Goal: Information Seeking & Learning: Learn about a topic

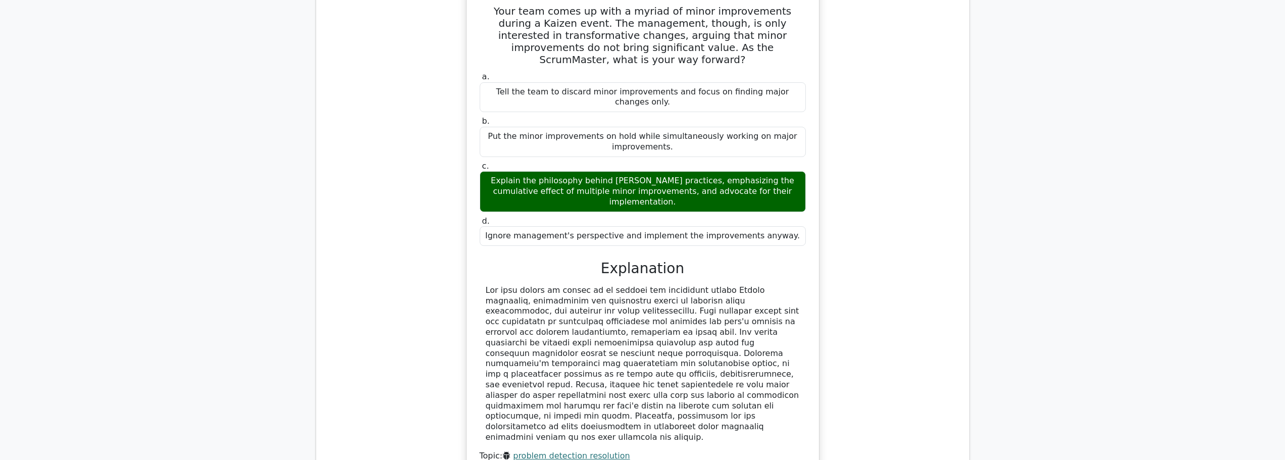
scroll to position [505, 0]
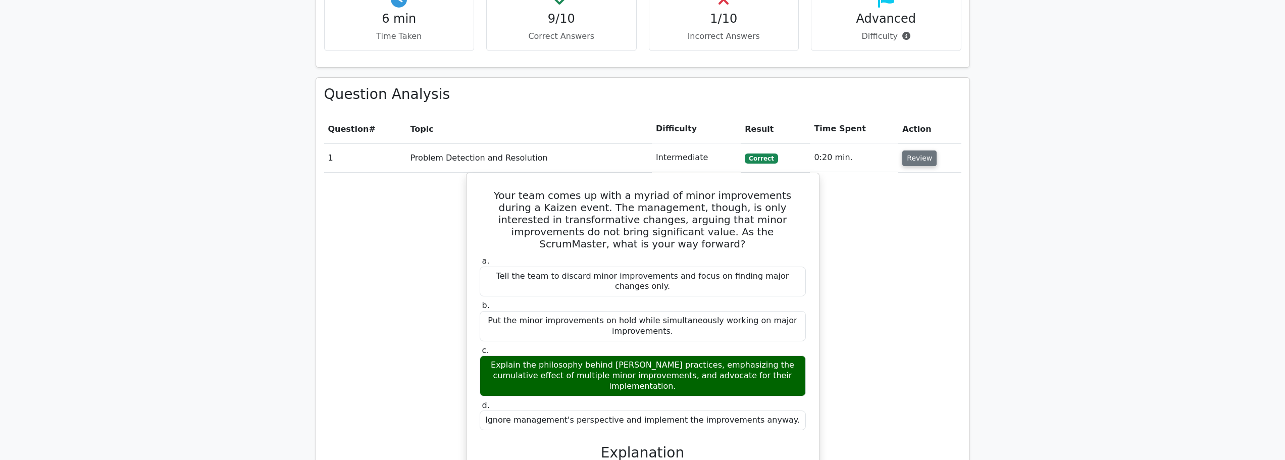
click at [916, 162] on button "Review" at bounding box center [919, 158] width 34 height 16
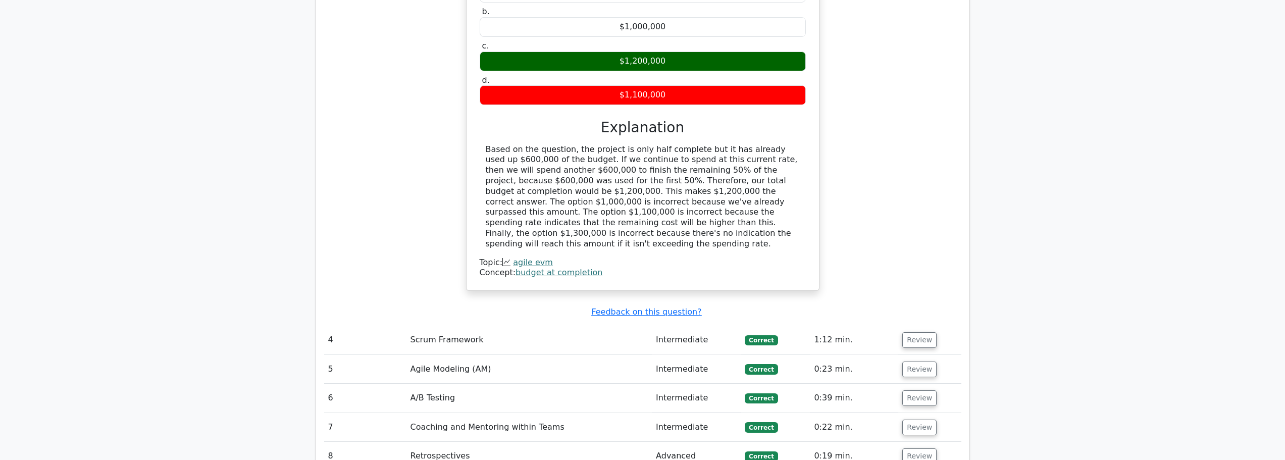
scroll to position [858, 0]
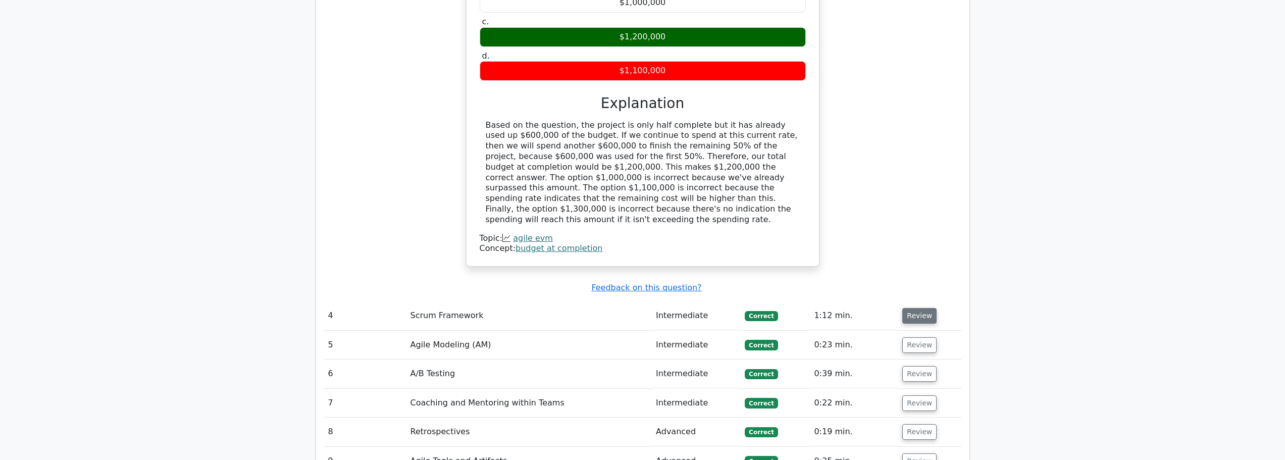
click at [921, 308] on button "Review" at bounding box center [919, 316] width 34 height 16
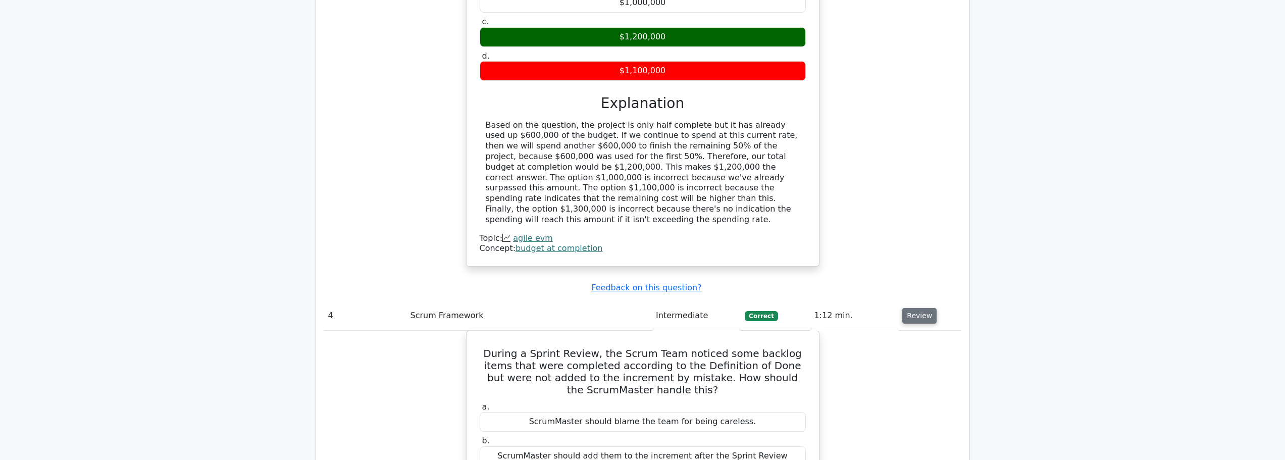
click at [913, 308] on button "Review" at bounding box center [919, 316] width 34 height 16
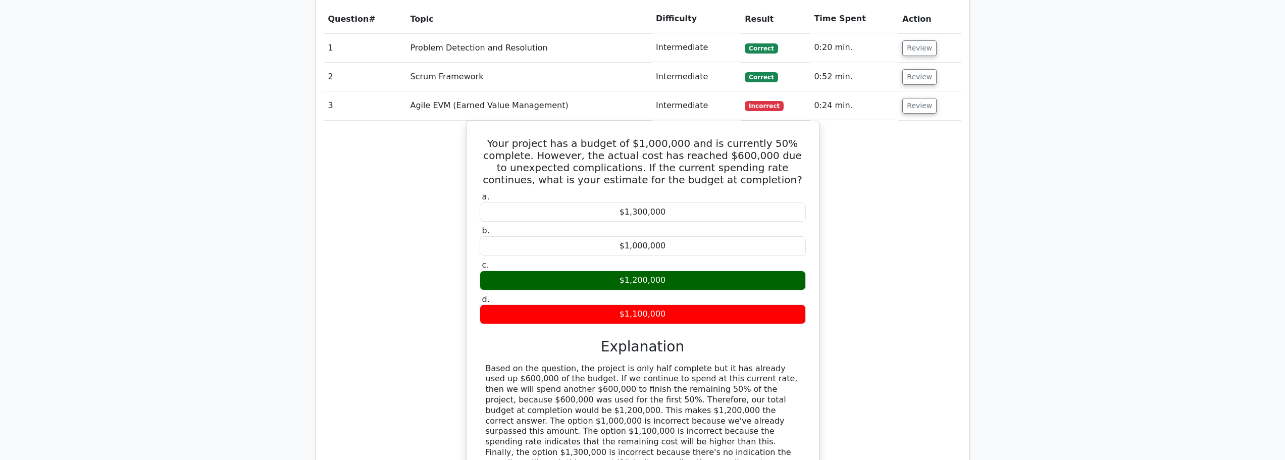
scroll to position [606, 0]
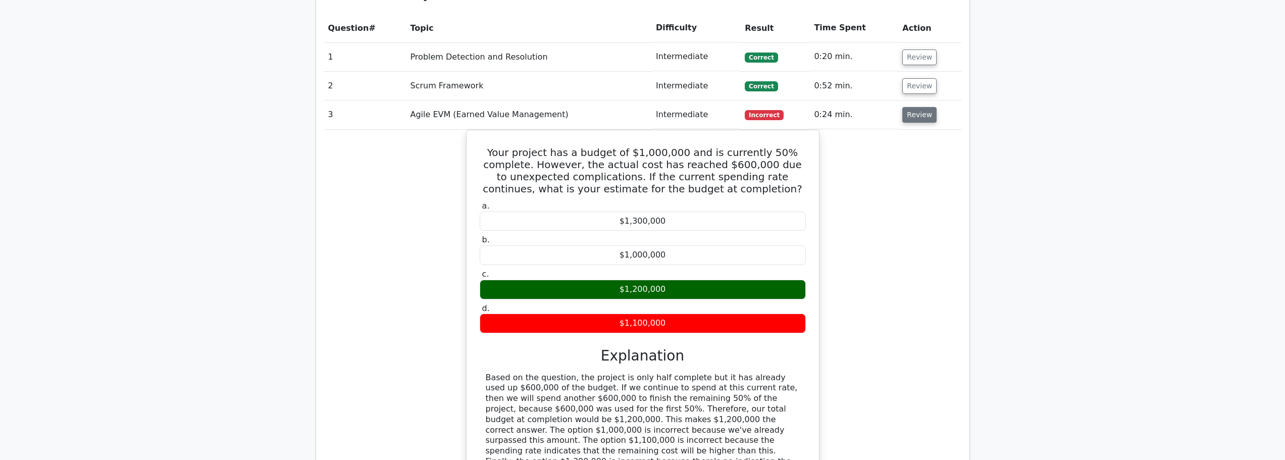
click at [918, 117] on button "Review" at bounding box center [919, 115] width 34 height 16
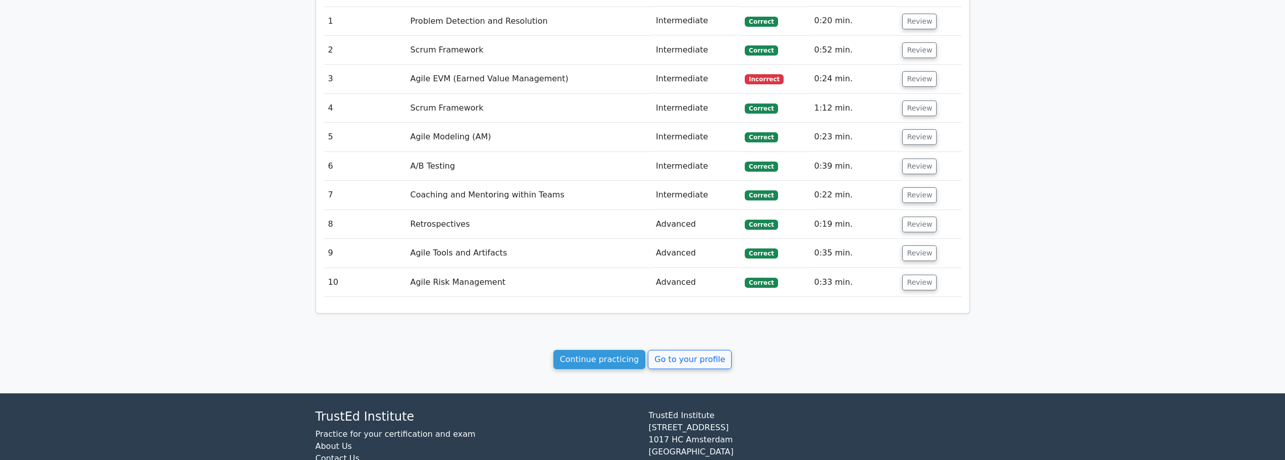
scroll to position [656, 0]
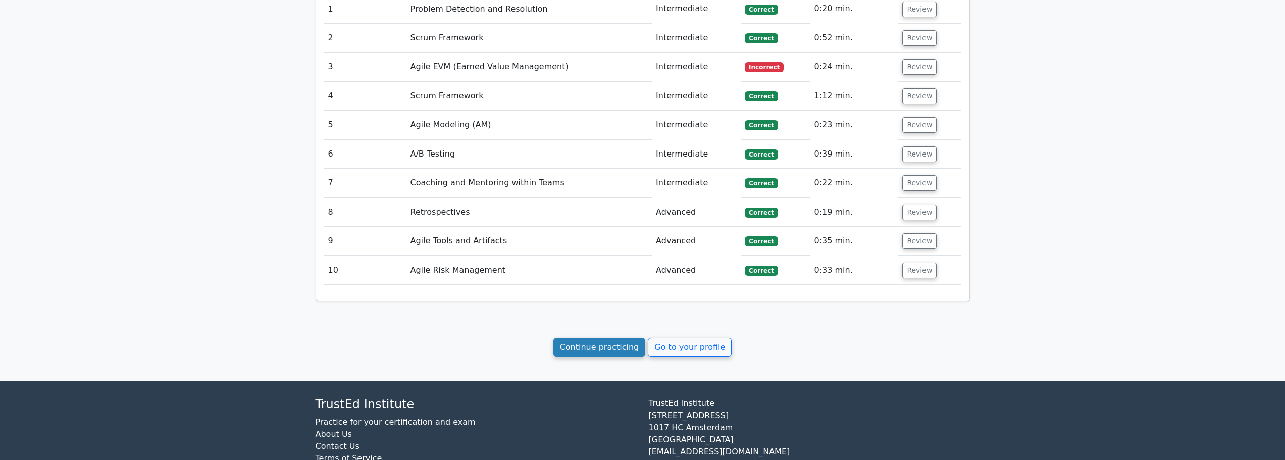
click at [606, 351] on link "Continue practicing" at bounding box center [599, 347] width 92 height 19
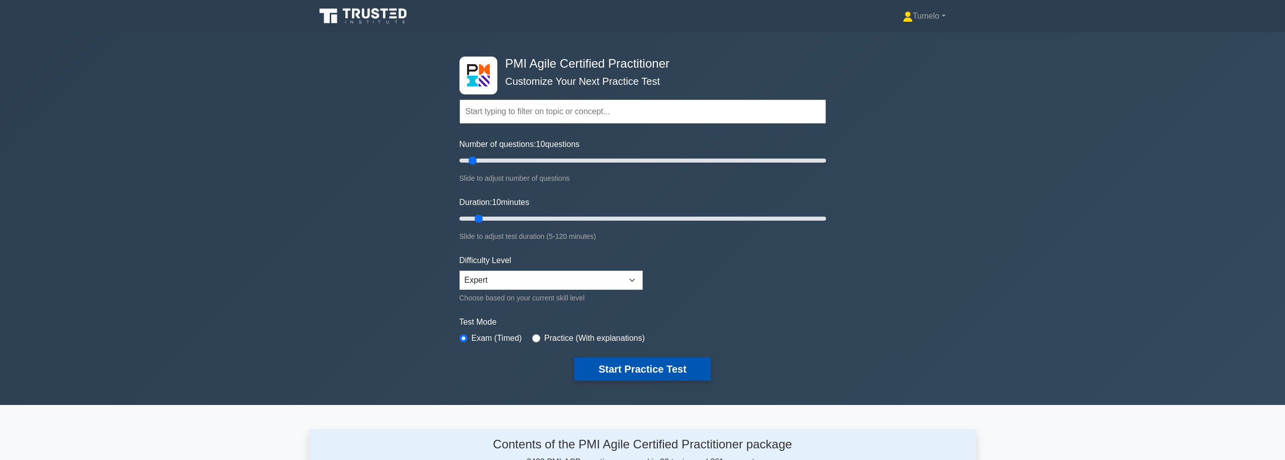
click at [642, 367] on button "Start Practice Test" at bounding box center [642, 368] width 136 height 23
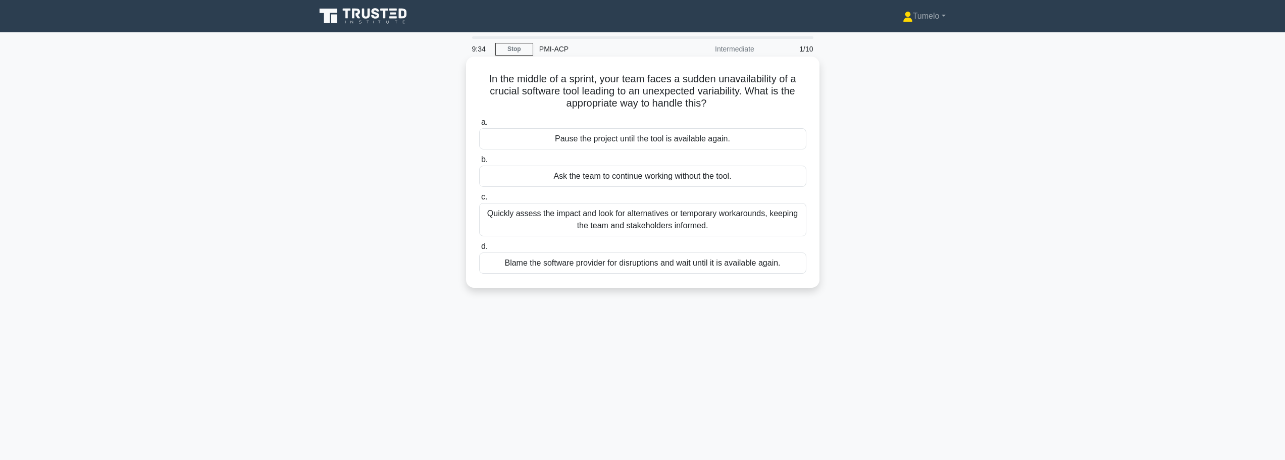
click at [677, 224] on div "Quickly assess the impact and look for alternatives or temporary workarounds, k…" at bounding box center [642, 219] width 327 height 33
click at [479, 200] on input "c. Quickly assess the impact and look for alternatives or temporary workarounds…" at bounding box center [479, 197] width 0 height 7
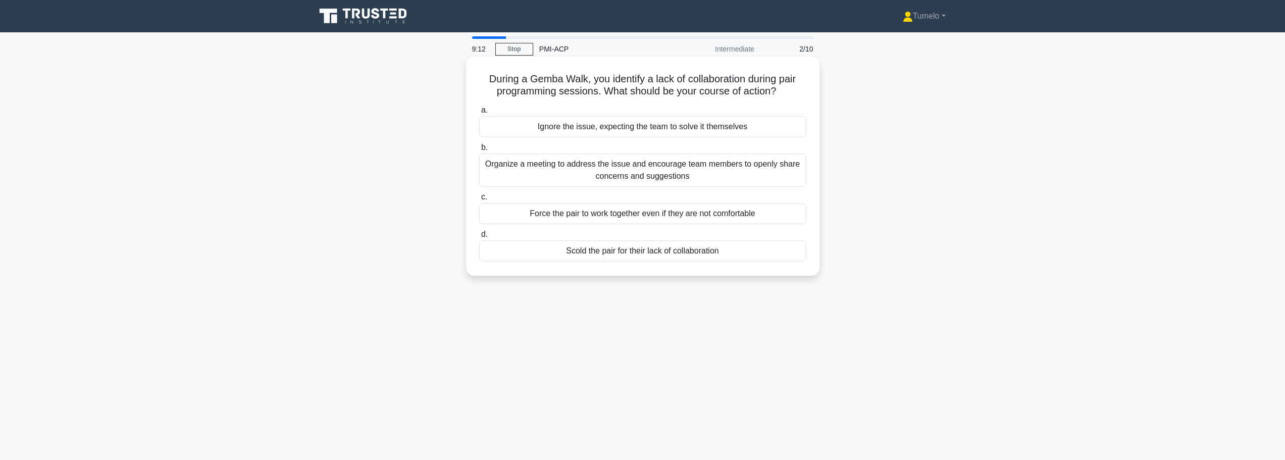
click at [653, 167] on div "Organize a meeting to address the issue and encourage team members to openly sh…" at bounding box center [642, 169] width 327 height 33
click at [479, 151] on input "b. Organize a meeting to address the issue and encourage team members to openly…" at bounding box center [479, 147] width 0 height 7
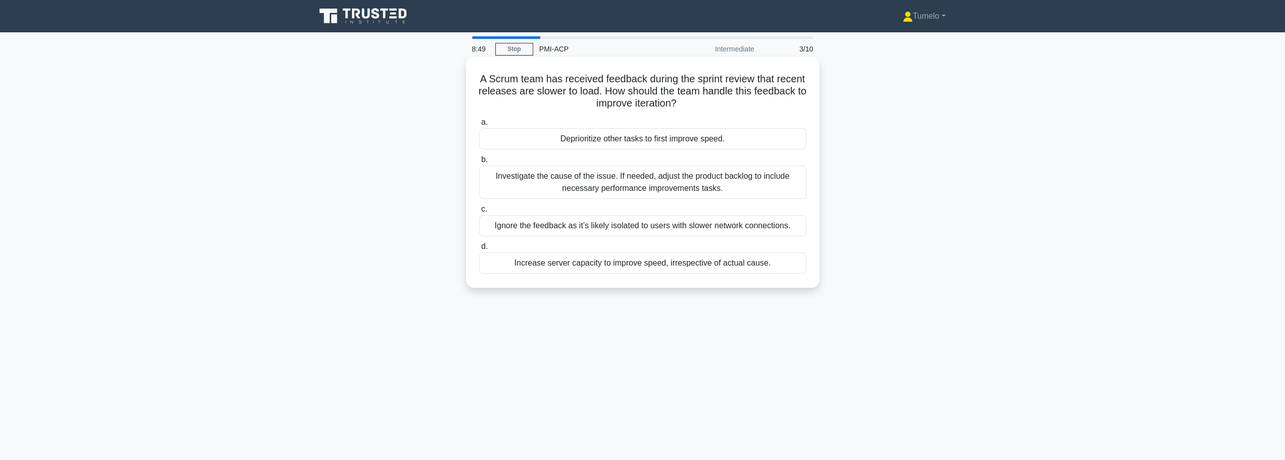
click at [636, 182] on div "Investigate the cause of the issue. If needed, adjust the product backlog to in…" at bounding box center [642, 182] width 327 height 33
click at [479, 163] on input "b. Investigate the cause of the issue. If needed, adjust the product backlog to…" at bounding box center [479, 160] width 0 height 7
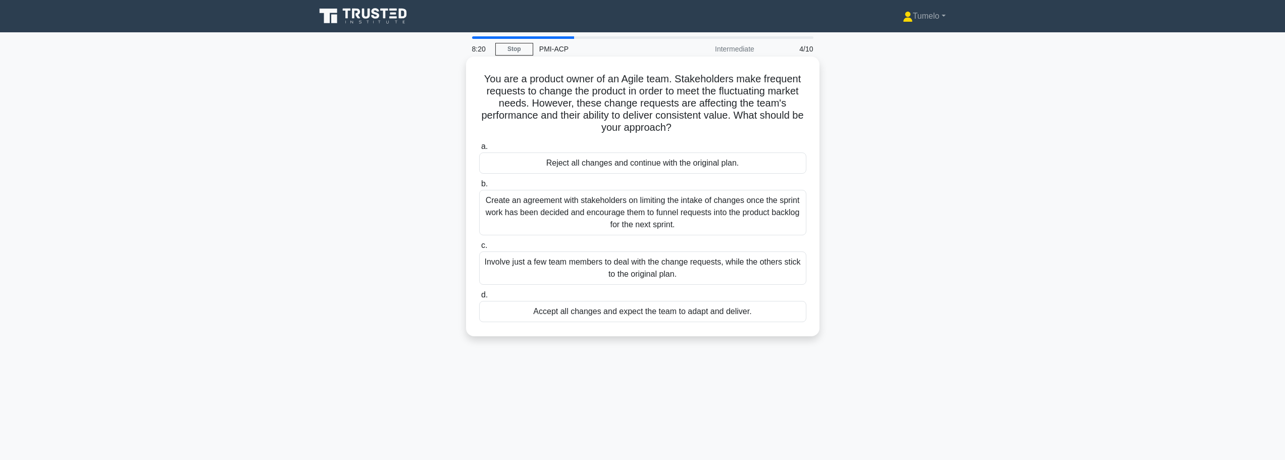
click at [648, 215] on div "Create an agreement with stakeholders on limiting the intake of changes once th…" at bounding box center [642, 212] width 327 height 45
click at [479, 187] on input "b. Create an agreement with stakeholders on limiting the intake of changes once…" at bounding box center [479, 184] width 0 height 7
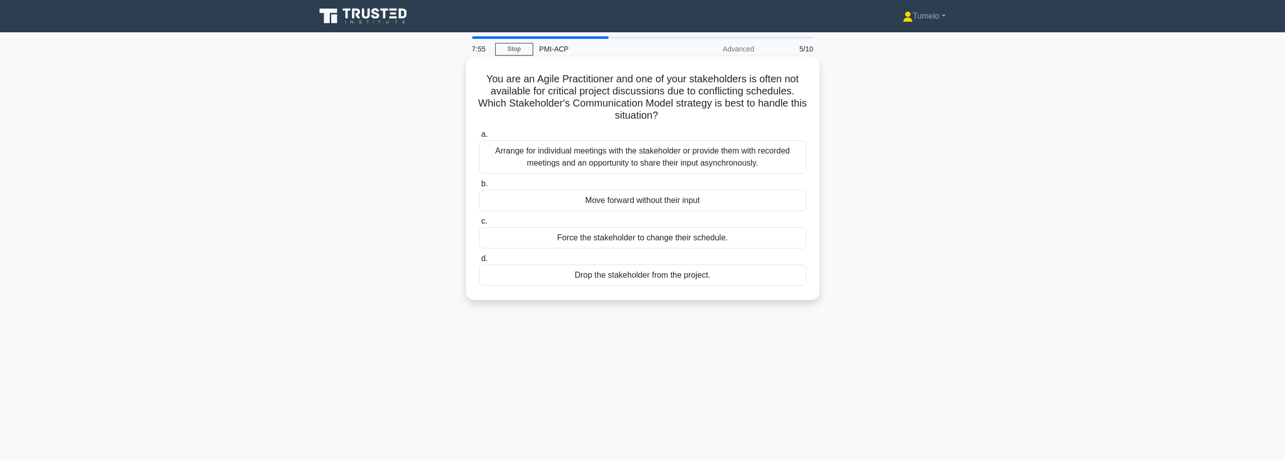
click at [669, 161] on div "Arrange for individual meetings with the stakeholder or provide them with recor…" at bounding box center [642, 156] width 327 height 33
click at [479, 138] on input "a. Arrange for individual meetings with the stakeholder or provide them with re…" at bounding box center [479, 134] width 0 height 7
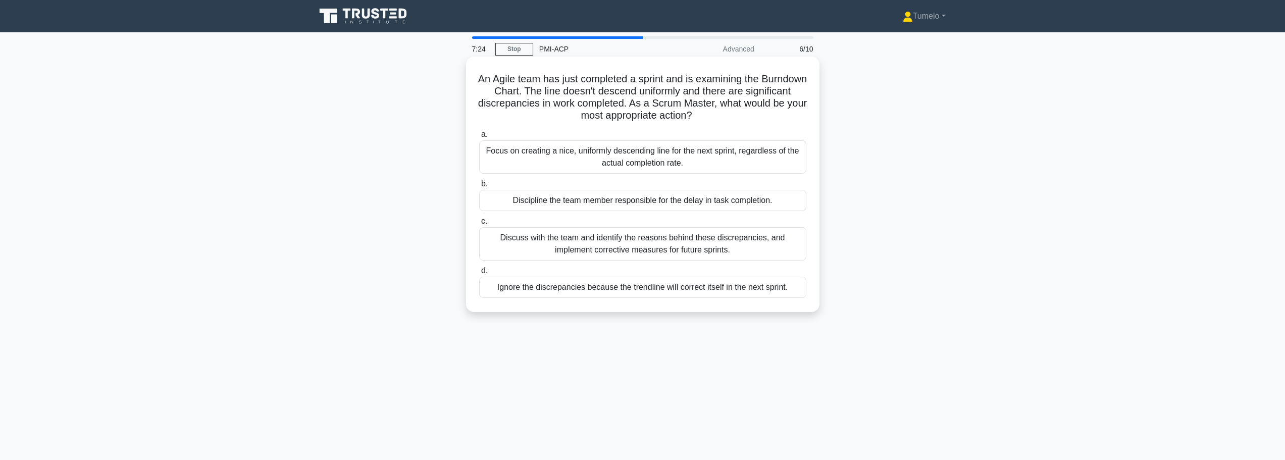
click at [668, 247] on div "Discuss with the team and identify the reasons behind these discrepancies, and …" at bounding box center [642, 243] width 327 height 33
click at [479, 225] on input "c. Discuss with the team and identify the reasons behind these discrepancies, a…" at bounding box center [479, 221] width 0 height 7
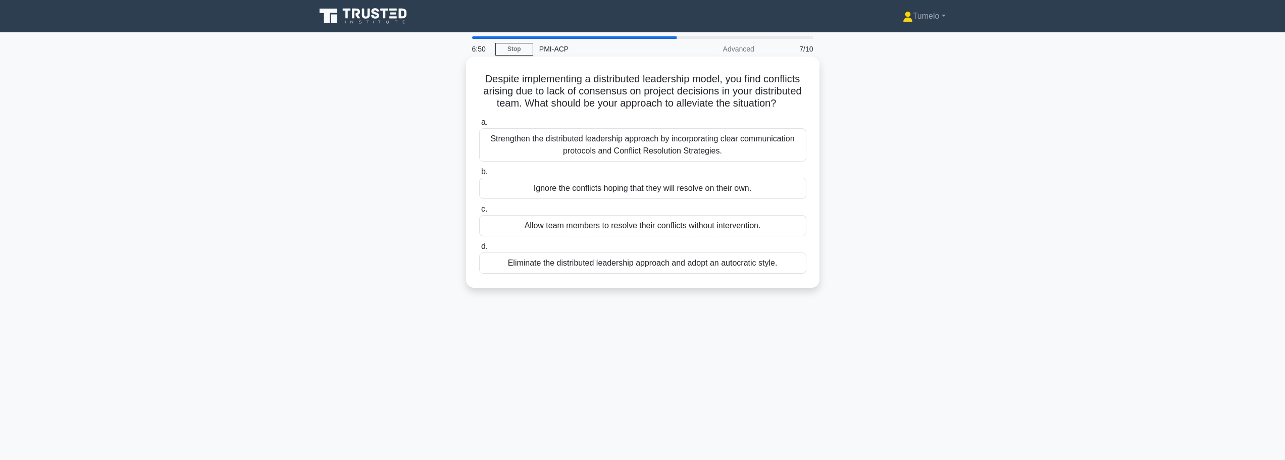
click at [635, 229] on div "Allow team members to resolve their conflicts without intervention." at bounding box center [642, 225] width 327 height 21
click at [479, 213] on input "c. Allow team members to resolve their conflicts without intervention." at bounding box center [479, 209] width 0 height 7
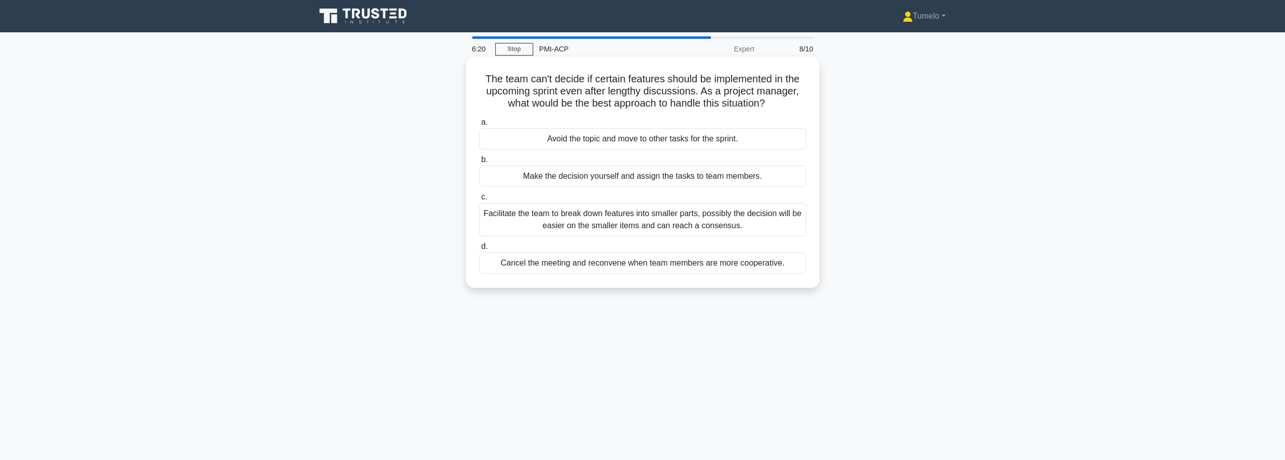
click at [655, 224] on div "Facilitate the team to break down features into smaller parts, possibly the dec…" at bounding box center [642, 219] width 327 height 33
click at [479, 200] on input "c. Facilitate the team to break down features into smaller parts, possibly the …" at bounding box center [479, 197] width 0 height 7
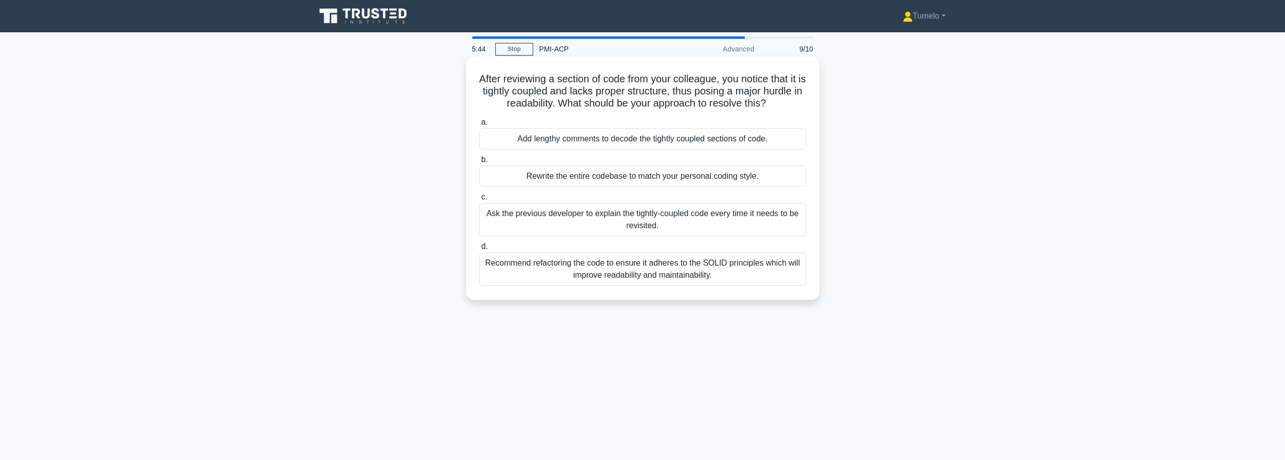
click at [709, 269] on div "Recommend refactoring the code to ensure it adheres to the SOLID principles whi…" at bounding box center [642, 268] width 327 height 33
click at [479, 250] on input "d. Recommend refactoring the code to ensure it adheres to the SOLID principles …" at bounding box center [479, 246] width 0 height 7
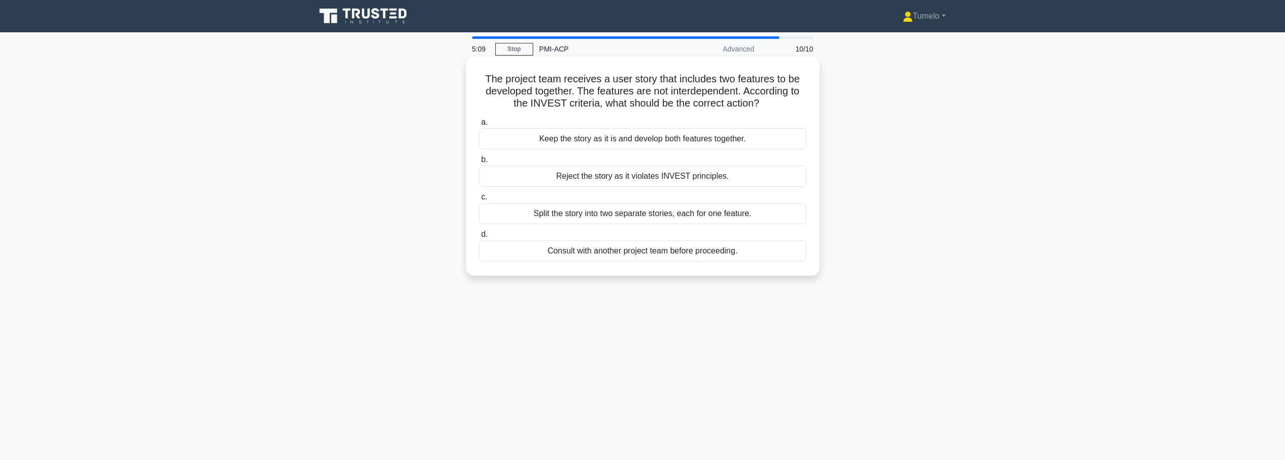
click at [609, 217] on div "Split the story into two separate stories, each for one feature." at bounding box center [642, 213] width 327 height 21
click at [479, 200] on input "c. Split the story into two separate stories, each for one feature." at bounding box center [479, 197] width 0 height 7
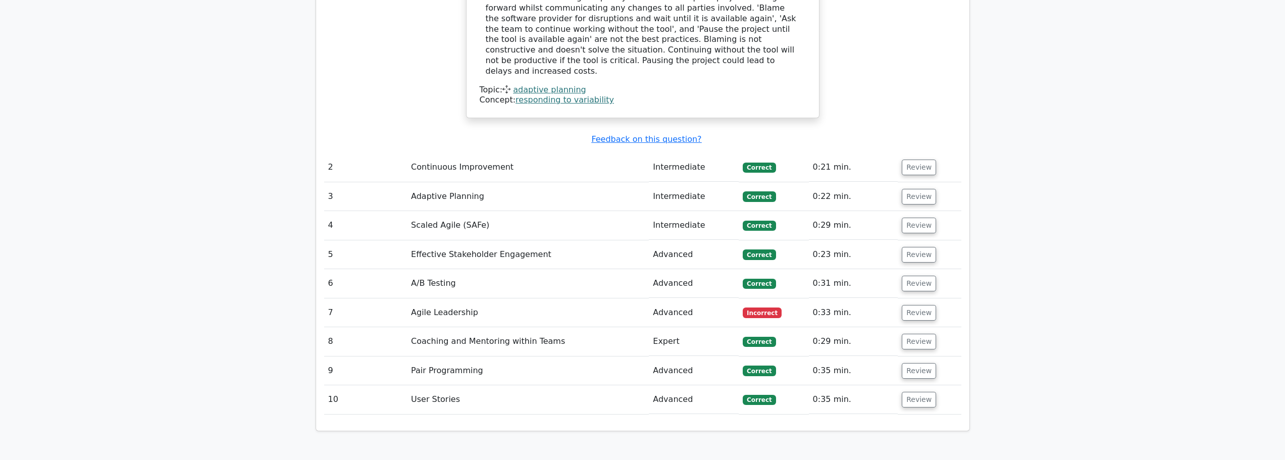
scroll to position [1010, 0]
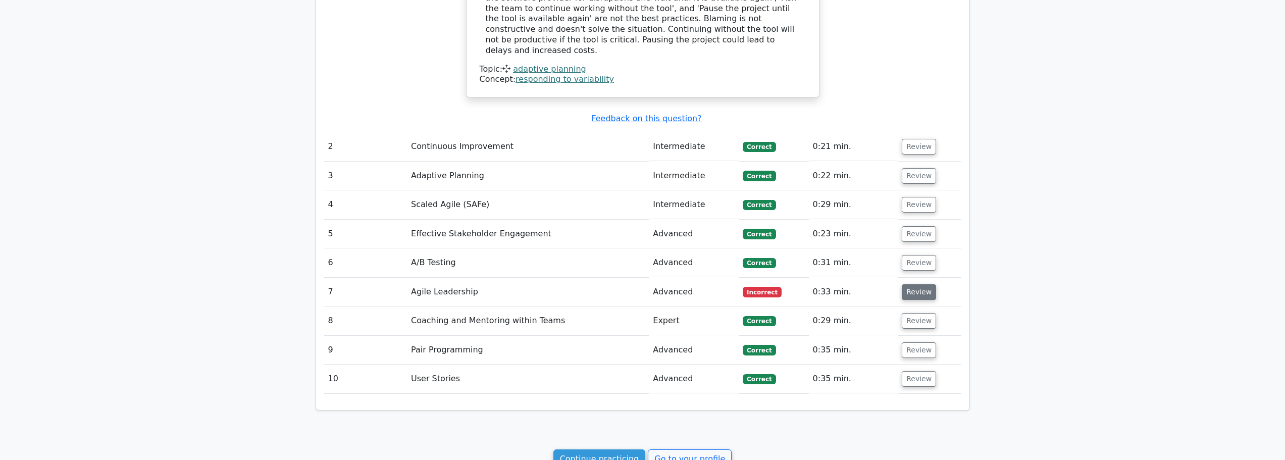
click at [922, 284] on button "Review" at bounding box center [919, 292] width 34 height 16
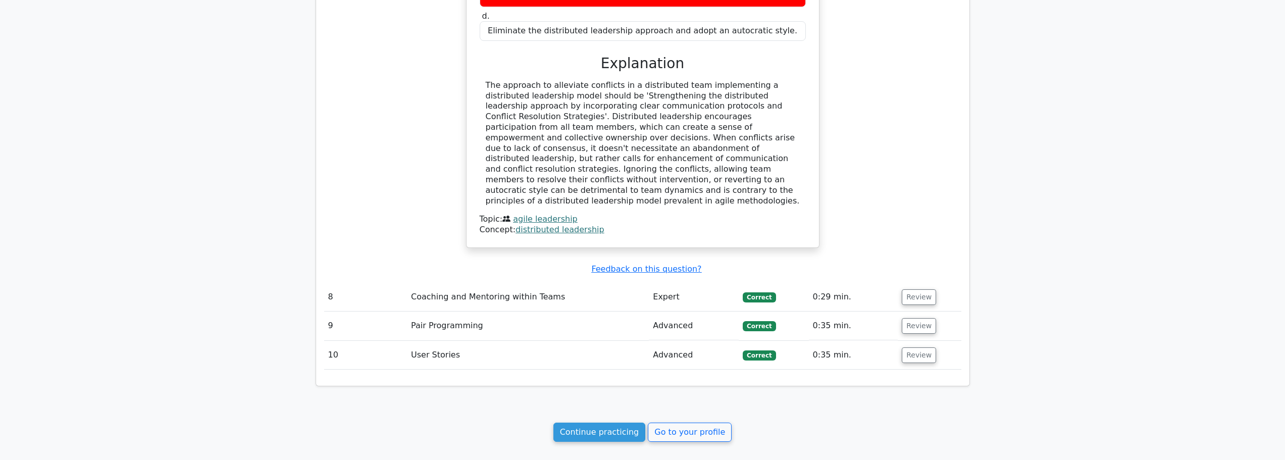
scroll to position [1515, 0]
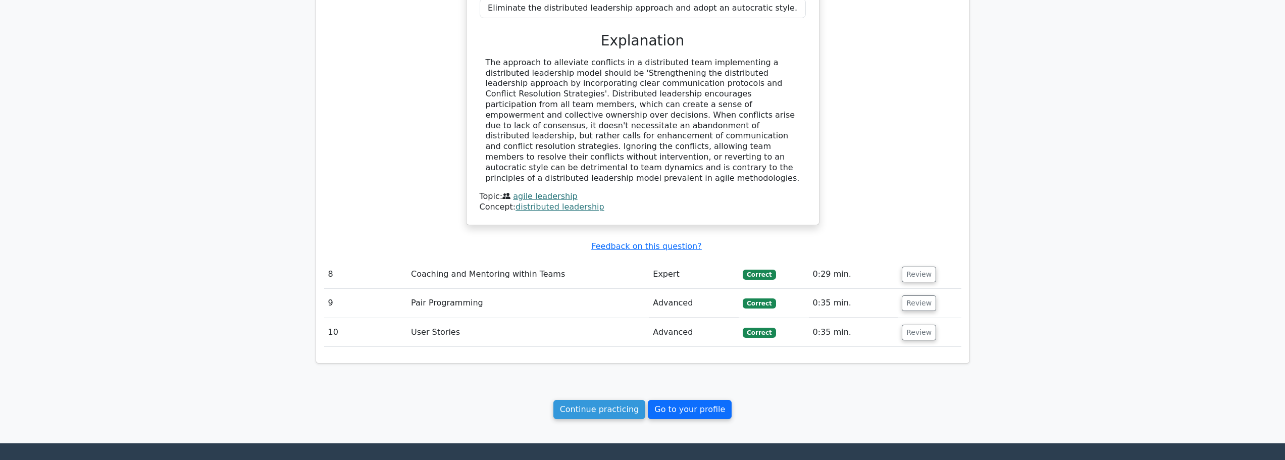
click at [690, 400] on link "Go to your profile" at bounding box center [690, 409] width 84 height 19
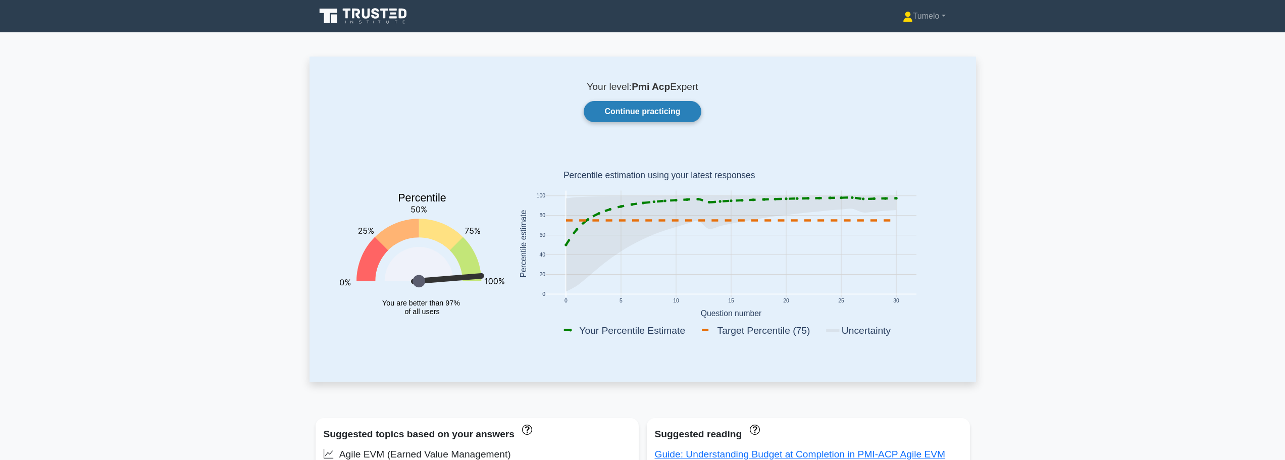
click at [658, 115] on link "Continue practicing" at bounding box center [642, 111] width 117 height 21
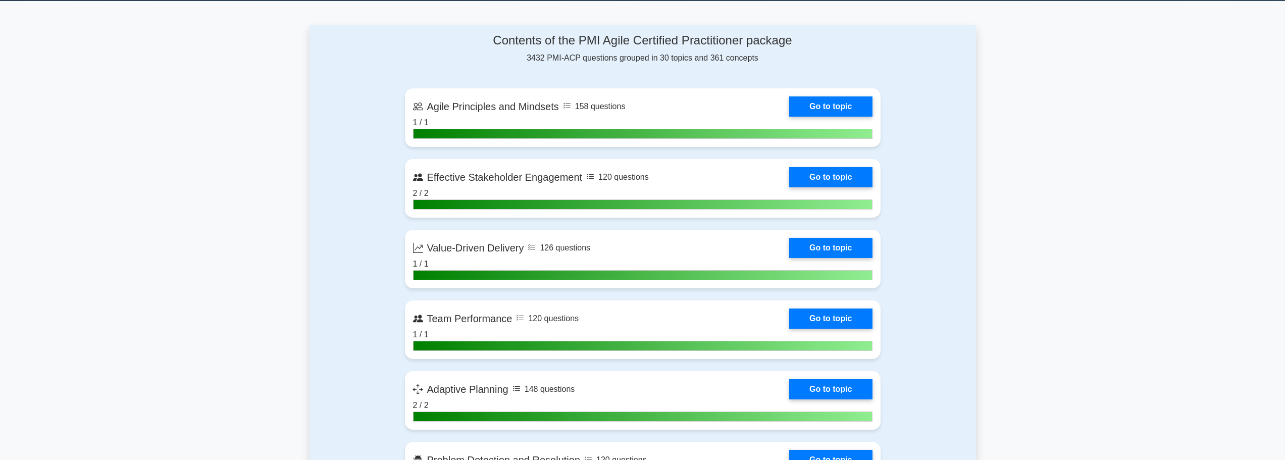
scroll to position [202, 0]
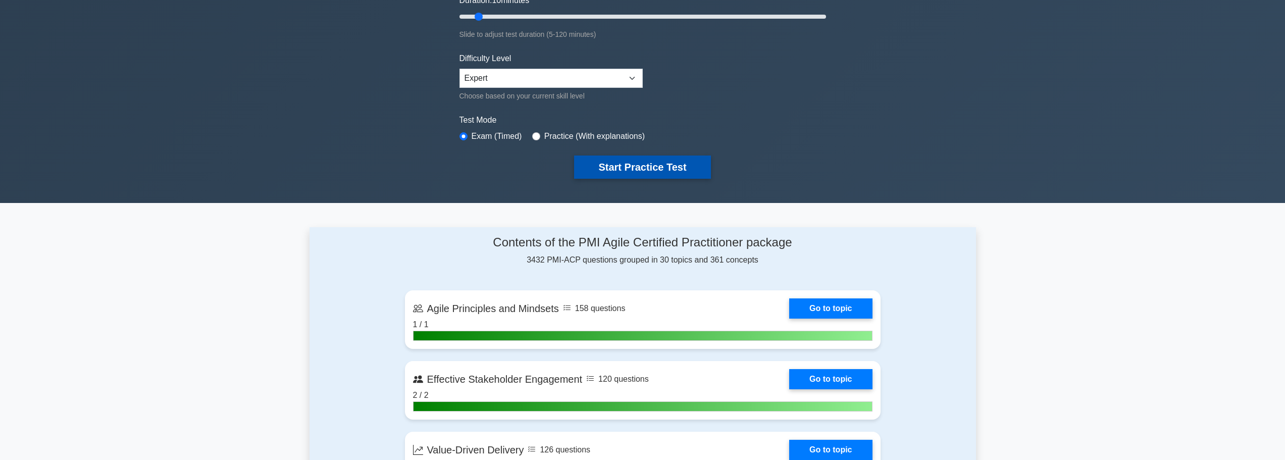
click at [655, 164] on button "Start Practice Test" at bounding box center [642, 167] width 136 height 23
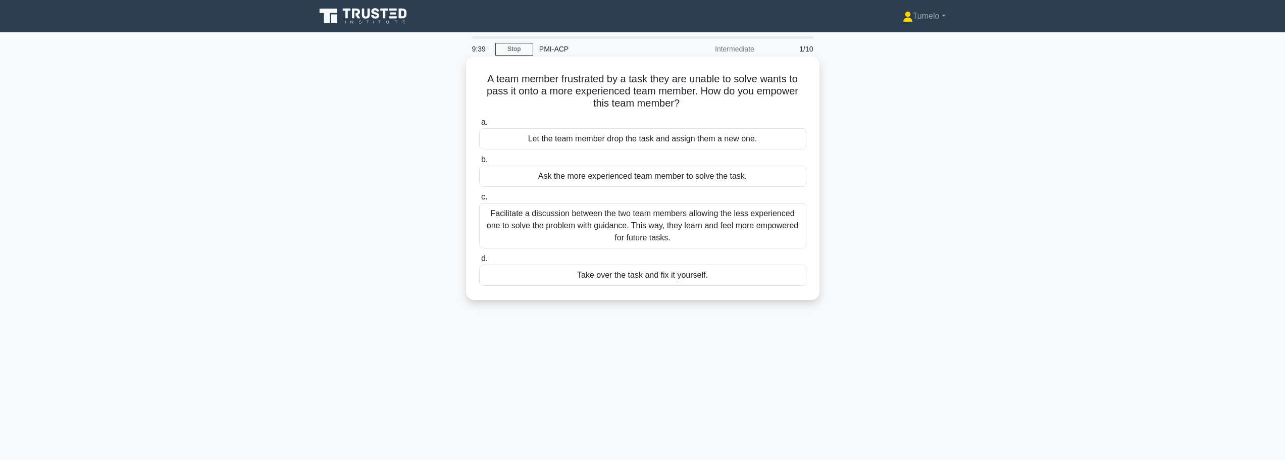
click at [693, 234] on div "Facilitate a discussion between the two team members allowing the less experien…" at bounding box center [642, 225] width 327 height 45
click at [479, 200] on input "c. Facilitate a discussion between the two team members allowing the less exper…" at bounding box center [479, 197] width 0 height 7
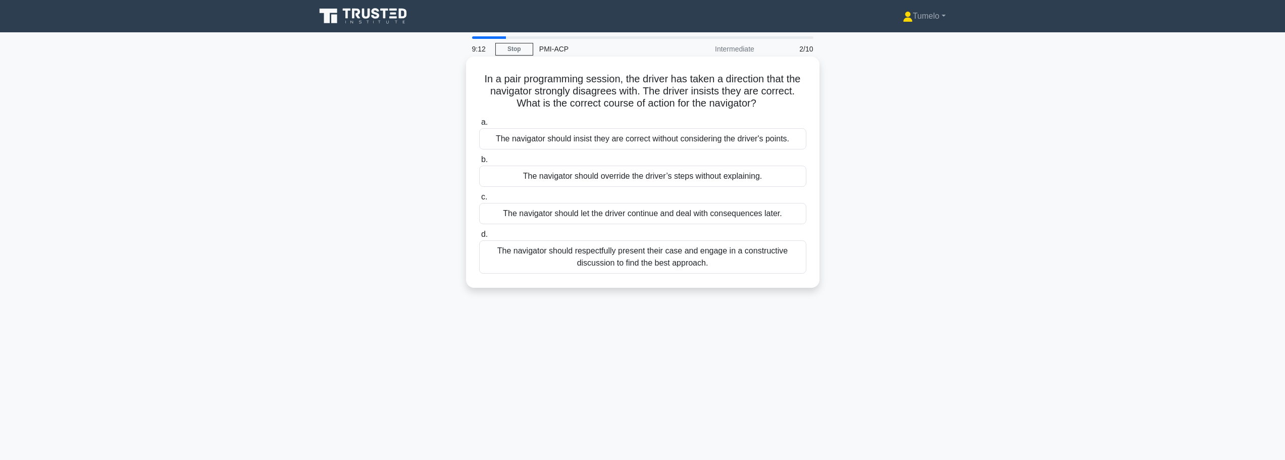
click at [739, 262] on div "The navigator should respectfully present their case and engage in a constructi…" at bounding box center [642, 256] width 327 height 33
click at [479, 238] on input "d. The navigator should respectfully present their case and engage in a constru…" at bounding box center [479, 234] width 0 height 7
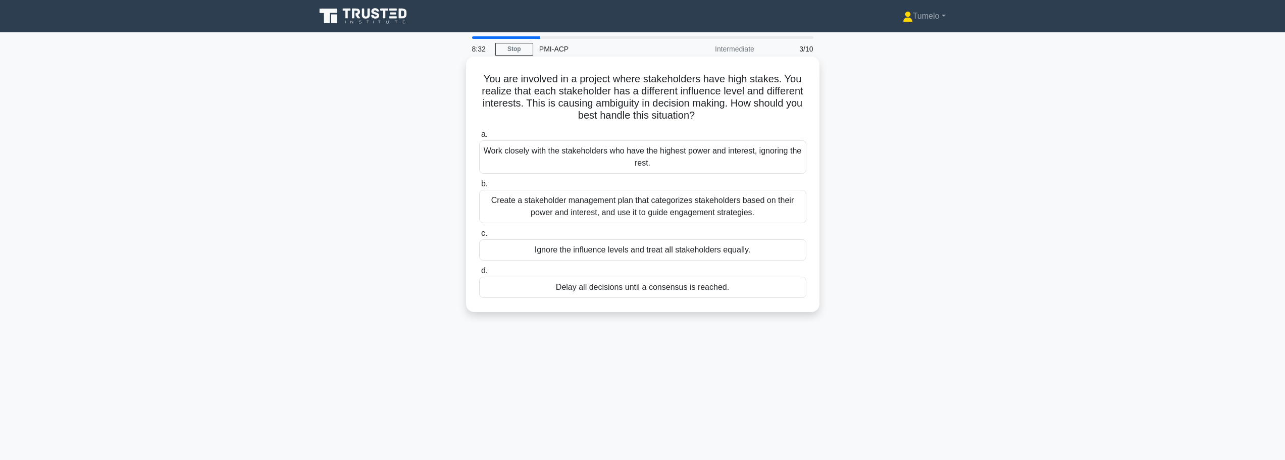
click at [774, 217] on div "Create a stakeholder management plan that categorizes stakeholders based on the…" at bounding box center [642, 206] width 327 height 33
click at [479, 187] on input "b. Create a stakeholder management plan that categorizes stakeholders based on …" at bounding box center [479, 184] width 0 height 7
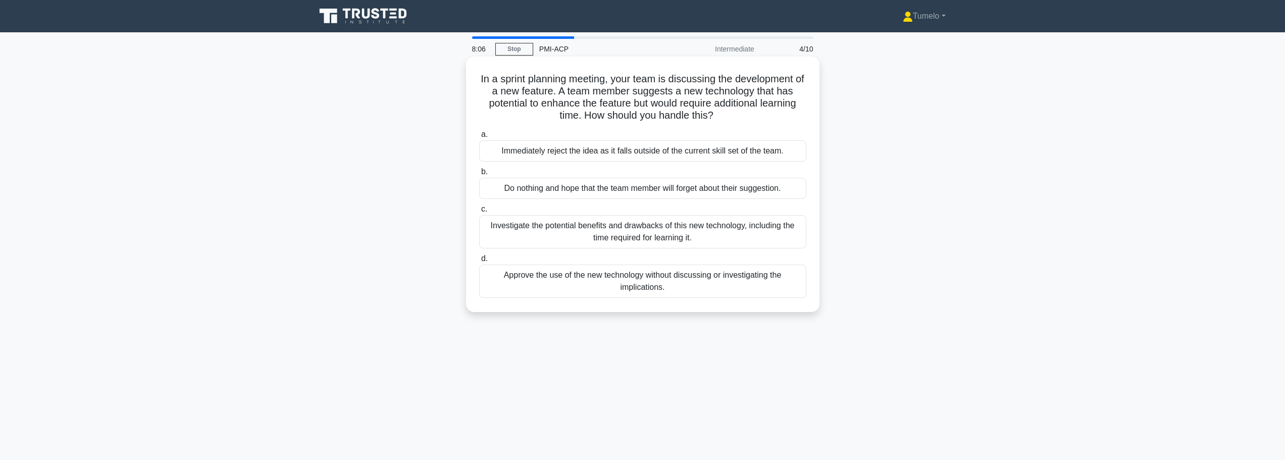
click at [661, 234] on div "Investigate the potential benefits and drawbacks of this new technology, includ…" at bounding box center [642, 231] width 327 height 33
click at [479, 213] on input "c. Investigate the potential benefits and drawbacks of this new technology, inc…" at bounding box center [479, 209] width 0 height 7
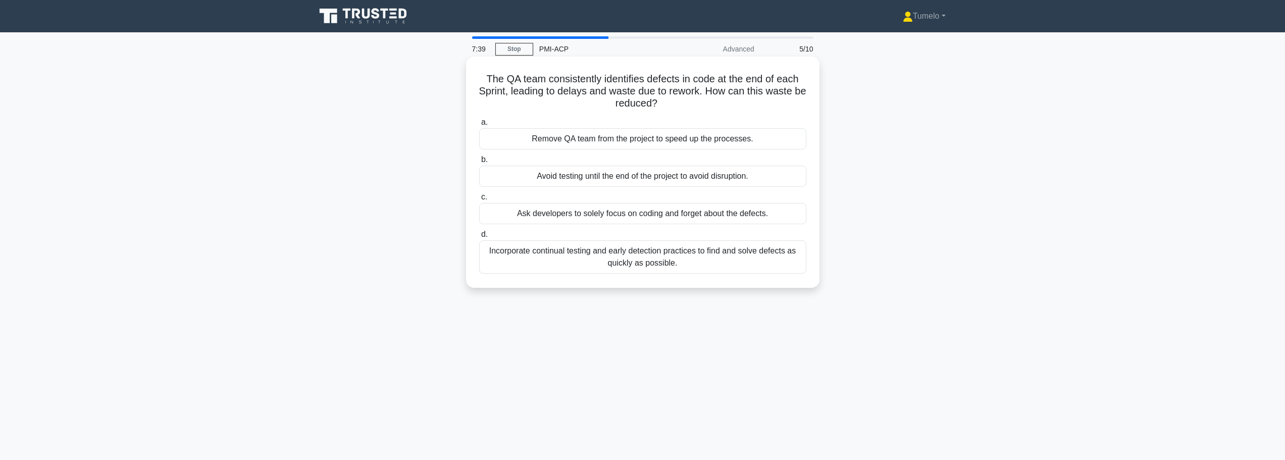
click at [635, 265] on div "Incorporate continual testing and early detection practices to find and solve d…" at bounding box center [642, 256] width 327 height 33
click at [479, 238] on input "d. Incorporate continual testing and early detection practices to find and solv…" at bounding box center [479, 234] width 0 height 7
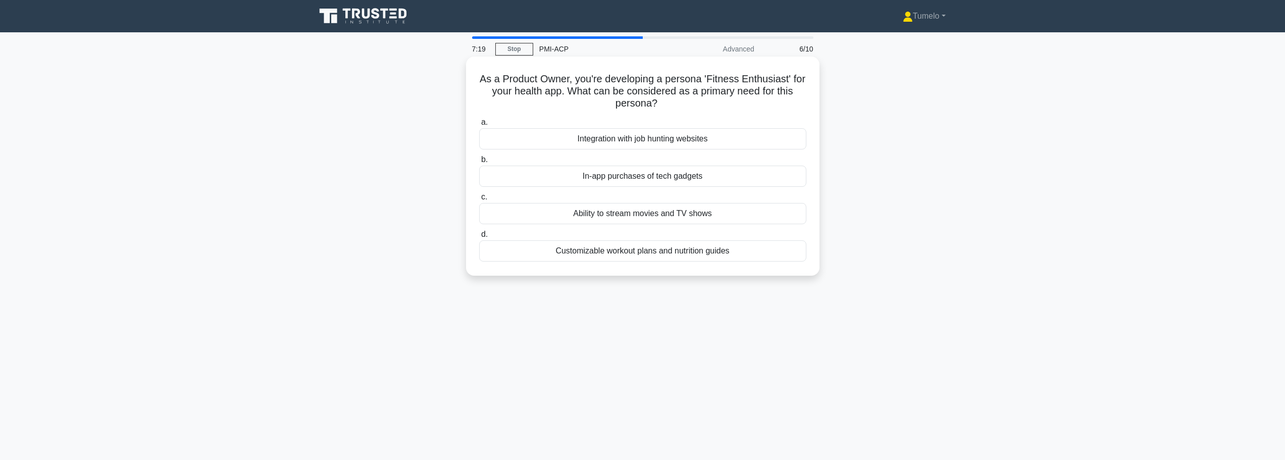
click at [748, 255] on div "Customizable workout plans and nutrition guides" at bounding box center [642, 250] width 327 height 21
click at [479, 238] on input "d. Customizable workout plans and nutrition guides" at bounding box center [479, 234] width 0 height 7
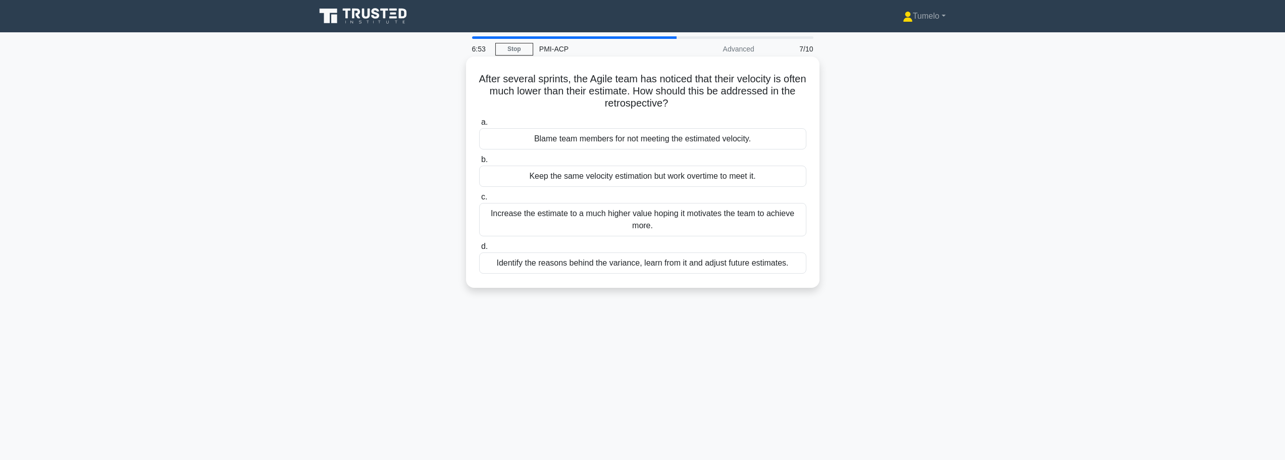
click at [629, 267] on div "Identify the reasons behind the variance, learn from it and adjust future estim…" at bounding box center [642, 262] width 327 height 21
click at [479, 250] on input "d. Identify the reasons behind the variance, learn from it and adjust future es…" at bounding box center [479, 246] width 0 height 7
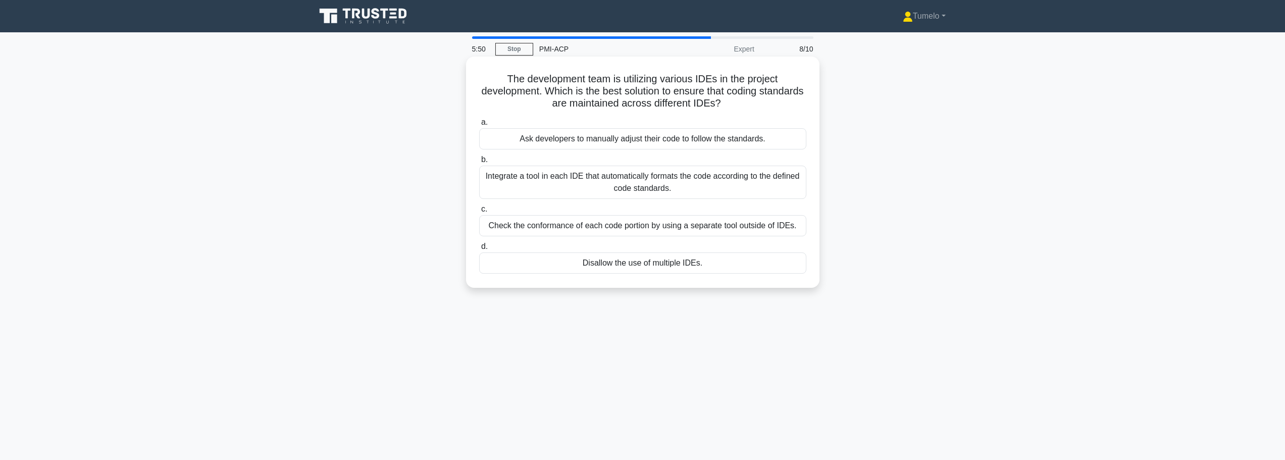
click at [641, 134] on div "Ask developers to manually adjust their code to follow the standards." at bounding box center [642, 138] width 327 height 21
click at [479, 126] on input "a. Ask developers to manually adjust their code to follow the standards." at bounding box center [479, 122] width 0 height 7
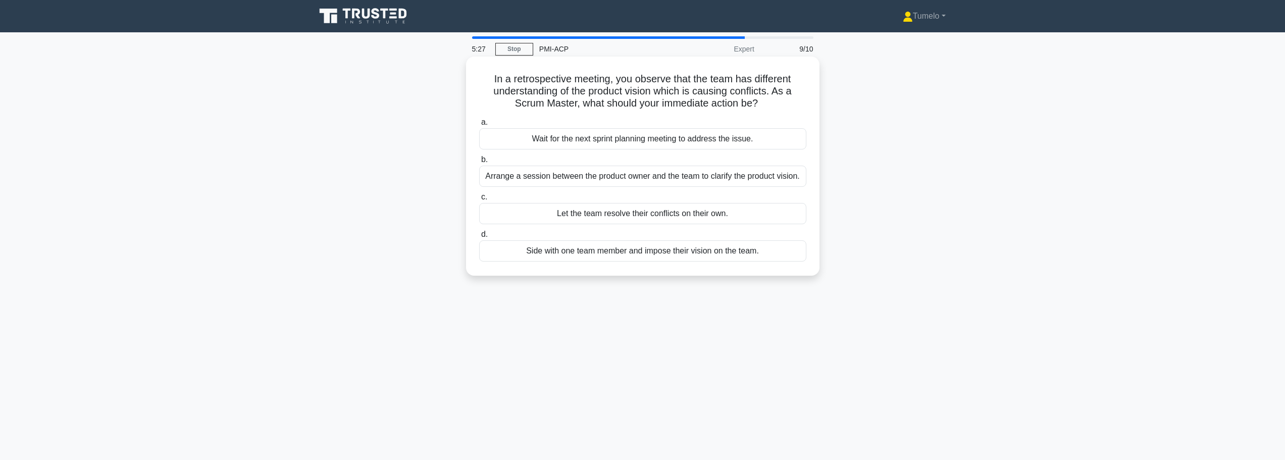
click at [610, 175] on div "Arrange a session between the product owner and the team to clarify the product…" at bounding box center [642, 176] width 327 height 21
click at [479, 163] on input "b. Arrange a session between the product owner and the team to clarify the prod…" at bounding box center [479, 160] width 0 height 7
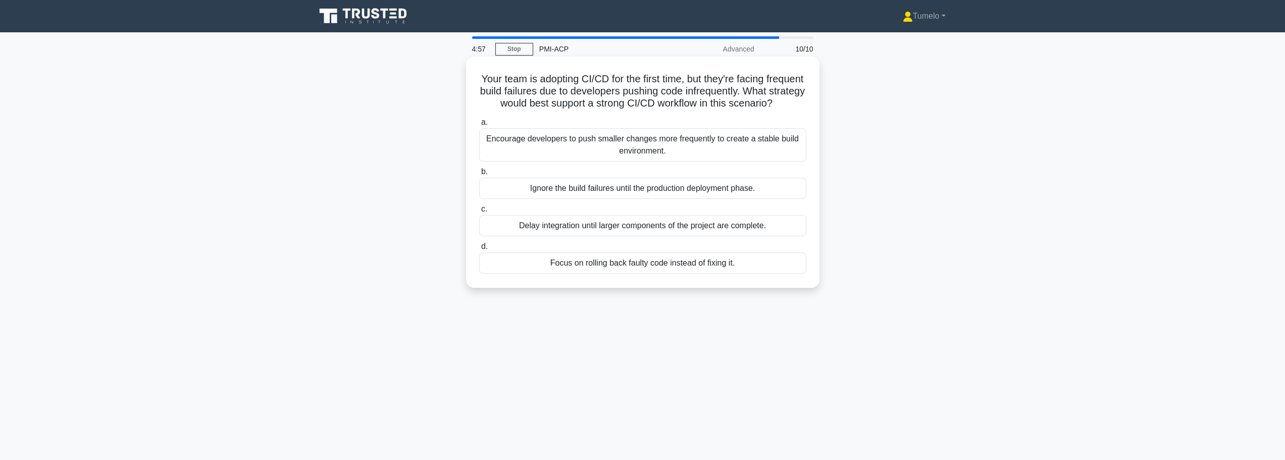
click at [644, 162] on div "Encourage developers to push smaller changes more frequently to create a stable…" at bounding box center [642, 144] width 327 height 33
click at [479, 126] on input "a. Encourage developers to push smaller changes more frequently to create a sta…" at bounding box center [479, 122] width 0 height 7
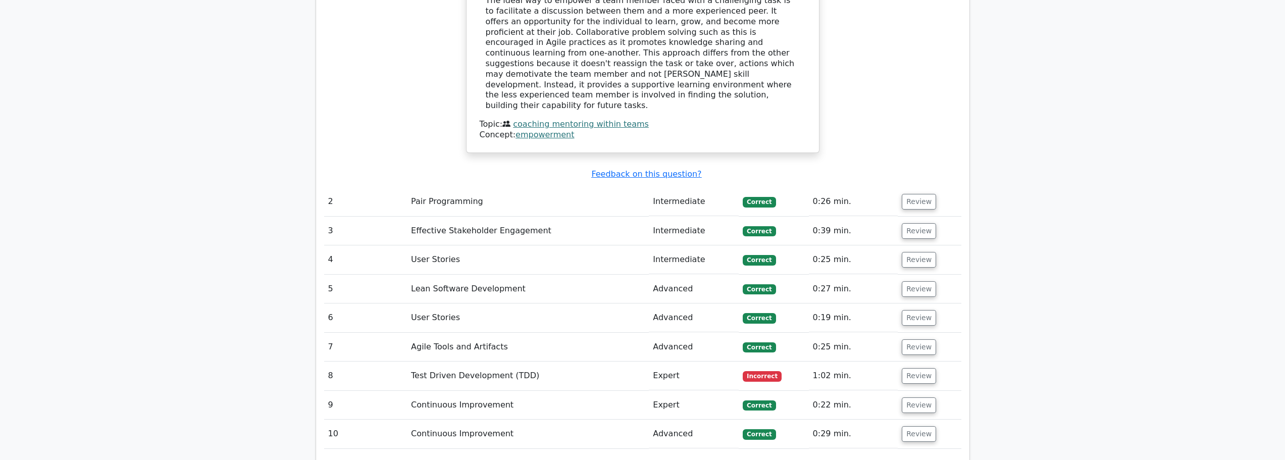
scroll to position [1010, 0]
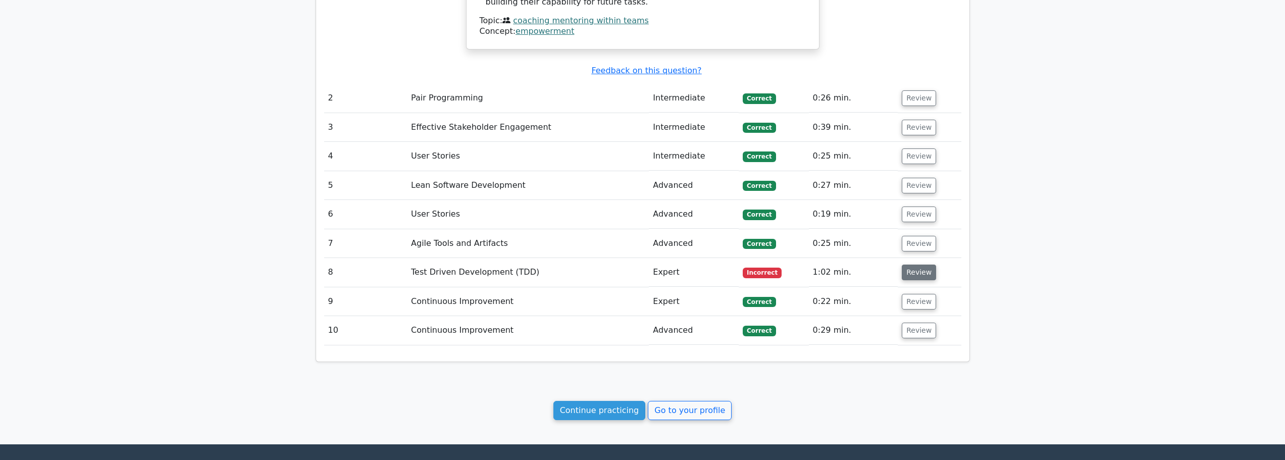
click at [914, 265] on button "Review" at bounding box center [919, 273] width 34 height 16
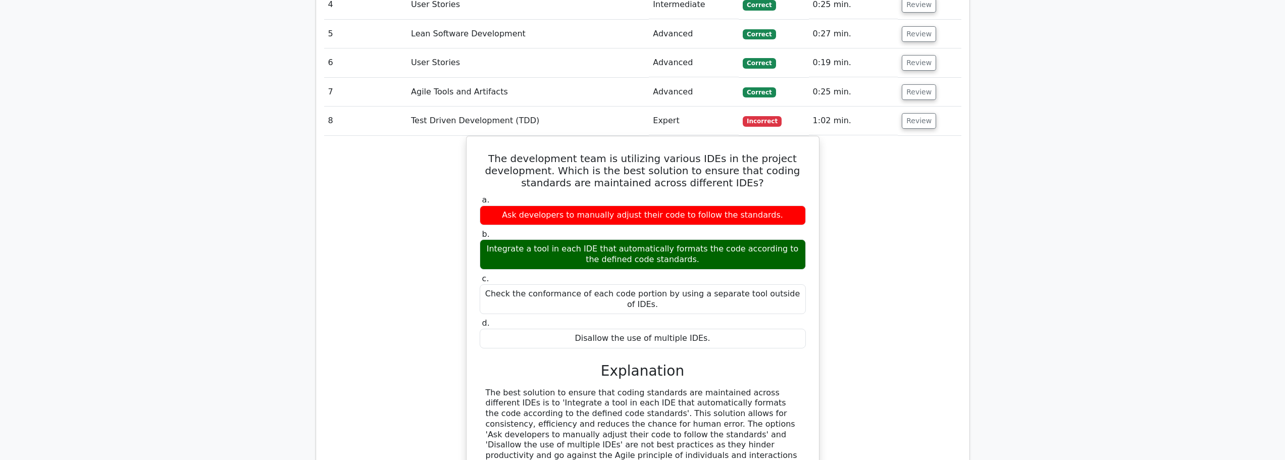
scroll to position [1060, 0]
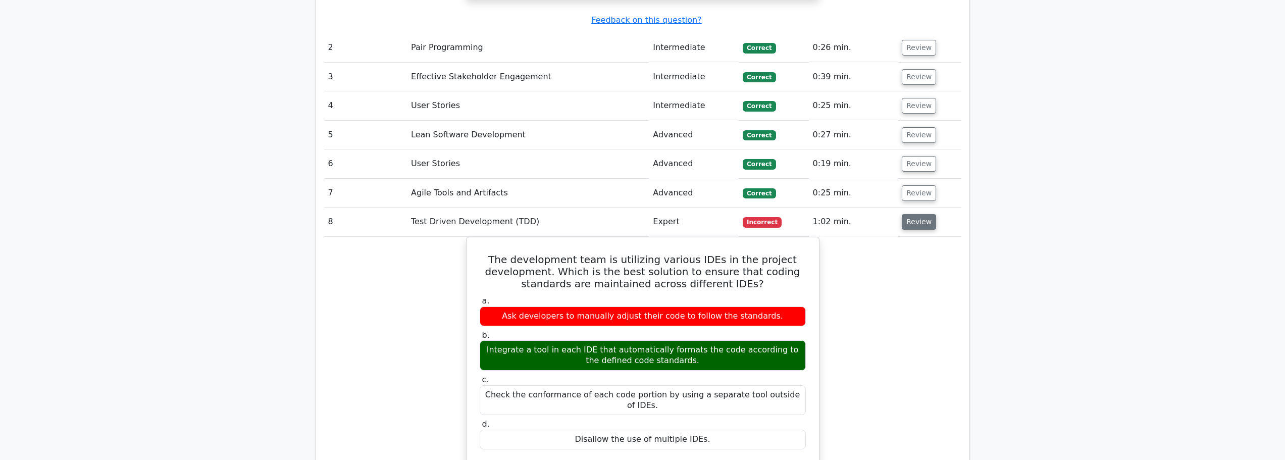
click at [914, 214] on button "Review" at bounding box center [919, 222] width 34 height 16
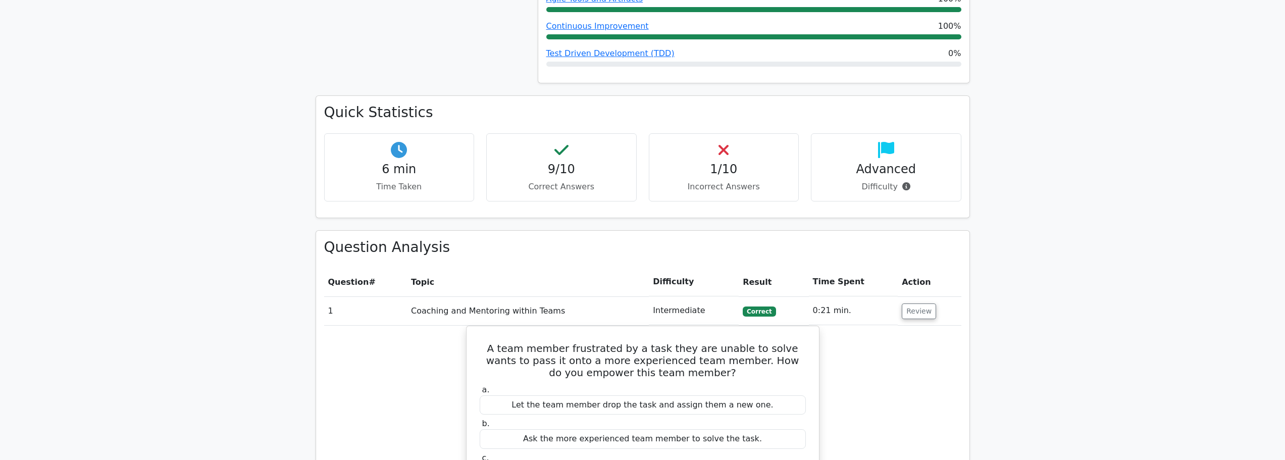
scroll to position [454, 0]
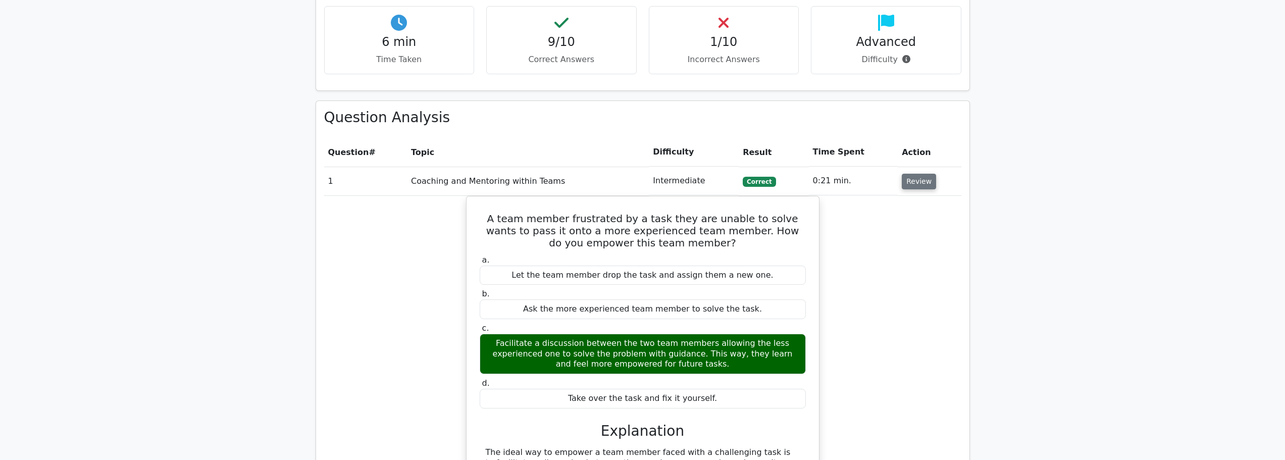
click at [921, 184] on button "Review" at bounding box center [919, 182] width 34 height 16
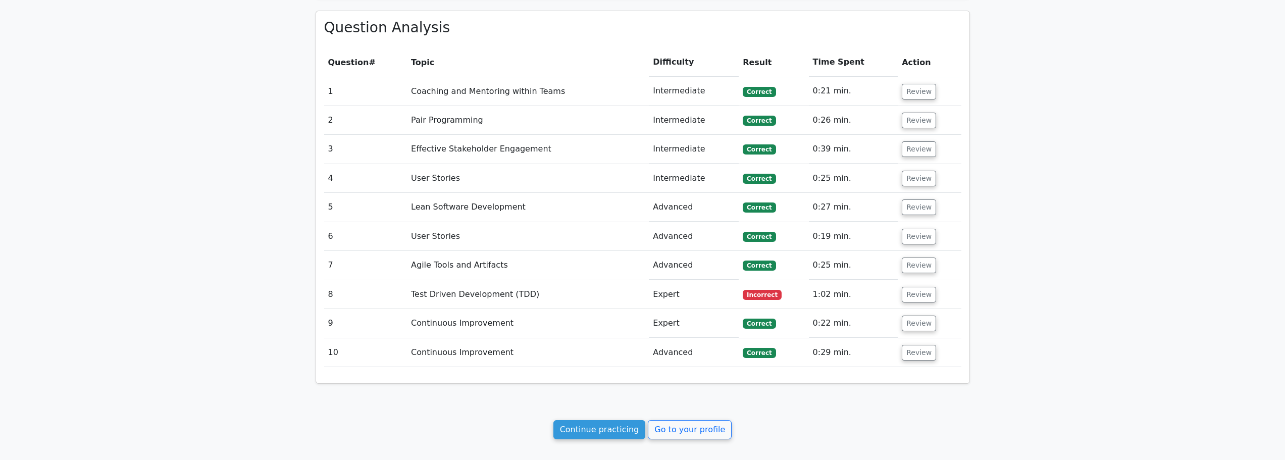
scroll to position [670, 0]
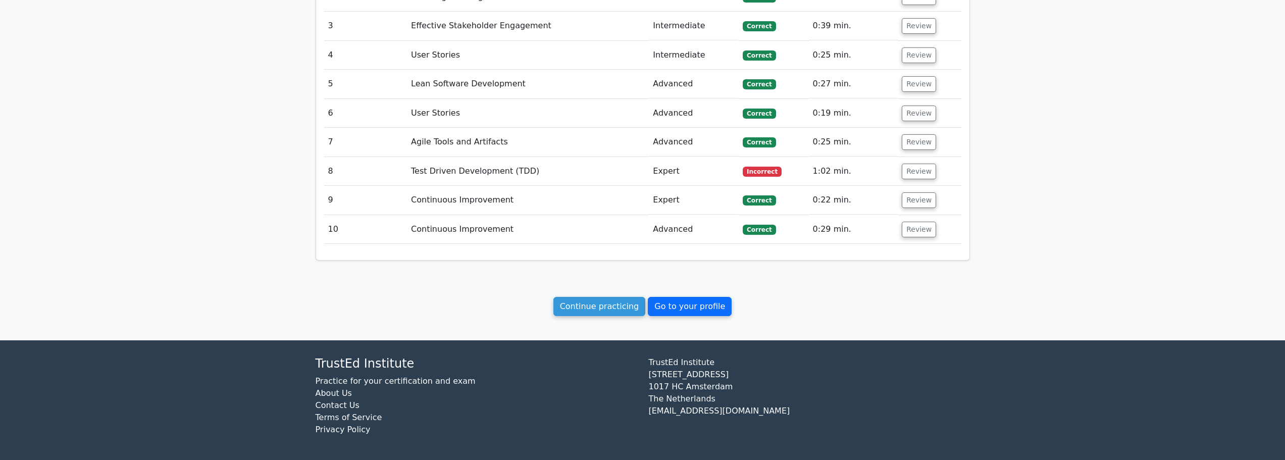
click at [694, 311] on link "Go to your profile" at bounding box center [690, 306] width 84 height 19
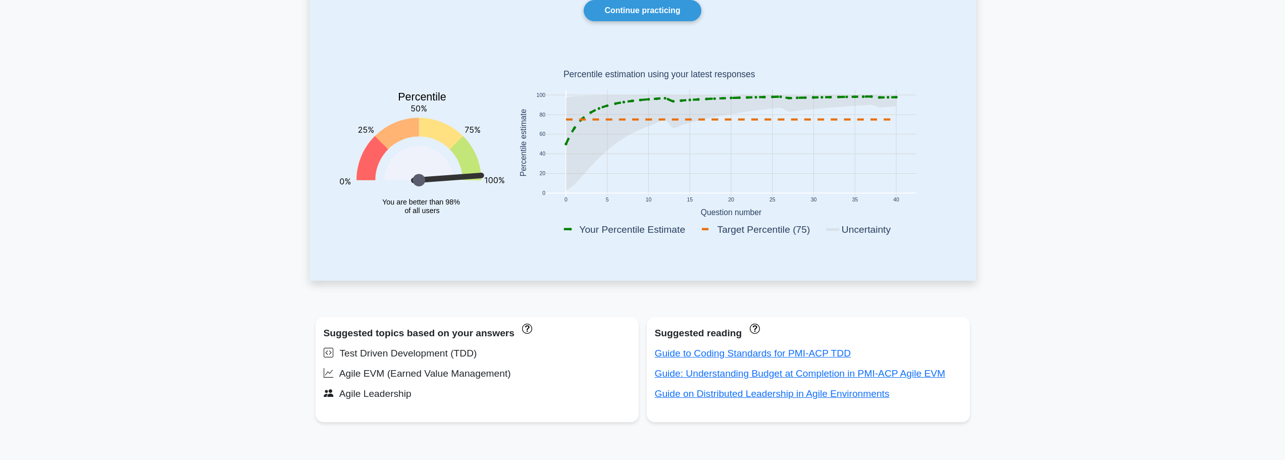
scroll to position [151, 0]
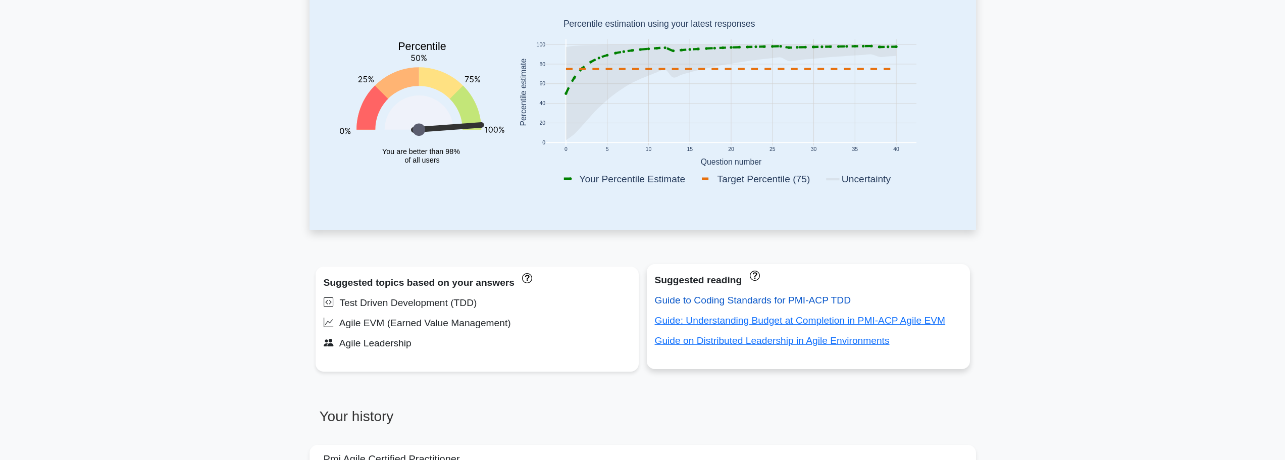
click at [798, 302] on link "Guide to Coding Standards for PMI-ACP TDD" at bounding box center [753, 300] width 196 height 11
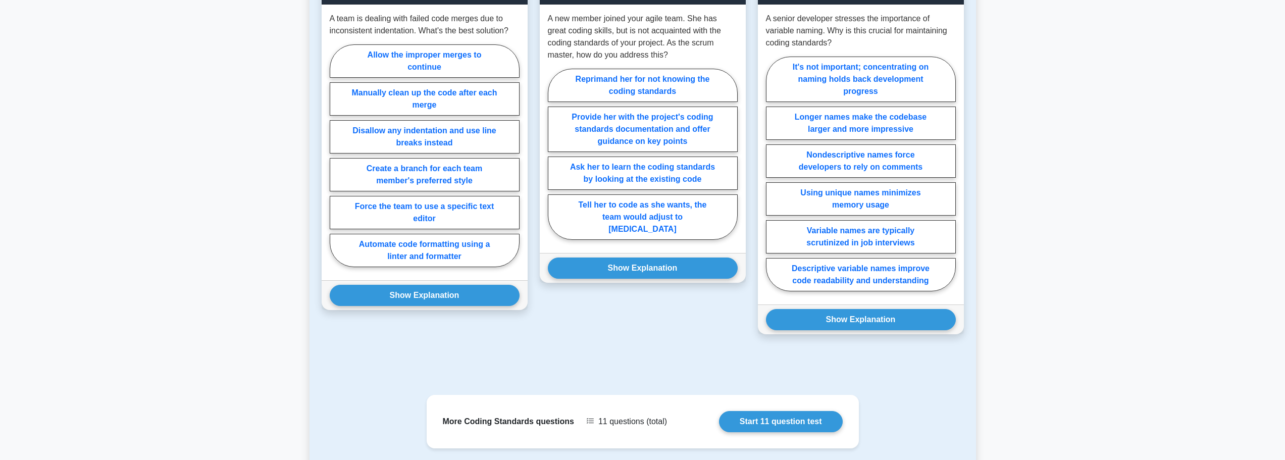
scroll to position [402, 0]
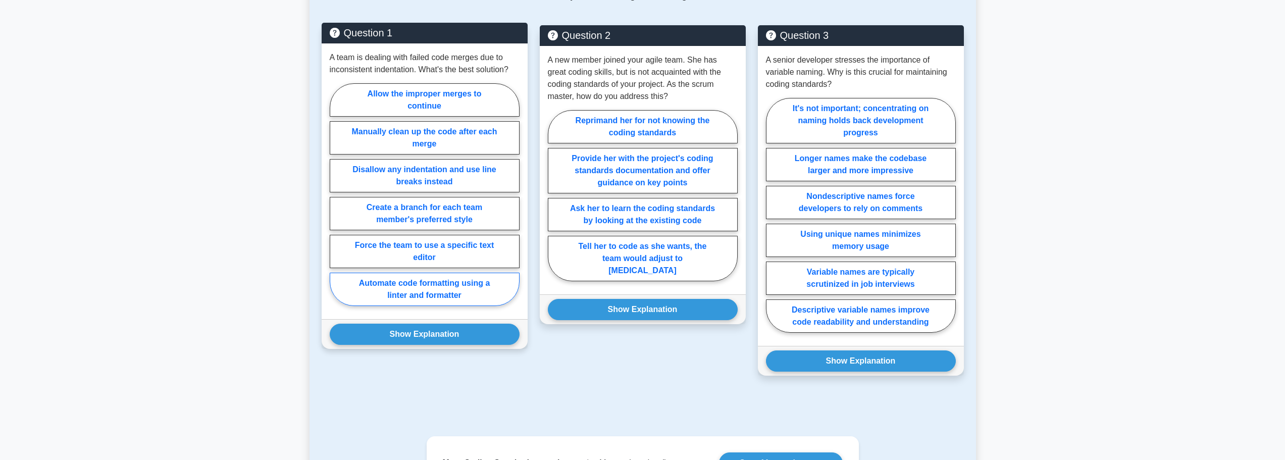
click at [461, 284] on label "Automate code formatting using a linter and formatter" at bounding box center [425, 289] width 190 height 33
click at [336, 201] on input "Automate code formatting using a linter and formatter" at bounding box center [333, 197] width 7 height 7
radio input "true"
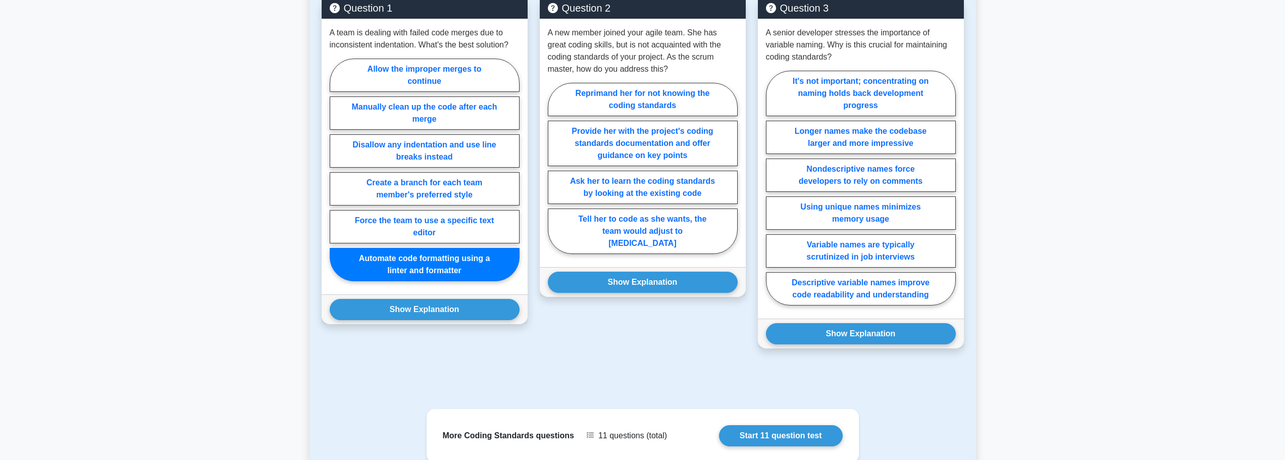
scroll to position [452, 0]
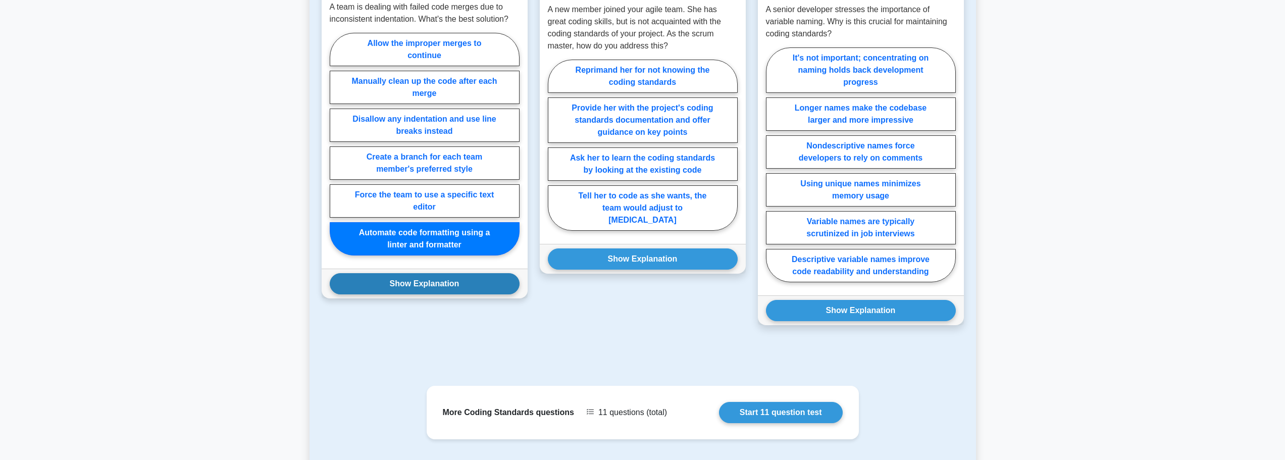
click at [439, 289] on button "Show Explanation" at bounding box center [425, 283] width 190 height 21
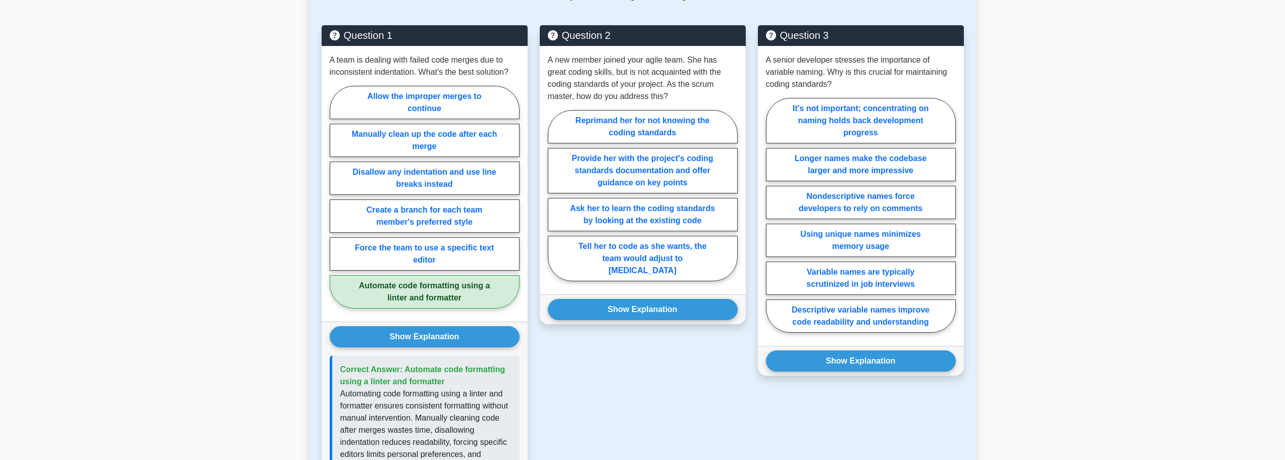
scroll to position [351, 0]
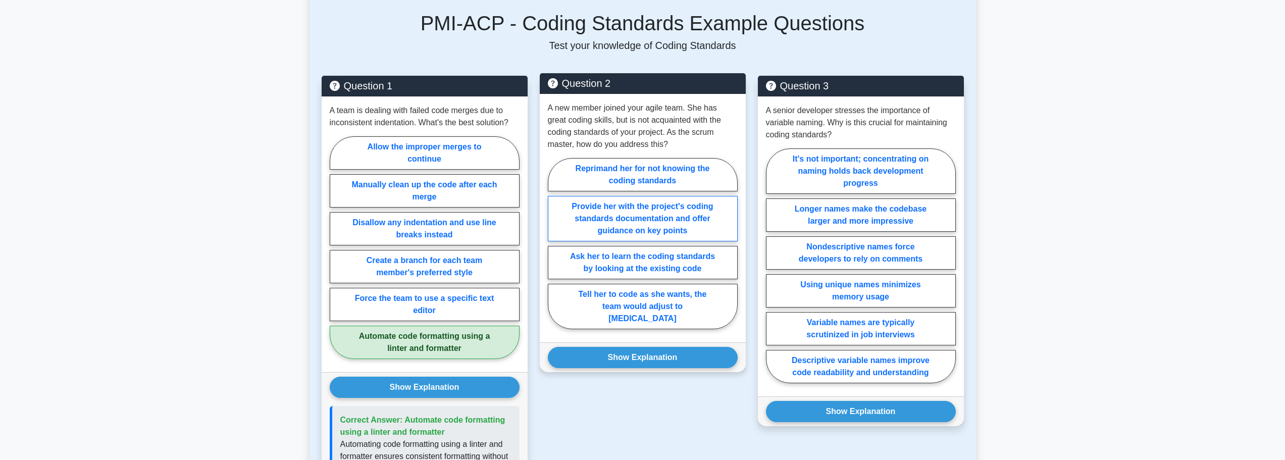
click at [648, 227] on label "Provide her with the project's coding standards documentation and offer guidanc…" at bounding box center [643, 218] width 190 height 45
click at [554, 243] on input "Provide her with the project's coding standards documentation and offer guidanc…" at bounding box center [551, 246] width 7 height 7
radio input "true"
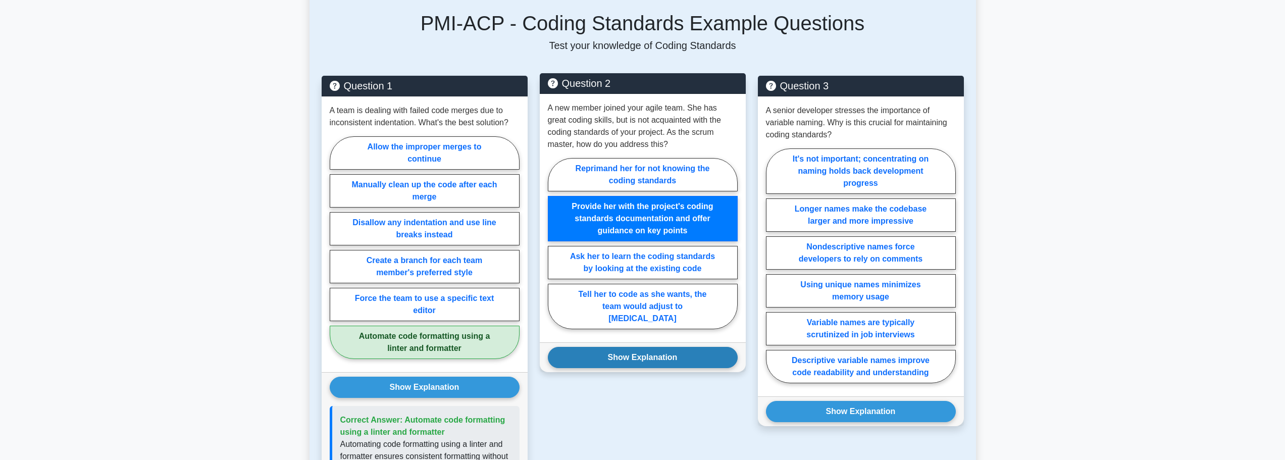
click at [638, 347] on button "Show Explanation" at bounding box center [643, 357] width 190 height 21
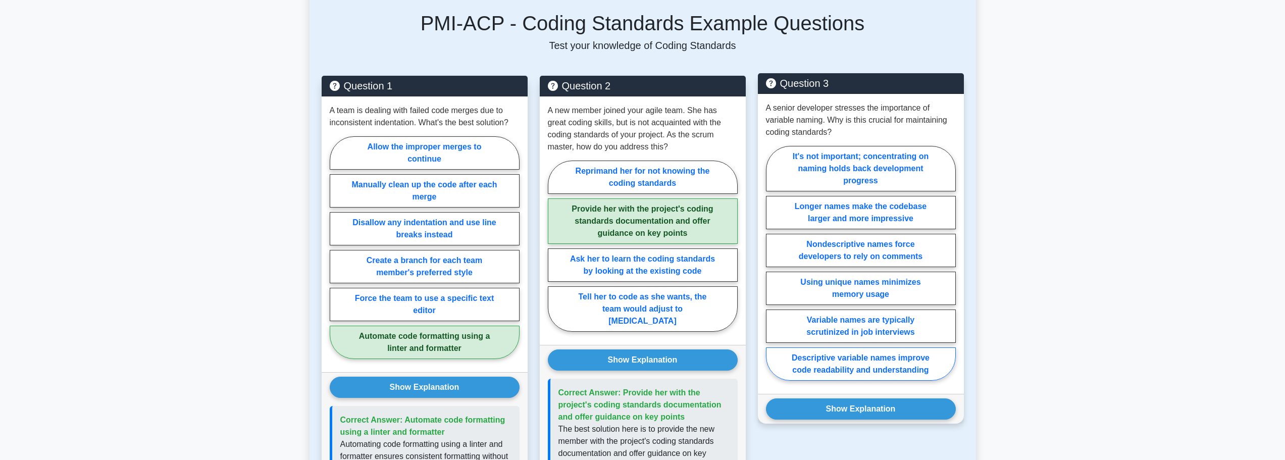
click at [838, 368] on label "Descriptive variable names improve code readability and understanding" at bounding box center [861, 363] width 190 height 33
click at [773, 270] on input "Descriptive variable names improve code readability and understanding" at bounding box center [769, 266] width 7 height 7
radio input "true"
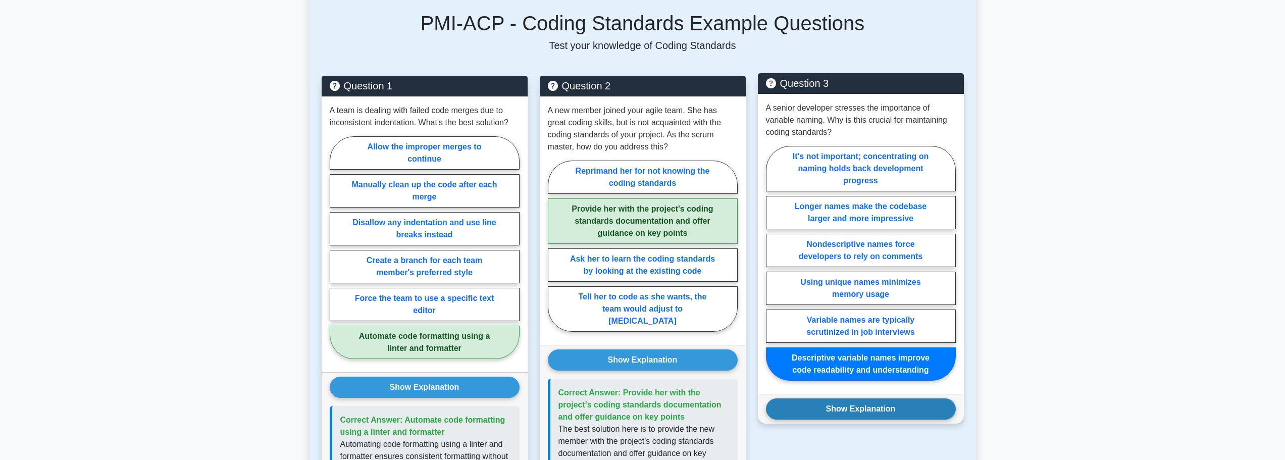
click at [849, 408] on button "Show Explanation" at bounding box center [861, 408] width 190 height 21
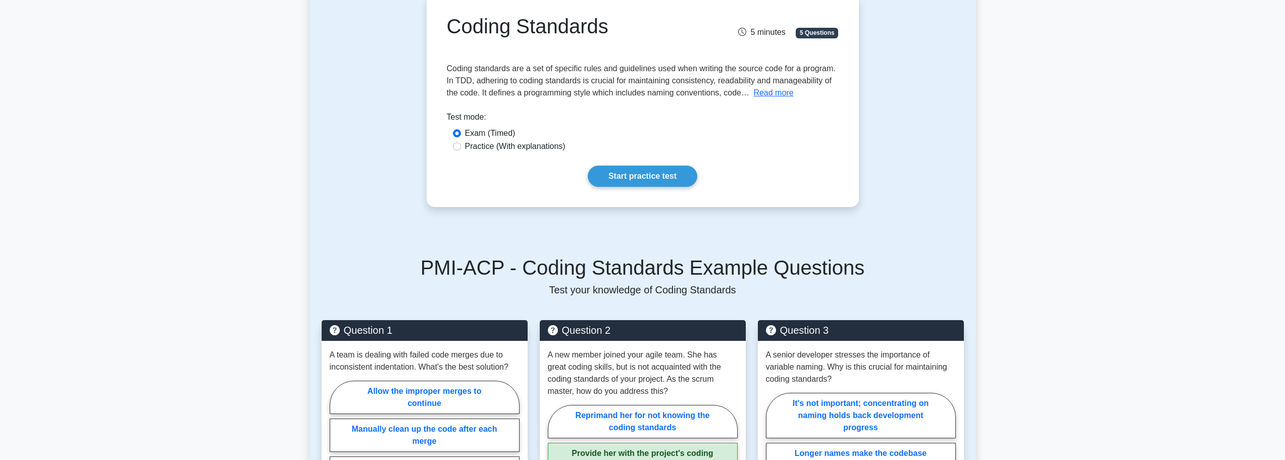
scroll to position [99, 0]
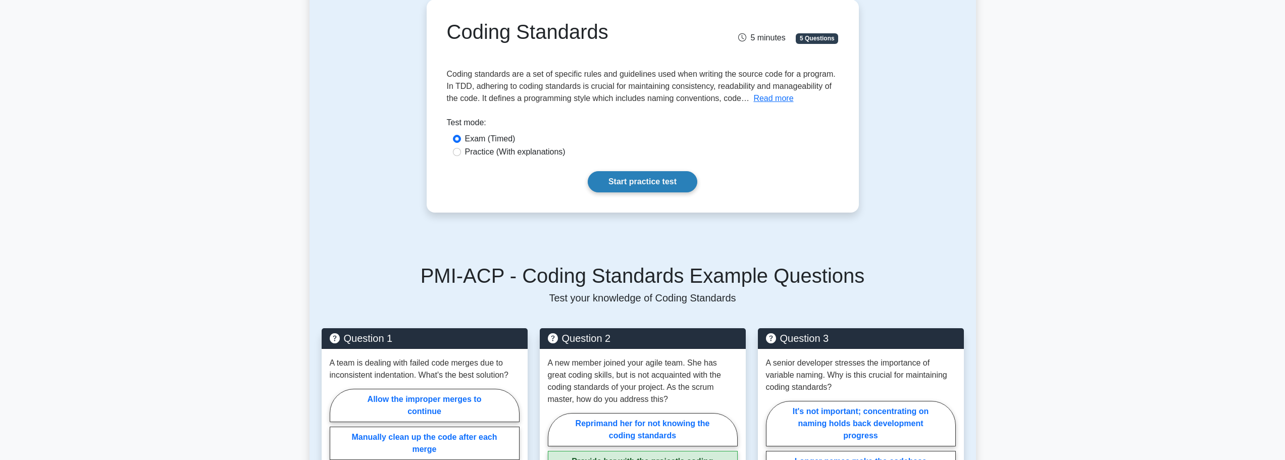
click at [648, 184] on link "Start practice test" at bounding box center [643, 181] width 110 height 21
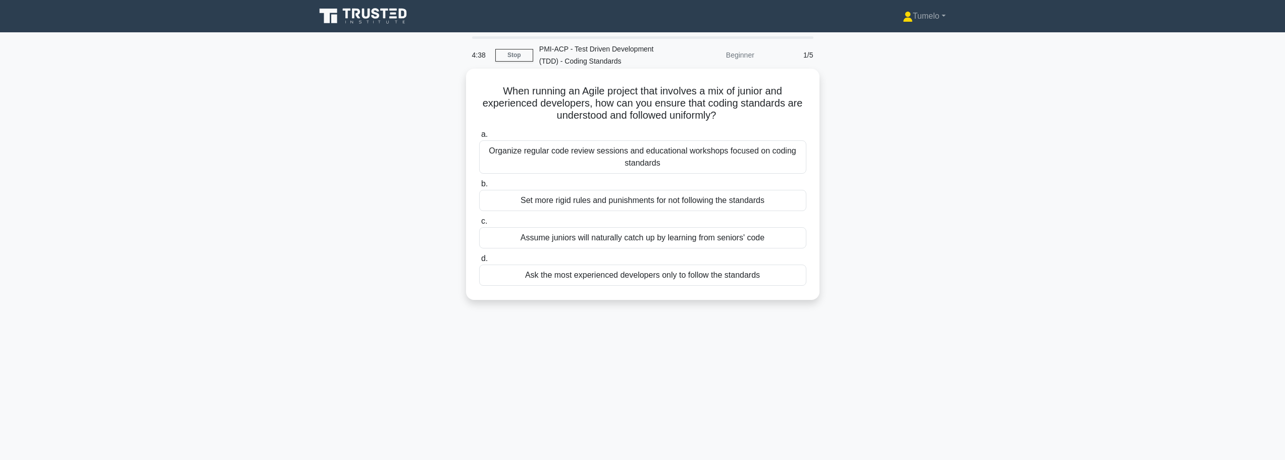
click at [639, 160] on div "Organize regular code review sessions and educational workshops focused on codi…" at bounding box center [642, 156] width 327 height 33
click at [479, 138] on input "a. Organize regular code review sessions and educational workshops focused on c…" at bounding box center [479, 134] width 0 height 7
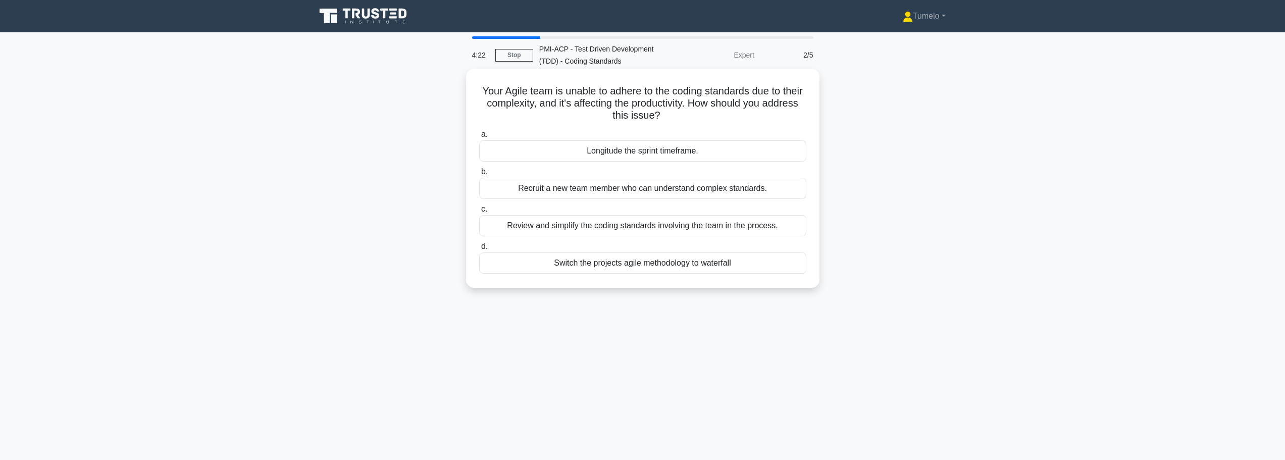
click at [589, 230] on div "Review and simplify the coding standards involving the team in the process." at bounding box center [642, 225] width 327 height 21
click at [479, 213] on input "c. Review and simplify the coding standards involving the team in the process." at bounding box center [479, 209] width 0 height 7
click at [619, 150] on div "Introduce and strictly follow the rules for clean code and proper comments in c…" at bounding box center [642, 144] width 327 height 33
click at [479, 126] on input "a. Introduce and strictly follow the rules for clean code and proper comments i…" at bounding box center [479, 122] width 0 height 7
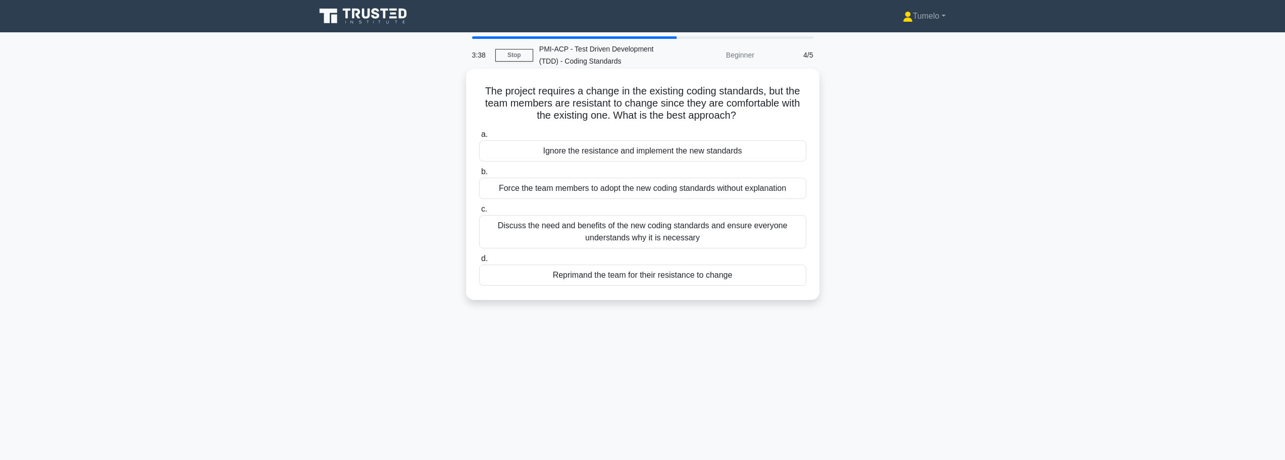
click at [700, 237] on div "Discuss the need and benefits of the new coding standards and ensure everyone u…" at bounding box center [642, 231] width 327 height 33
click at [479, 213] on input "c. Discuss the need and benefits of the new coding standards and ensure everyon…" at bounding box center [479, 209] width 0 height 7
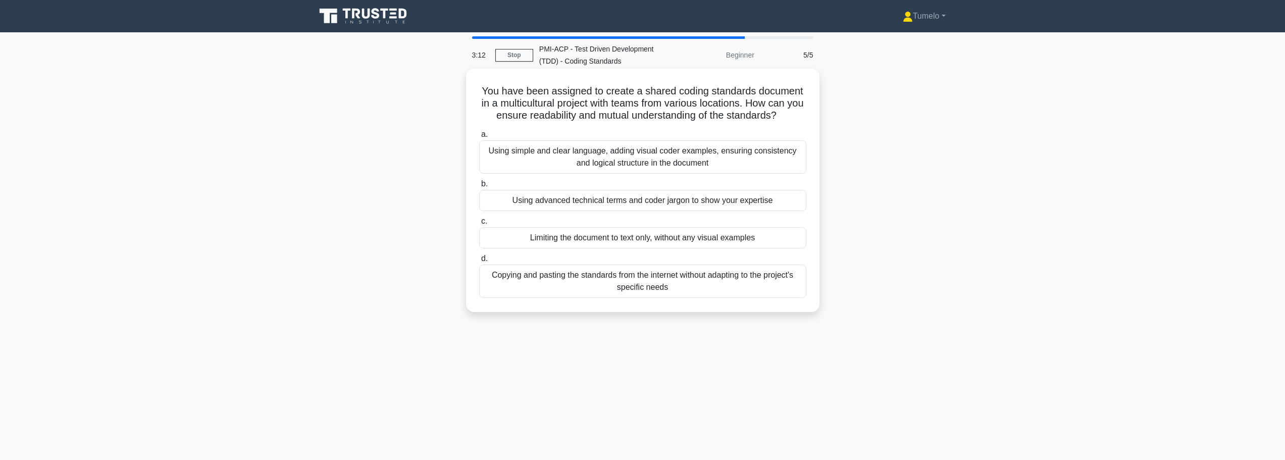
click at [638, 162] on div "Using simple and clear language, adding visual coder examples, ensuring consist…" at bounding box center [642, 156] width 327 height 33
click at [479, 138] on input "a. Using simple and clear language, adding visual coder examples, ensuring cons…" at bounding box center [479, 134] width 0 height 7
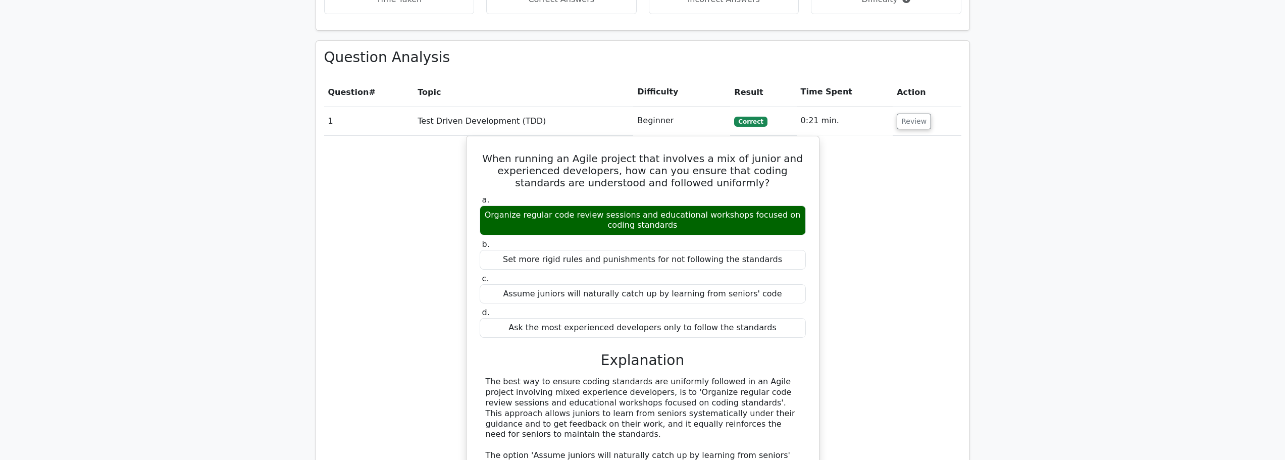
scroll to position [404, 0]
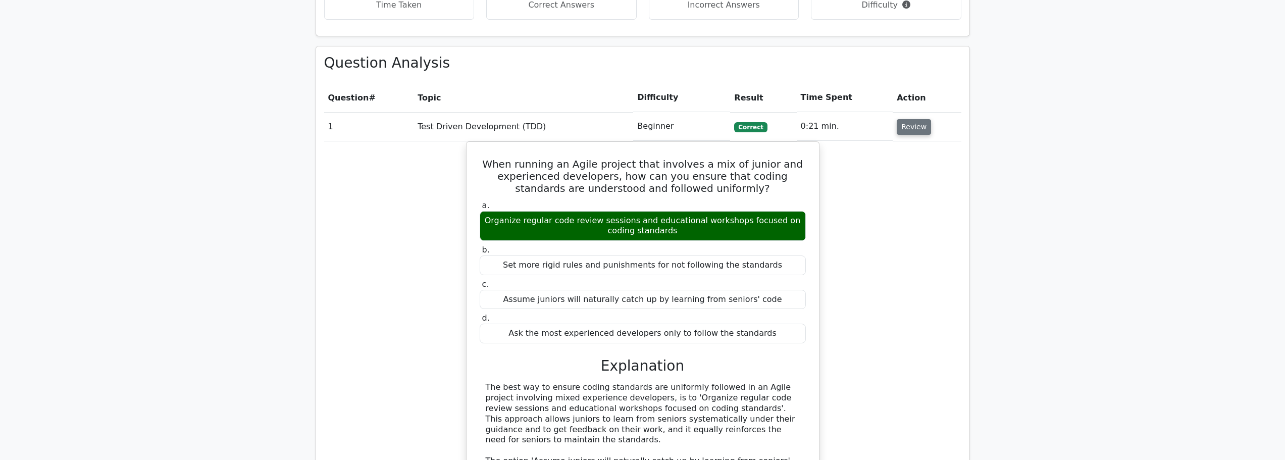
click at [921, 131] on button "Review" at bounding box center [914, 127] width 34 height 16
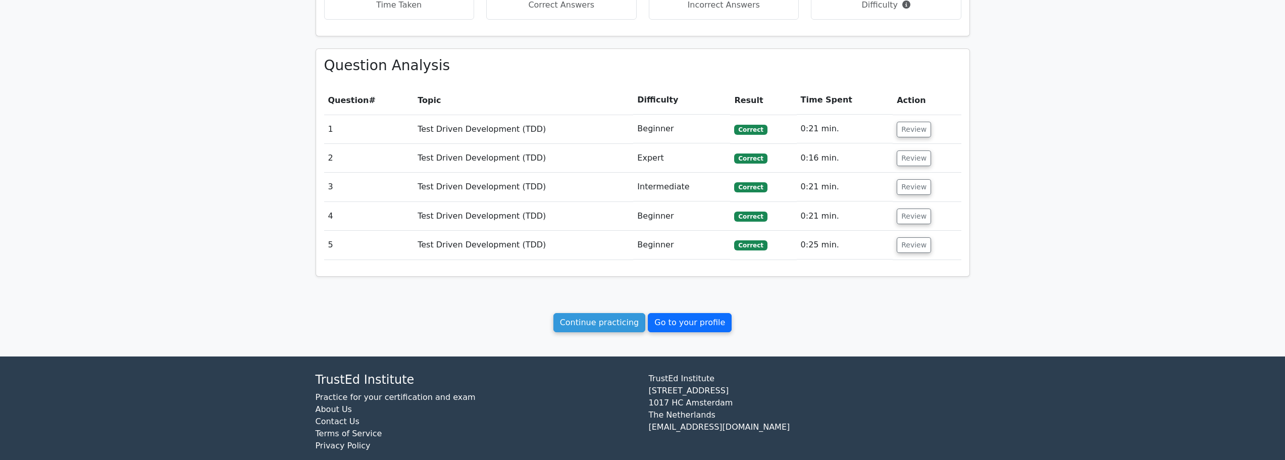
click at [694, 323] on link "Go to your profile" at bounding box center [690, 322] width 84 height 19
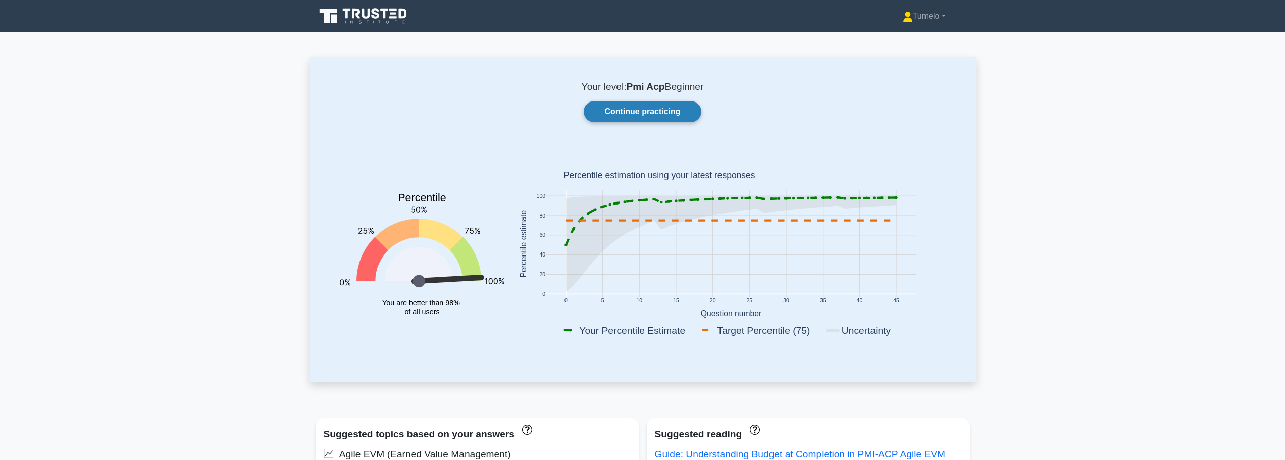
click at [667, 118] on link "Continue practicing" at bounding box center [642, 111] width 117 height 21
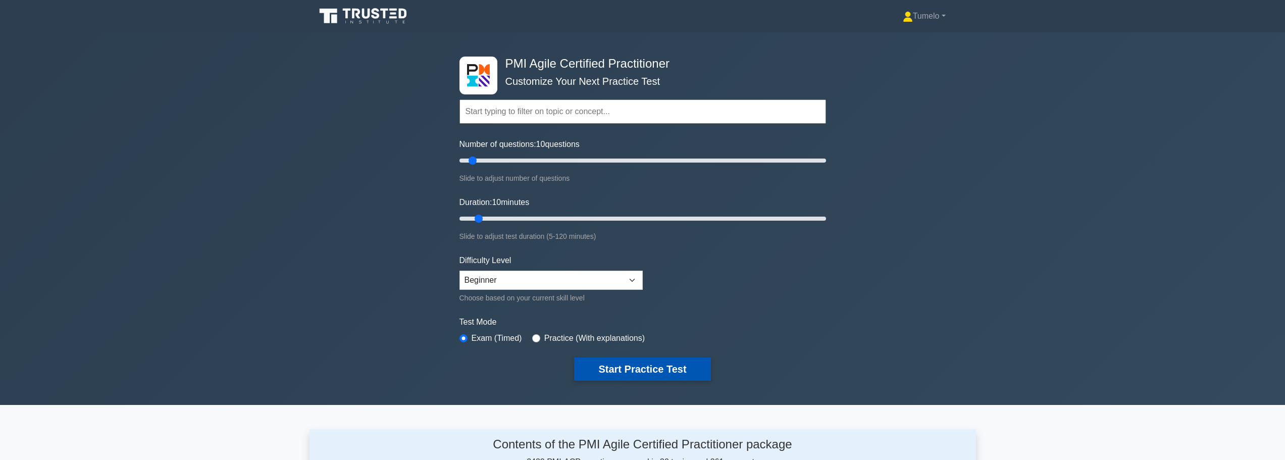
click at [652, 371] on button "Start Practice Test" at bounding box center [642, 368] width 136 height 23
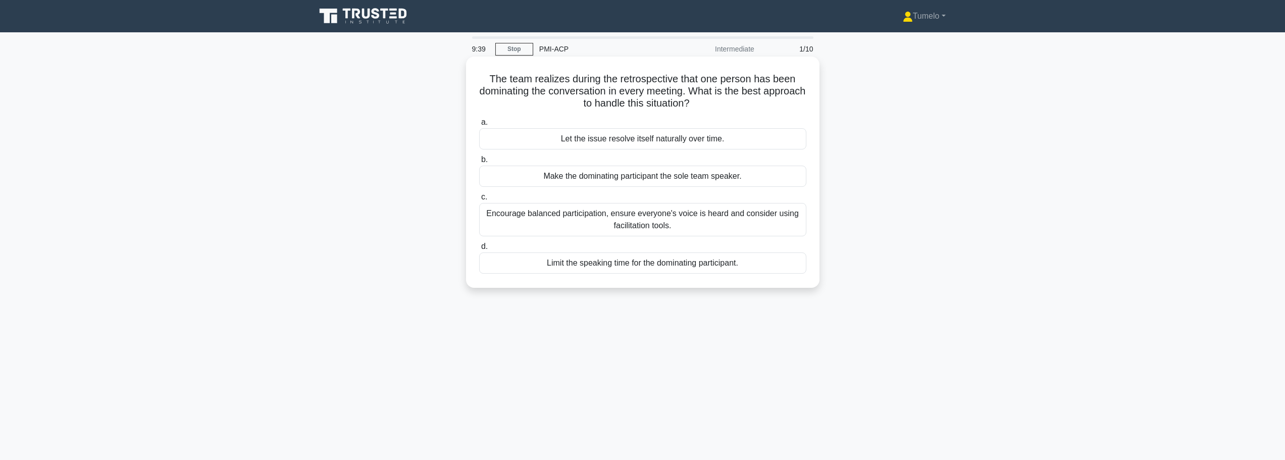
click at [642, 225] on div "Encourage balanced participation, ensure everyone's voice is heard and consider…" at bounding box center [642, 219] width 327 height 33
click at [479, 200] on input "c. Encourage balanced participation, ensure everyone's voice is heard and consi…" at bounding box center [479, 197] width 0 height 7
click at [646, 236] on div "Discuss the potential value and implications with the Product Owner and team be…" at bounding box center [642, 219] width 327 height 33
click at [479, 200] on input "c. Discuss the potential value and implications with the Product Owner and team…" at bounding box center [479, 197] width 0 height 7
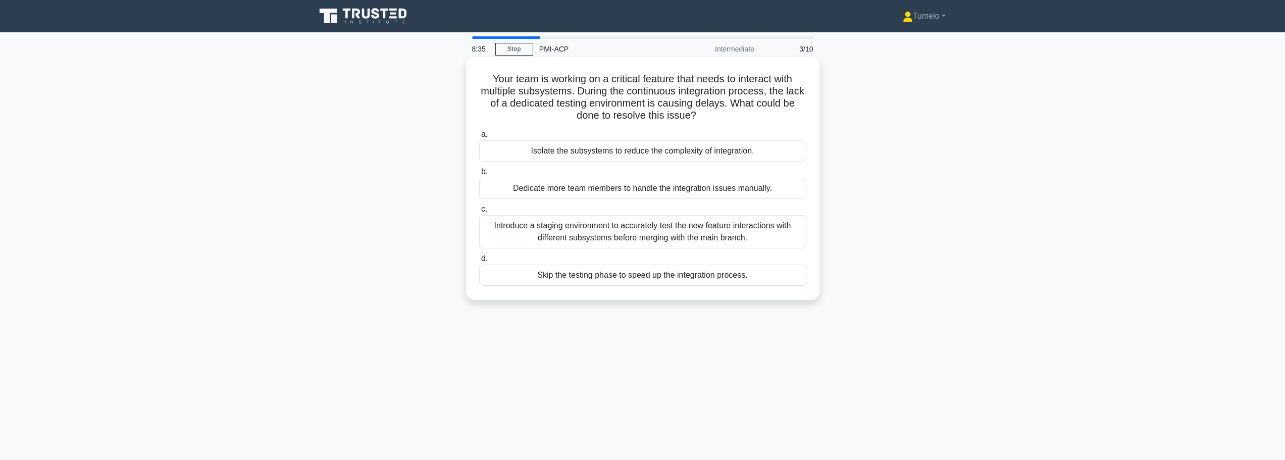
click at [655, 241] on div "Introduce a staging environment to accurately test the new feature interactions…" at bounding box center [642, 231] width 327 height 33
click at [479, 213] on input "c. Introduce a staging environment to accurately test the new feature interacti…" at bounding box center [479, 209] width 0 height 7
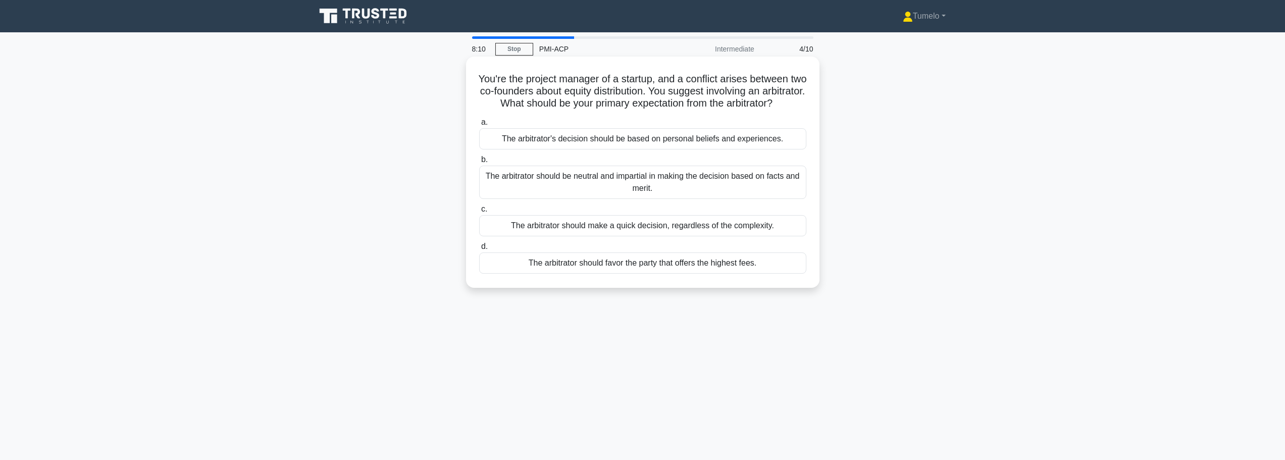
click at [613, 194] on div "The arbitrator should be neutral and impartial in making the decision based on …" at bounding box center [642, 182] width 327 height 33
click at [479, 163] on input "b. The arbitrator should be neutral and impartial in making the decision based …" at bounding box center [479, 160] width 0 height 7
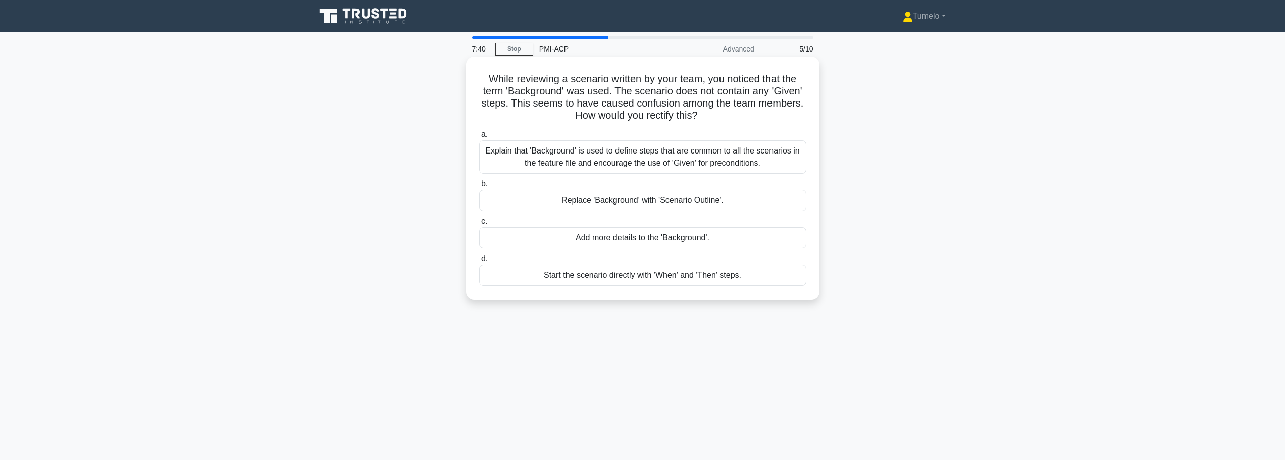
click at [670, 160] on div "Explain that 'Background' is used to define steps that are common to all the sc…" at bounding box center [642, 156] width 327 height 33
click at [479, 138] on input "a. Explain that 'Background' is used to define steps that are common to all the…" at bounding box center [479, 134] width 0 height 7
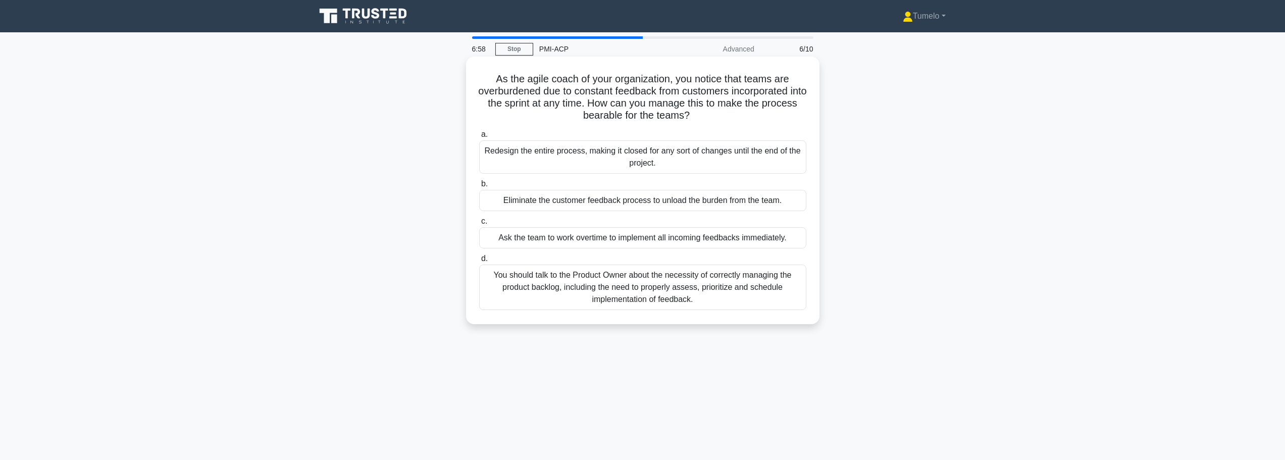
click at [644, 289] on div "You should talk to the Product Owner about the necessity of correctly managing …" at bounding box center [642, 287] width 327 height 45
click at [479, 262] on input "d. You should talk to the Product Owner about the necessity of correctly managi…" at bounding box center [479, 258] width 0 height 7
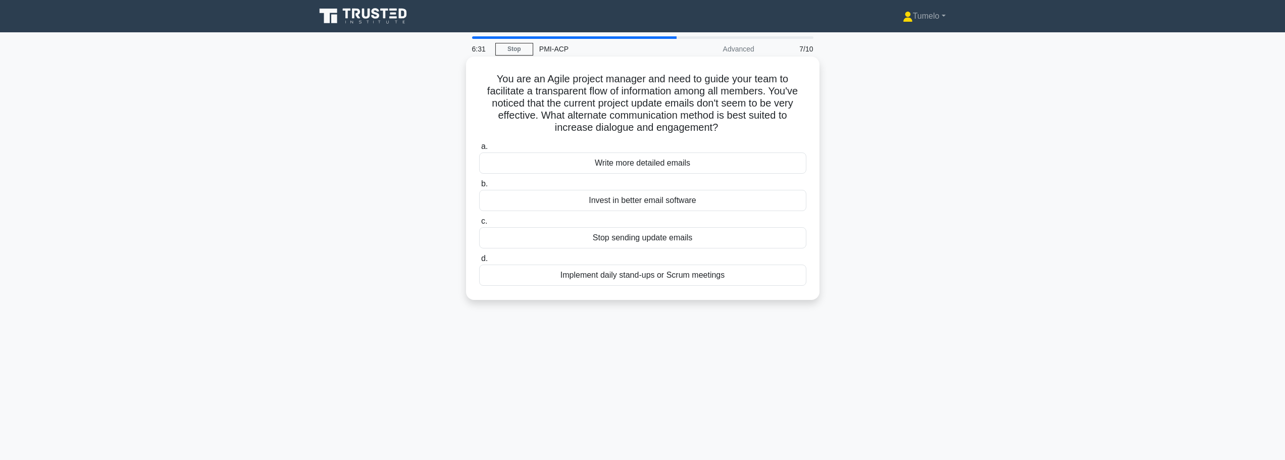
click at [646, 279] on div "Implement daily stand-ups or Scrum meetings" at bounding box center [642, 275] width 327 height 21
click at [479, 262] on input "d. Implement daily stand-ups or Scrum meetings" at bounding box center [479, 258] width 0 height 7
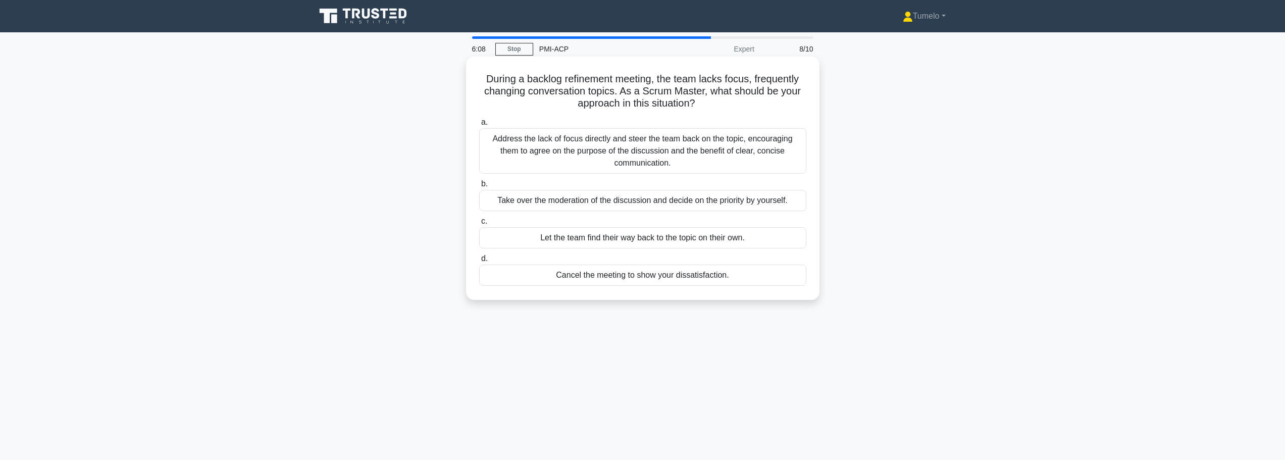
click at [638, 147] on div "Address the lack of focus directly and steer the team back on the topic, encour…" at bounding box center [642, 150] width 327 height 45
click at [479, 126] on input "a. Address the lack of focus directly and steer the team back on the topic, enc…" at bounding box center [479, 122] width 0 height 7
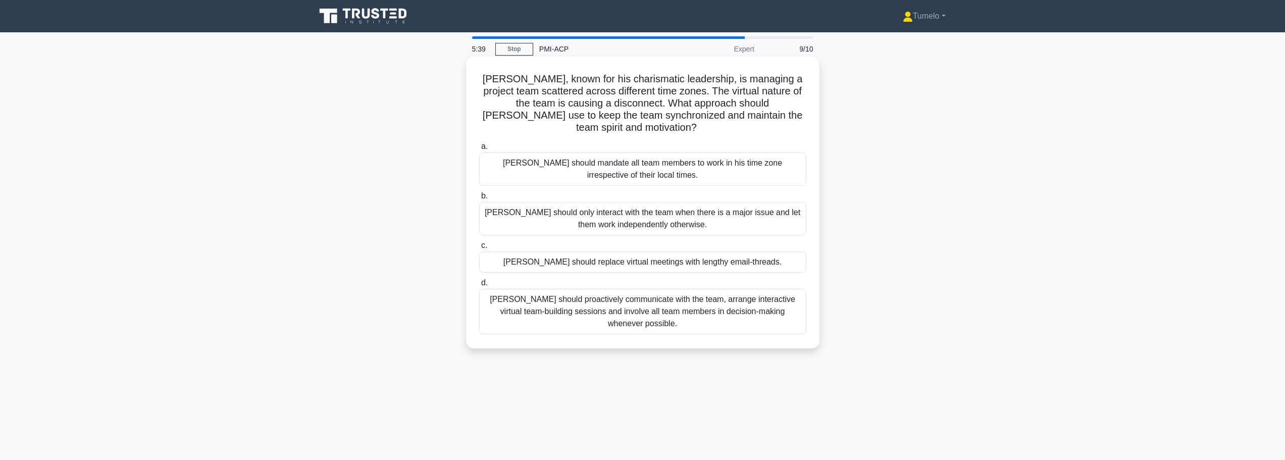
click at [640, 294] on div "Clark should proactively communicate with the team, arrange interactive virtual…" at bounding box center [642, 311] width 327 height 45
click at [479, 286] on input "d. Clark should proactively communicate with the team, arrange interactive virt…" at bounding box center [479, 283] width 0 height 7
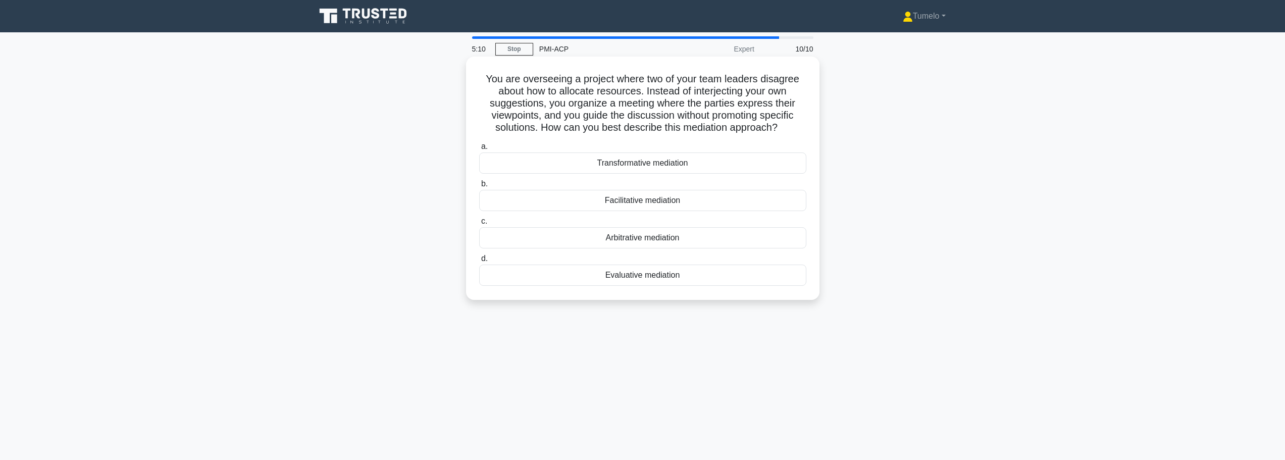
click at [641, 200] on div "Facilitative mediation" at bounding box center [642, 200] width 327 height 21
click at [479, 187] on input "b. Facilitative mediation" at bounding box center [479, 184] width 0 height 7
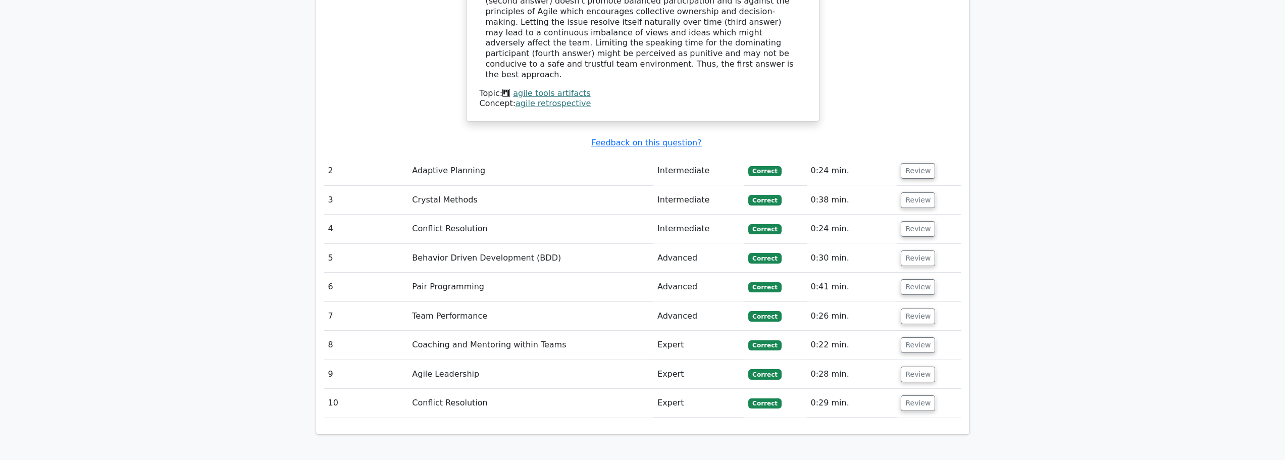
scroll to position [1060, 0]
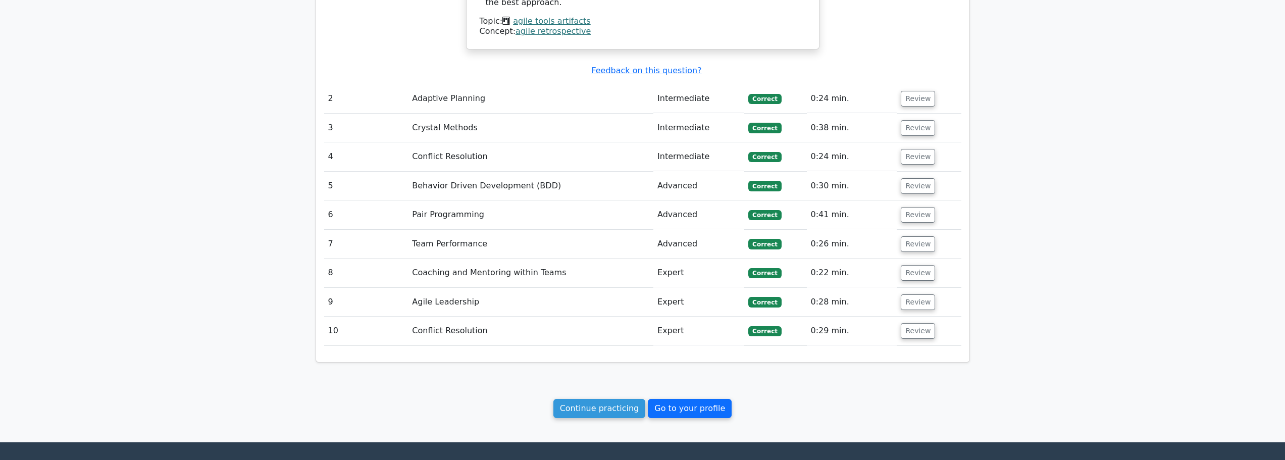
click at [701, 399] on link "Go to your profile" at bounding box center [690, 408] width 84 height 19
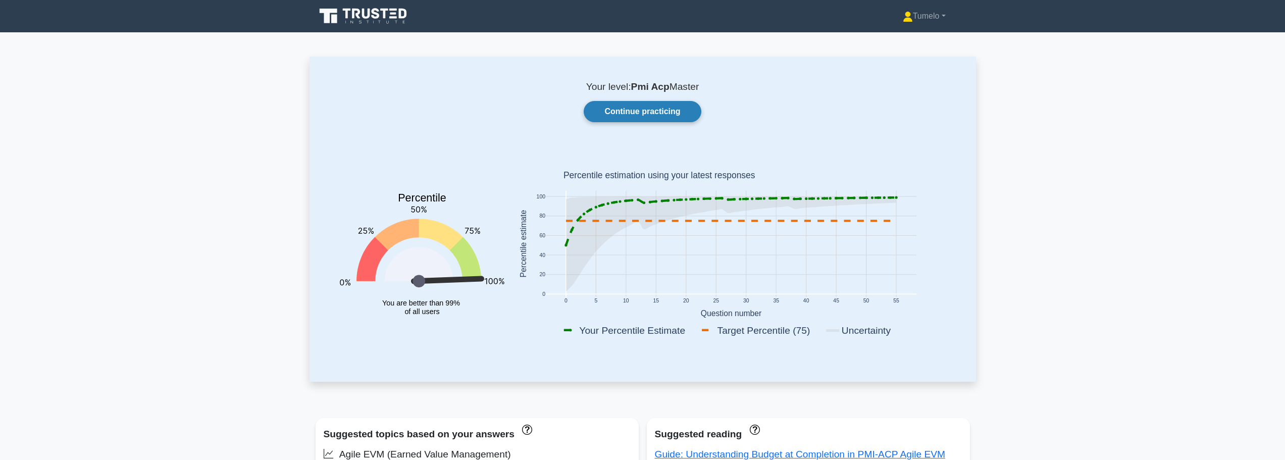
click at [661, 114] on link "Continue practicing" at bounding box center [642, 111] width 117 height 21
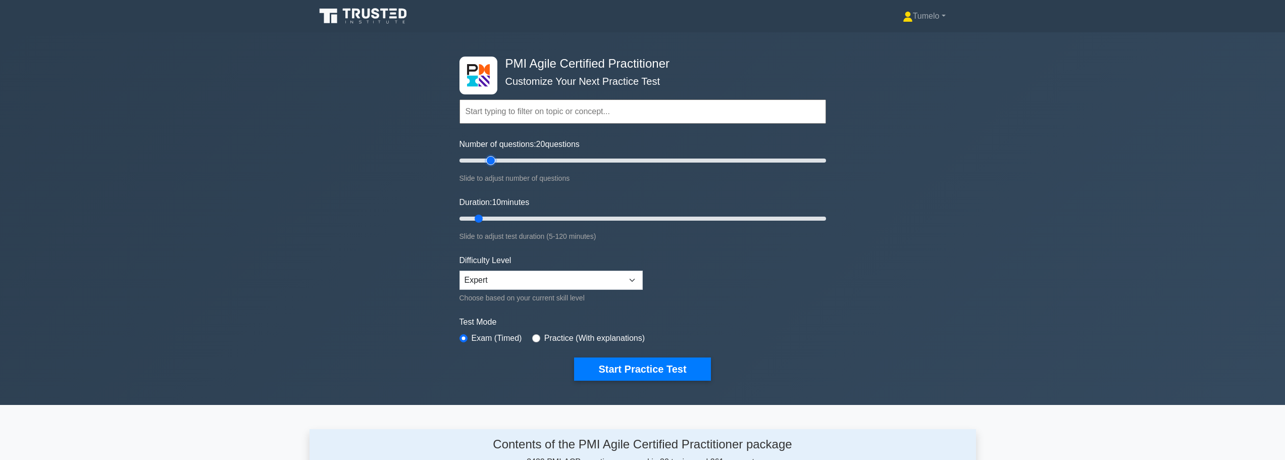
drag, startPoint x: 474, startPoint y: 160, endPoint x: 493, endPoint y: 163, distance: 19.0
type input "20"
click at [493, 163] on input "Number of questions: 20 questions" at bounding box center [642, 161] width 367 height 12
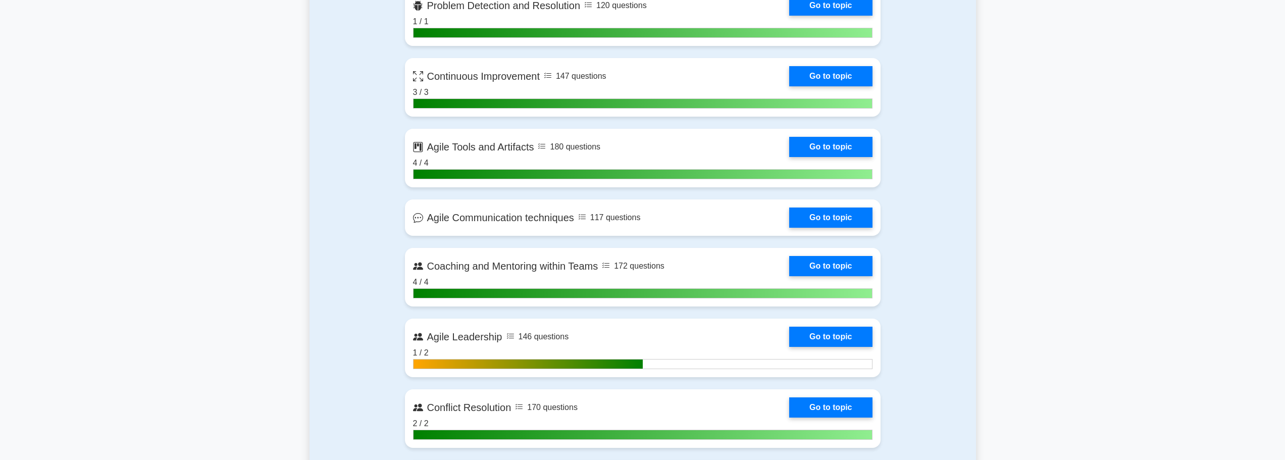
scroll to position [909, 0]
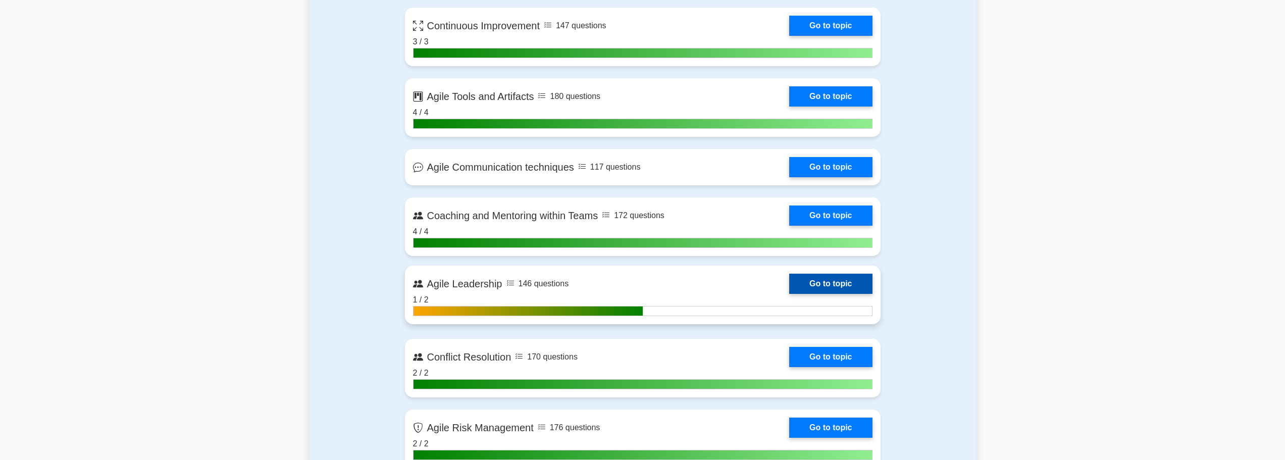
click at [822, 280] on link "Go to topic" at bounding box center [830, 284] width 83 height 20
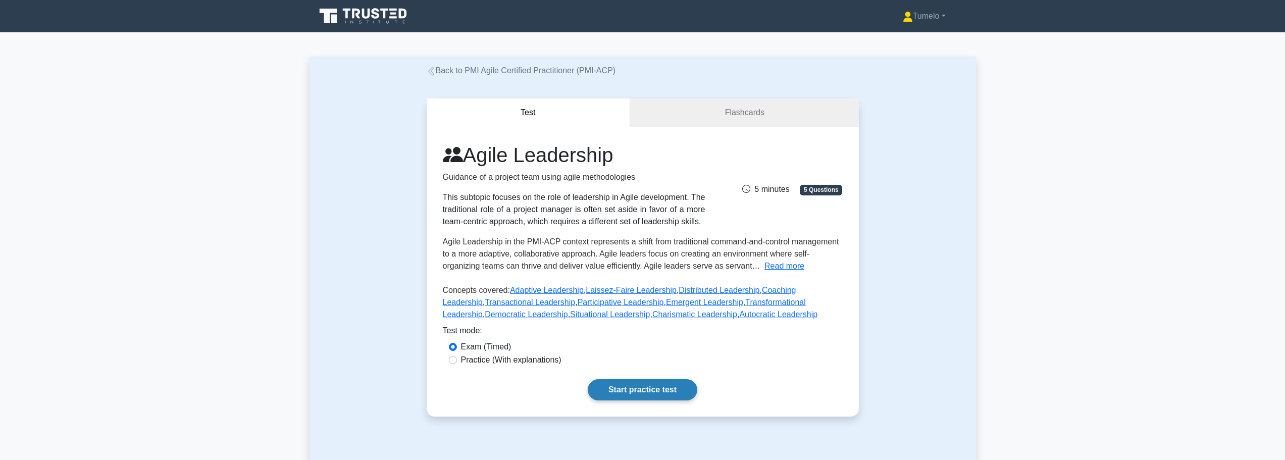
click at [638, 390] on link "Start practice test" at bounding box center [643, 389] width 110 height 21
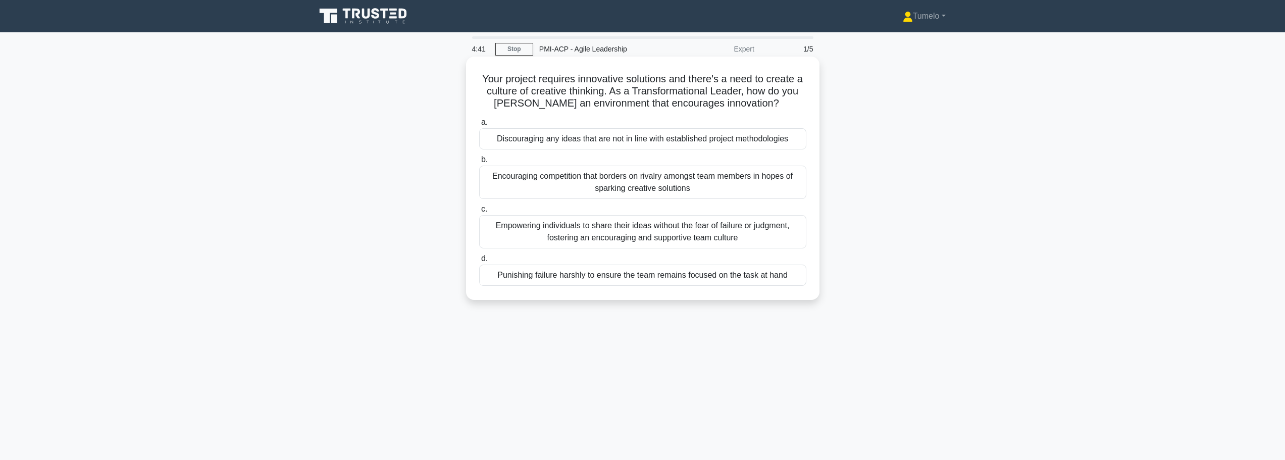
click at [649, 234] on div "Empowering individuals to share their ideas without the fear of failure or judg…" at bounding box center [642, 231] width 327 height 33
click at [479, 213] on input "c. Empowering individuals to share their ideas without the fear of failure or j…" at bounding box center [479, 209] width 0 height 7
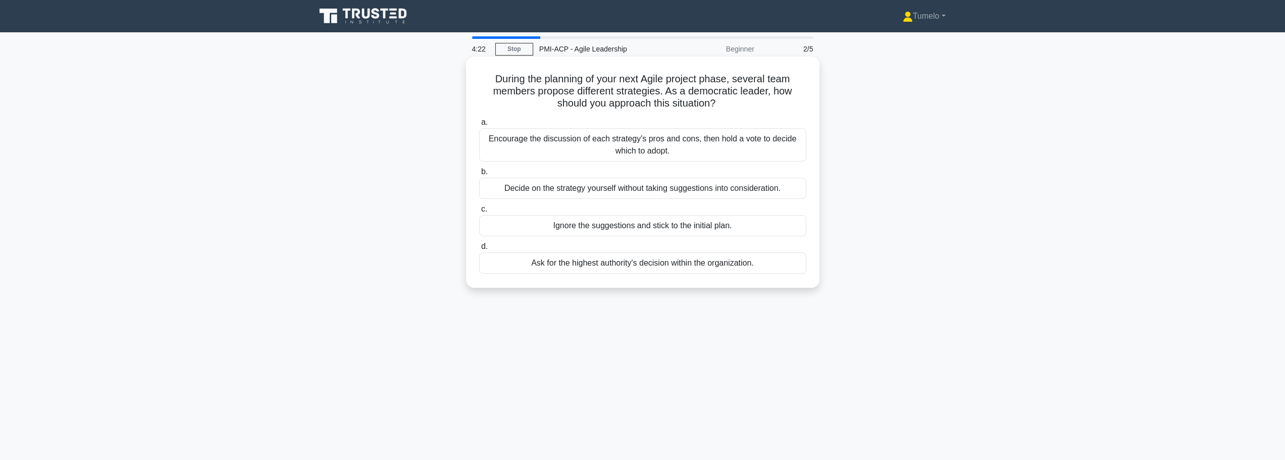
click at [673, 151] on div "Encourage the discussion of each strategy's pros and cons, then hold a vote to …" at bounding box center [642, 144] width 327 height 33
click at [479, 126] on input "a. Encourage the discussion of each strategy's pros and cons, then hold a vote …" at bounding box center [479, 122] width 0 height 7
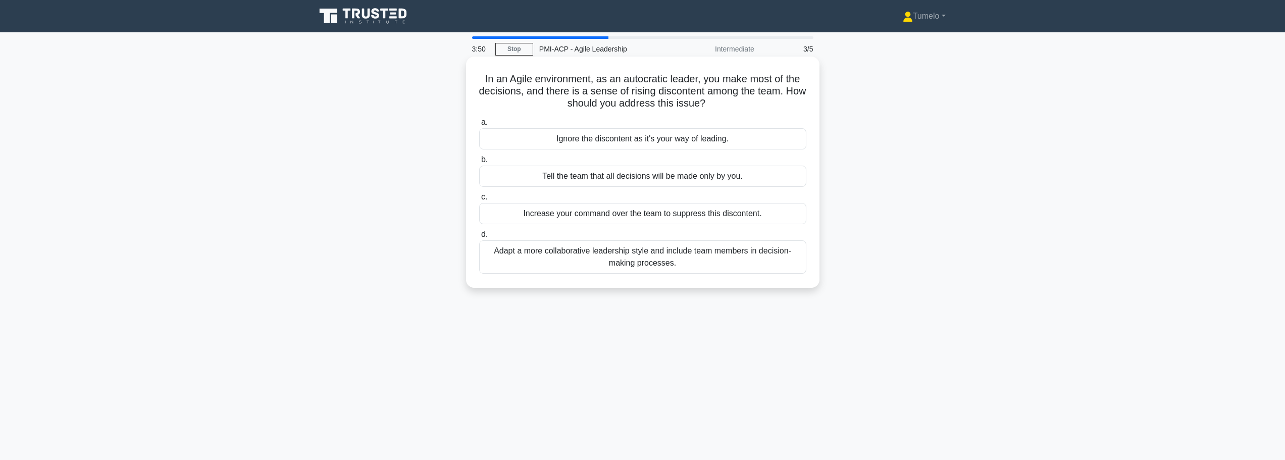
click at [626, 262] on div "Adapt a more collaborative leadership style and include team members in decisio…" at bounding box center [642, 256] width 327 height 33
click at [479, 238] on input "d. Adapt a more collaborative leadership style and include team members in deci…" at bounding box center [479, 234] width 0 height 7
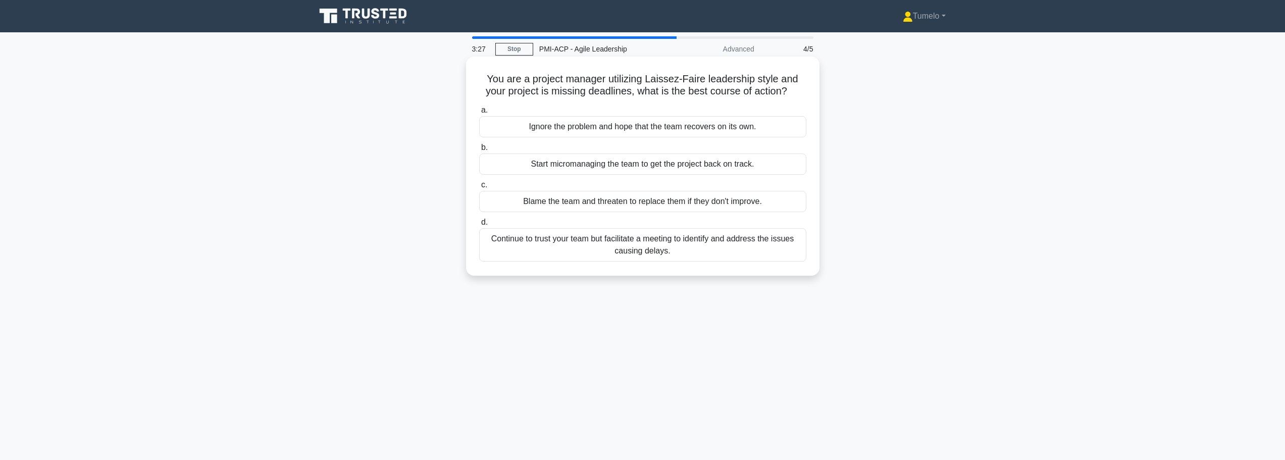
click at [640, 242] on div "Continue to trust your team but facilitate a meeting to identify and address th…" at bounding box center [642, 244] width 327 height 33
click at [479, 226] on input "d. Continue to trust your team but facilitate a meeting to identify and address…" at bounding box center [479, 222] width 0 height 7
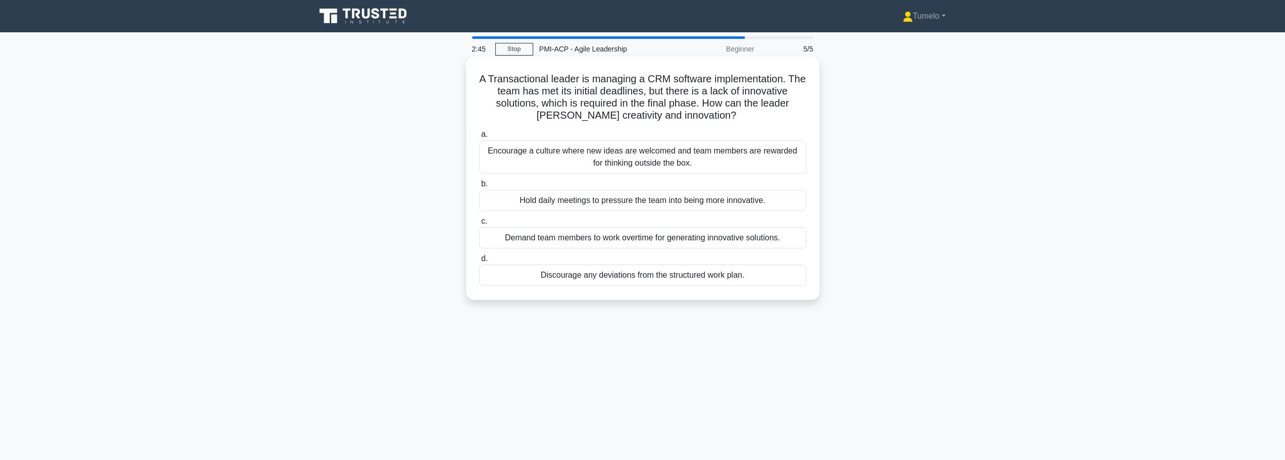
click at [638, 160] on div "Encourage a culture where new ideas are welcomed and team members are rewarded …" at bounding box center [642, 156] width 327 height 33
click at [479, 138] on input "a. Encourage a culture where new ideas are welcomed and team members are reward…" at bounding box center [479, 134] width 0 height 7
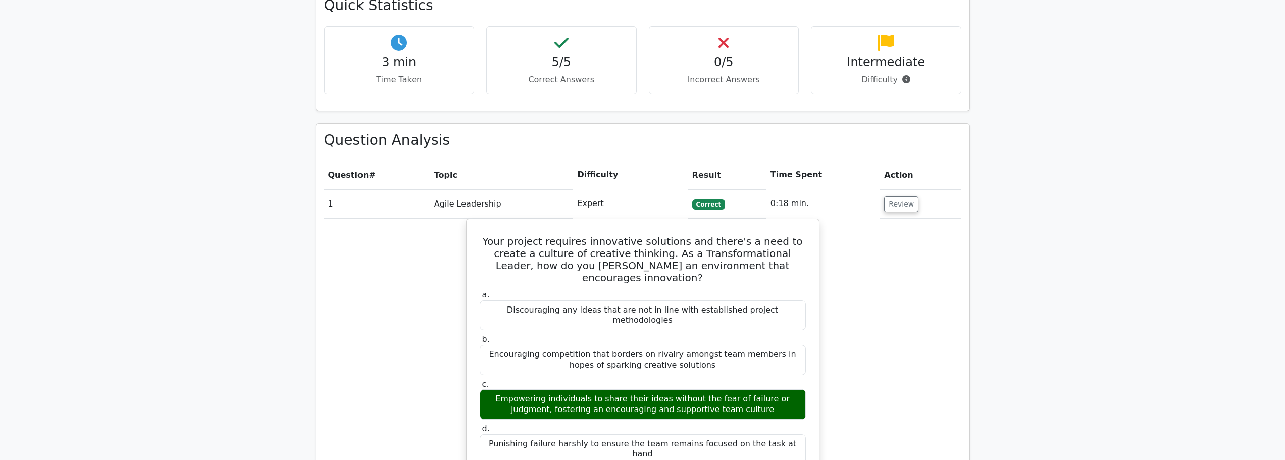
scroll to position [353, 0]
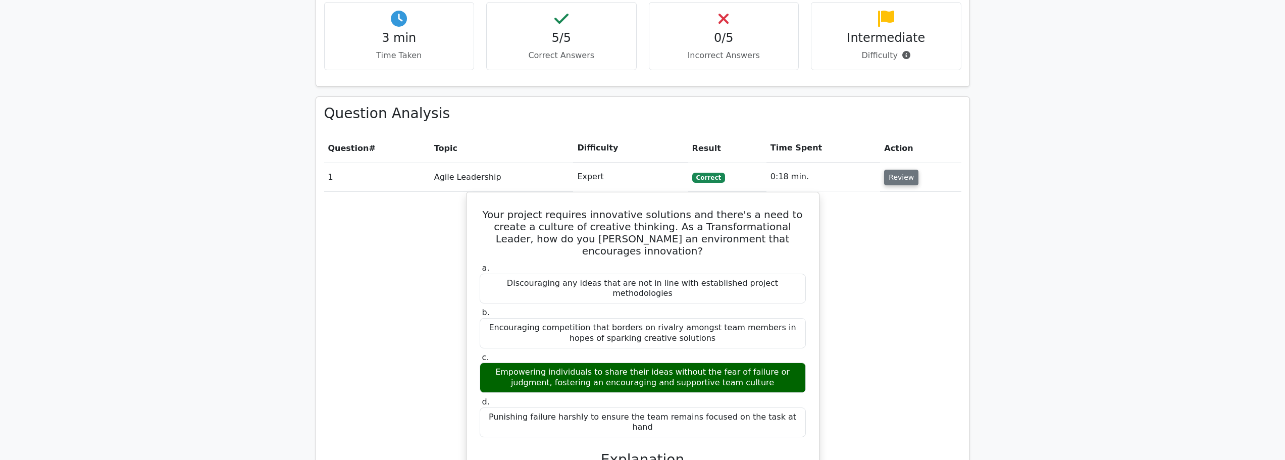
click at [904, 177] on button "Review" at bounding box center [901, 178] width 34 height 16
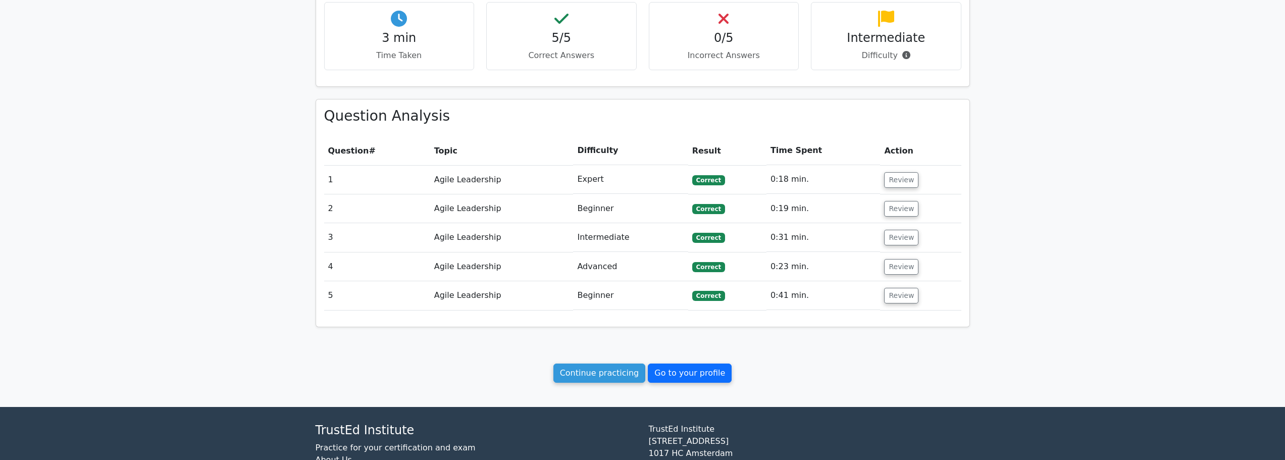
drag, startPoint x: 686, startPoint y: 375, endPoint x: 705, endPoint y: 365, distance: 21.2
click at [686, 374] on link "Go to your profile" at bounding box center [690, 373] width 84 height 19
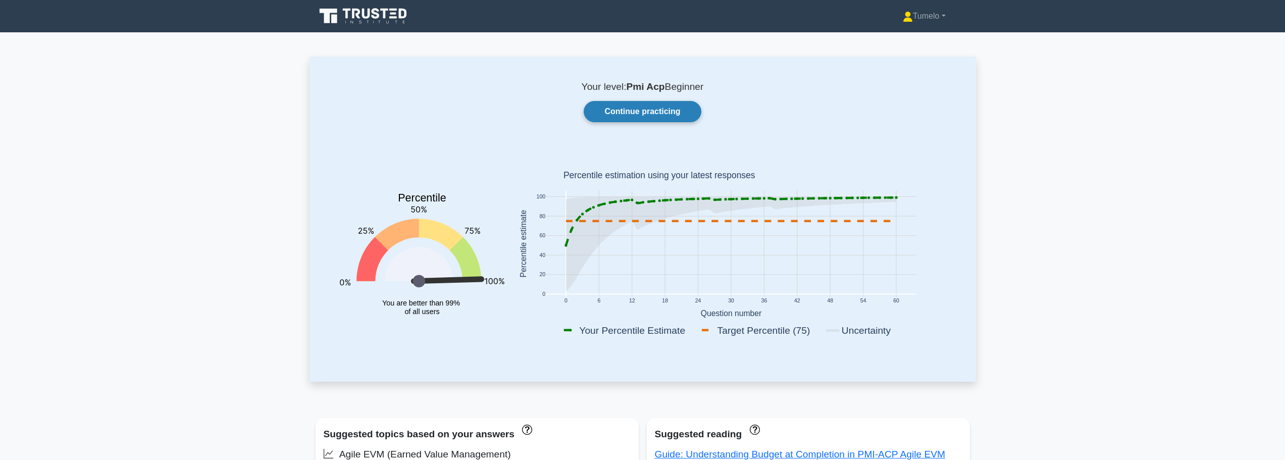
click at [653, 112] on link "Continue practicing" at bounding box center [642, 111] width 117 height 21
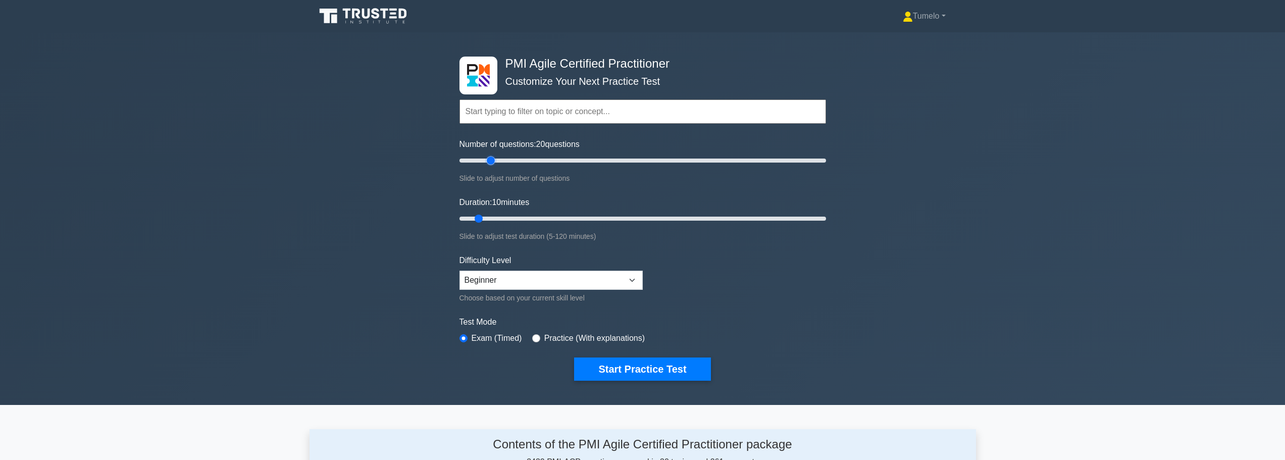
drag, startPoint x: 474, startPoint y: 159, endPoint x: 491, endPoint y: 160, distance: 16.7
type input "20"
click at [491, 160] on input "Number of questions: 20 questions" at bounding box center [642, 161] width 367 height 12
click at [650, 371] on button "Start Practice Test" at bounding box center [642, 368] width 136 height 23
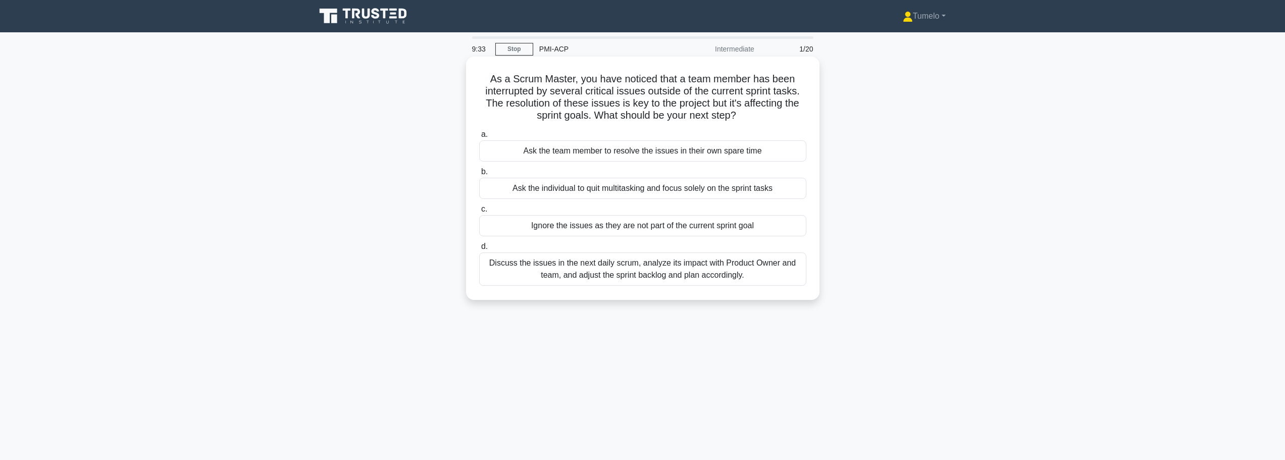
click at [665, 270] on div "Discuss the issues in the next daily scrum, analyze its impact with Product Own…" at bounding box center [642, 268] width 327 height 33
click at [479, 250] on input "d. Discuss the issues in the next daily scrum, analyze its impact with Product …" at bounding box center [479, 246] width 0 height 7
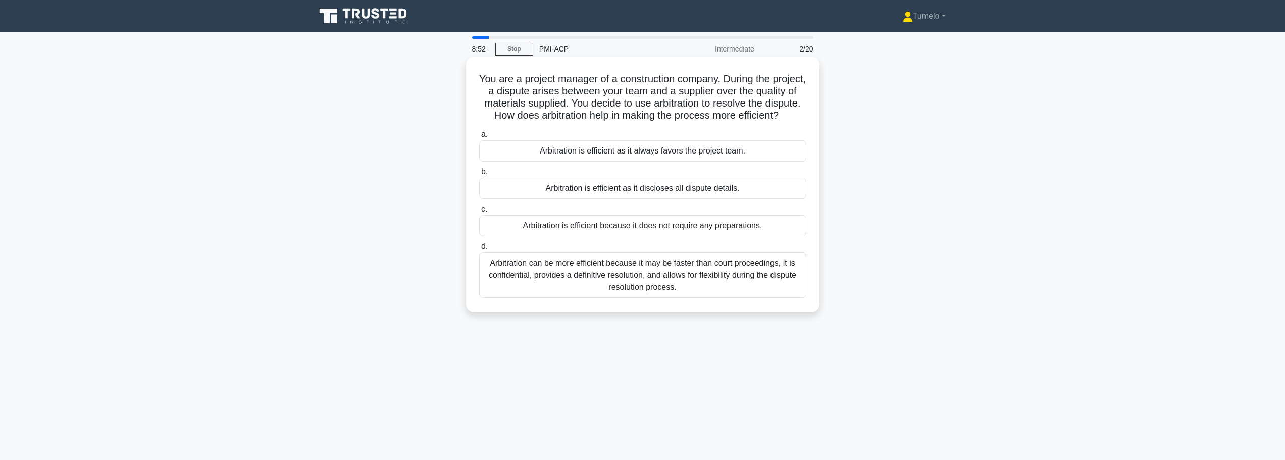
click at [637, 293] on div "Arbitration can be more efficient because it may be faster than court proceedin…" at bounding box center [642, 274] width 327 height 45
click at [479, 250] on input "d. Arbitration can be more efficient because it may be faster than court procee…" at bounding box center [479, 246] width 0 height 7
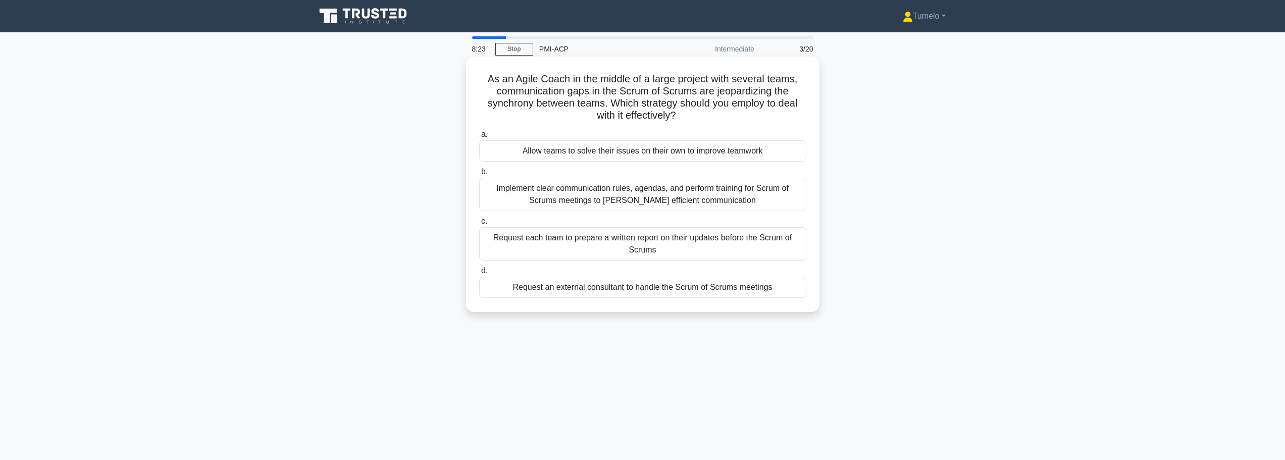
click at [626, 195] on div "Implement clear communication rules, agendas, and perform training for Scrum of…" at bounding box center [642, 194] width 327 height 33
click at [479, 175] on input "b. Implement clear communication rules, agendas, and perform training for Scrum…" at bounding box center [479, 172] width 0 height 7
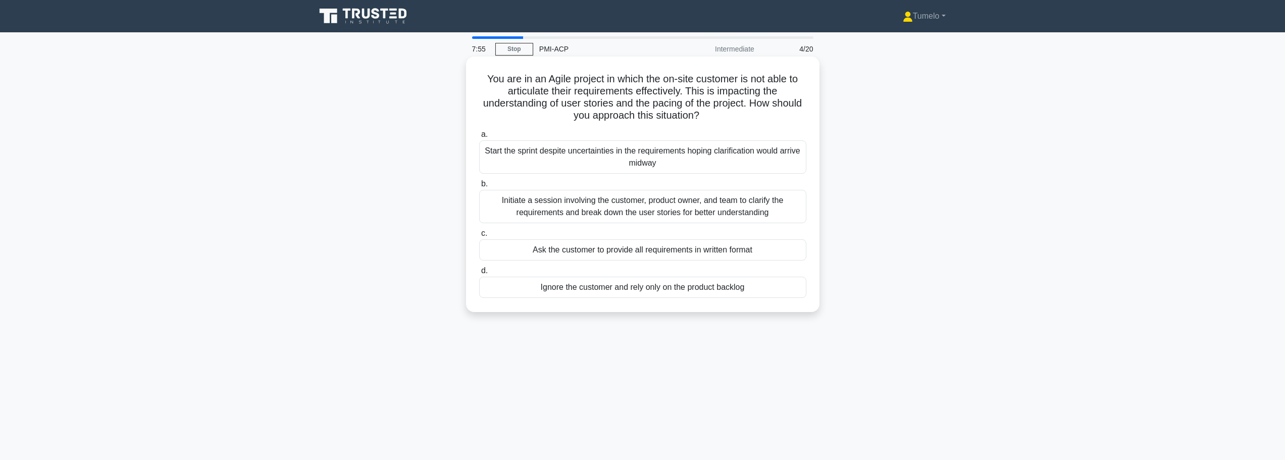
click at [654, 213] on div "Initiate a session involving the customer, product owner, and team to clarify t…" at bounding box center [642, 206] width 327 height 33
click at [479, 187] on input "b. Initiate a session involving the customer, product owner, and team to clarif…" at bounding box center [479, 184] width 0 height 7
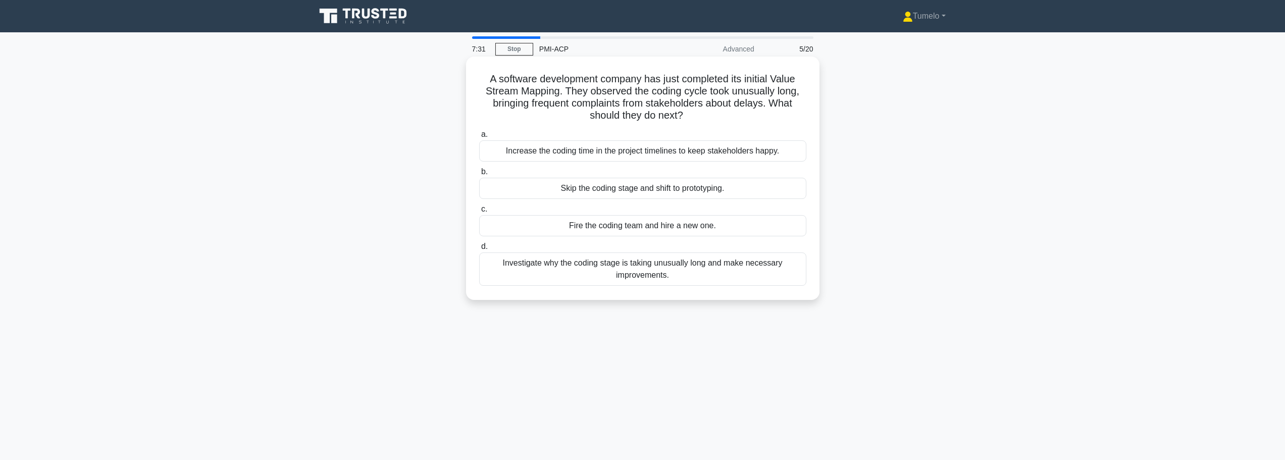
click at [561, 275] on div "Investigate why the coding stage is taking unusually long and make necessary im…" at bounding box center [642, 268] width 327 height 33
click at [479, 250] on input "d. Investigate why the coding stage is taking unusually long and make necessary…" at bounding box center [479, 246] width 0 height 7
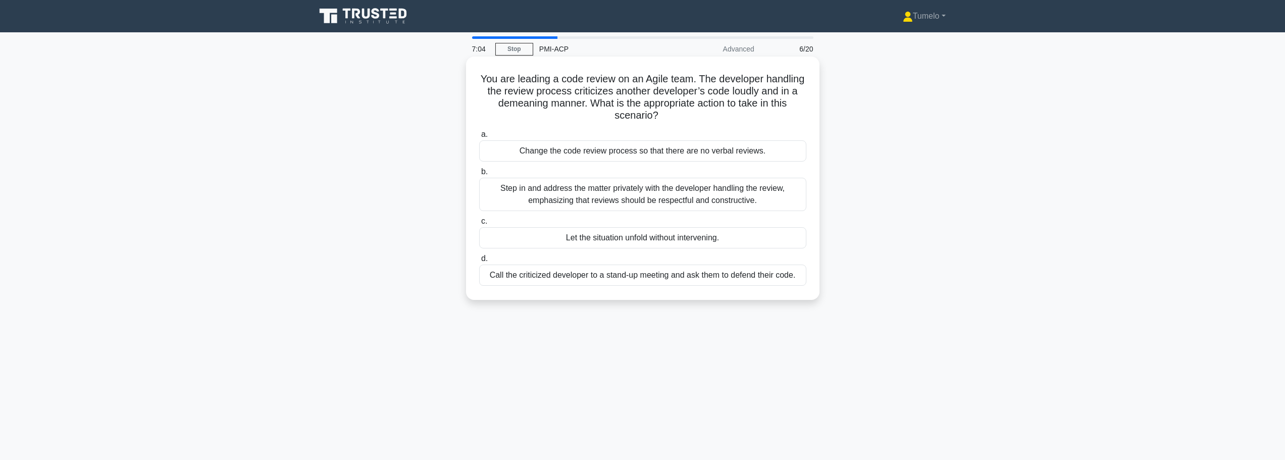
click at [670, 199] on div "Step in and address the matter privately with the developer handling the review…" at bounding box center [642, 194] width 327 height 33
click at [479, 175] on input "b. Step in and address the matter privately with the developer handling the rev…" at bounding box center [479, 172] width 0 height 7
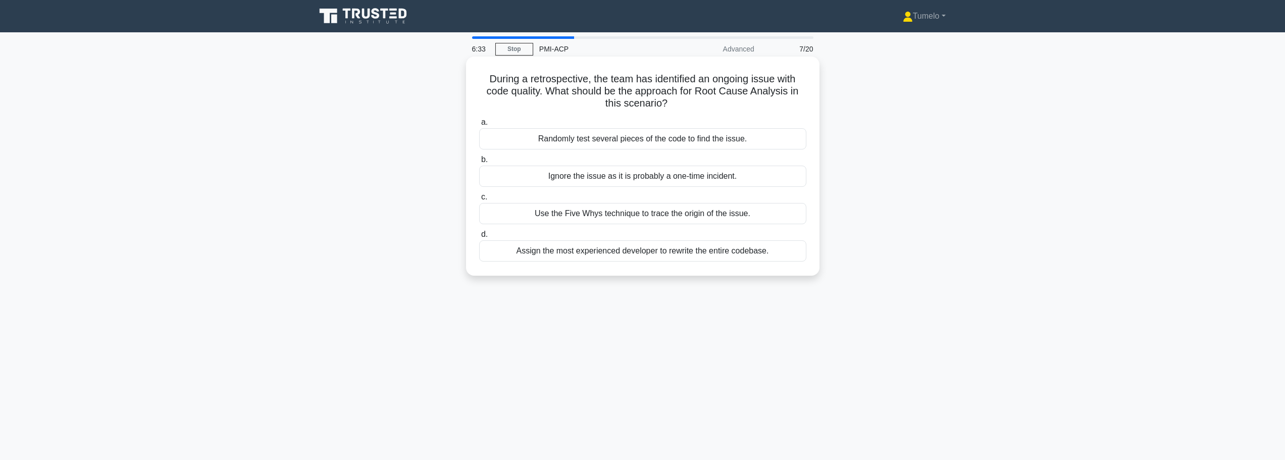
click at [626, 215] on div "Use the Five Whys technique to trace the origin of the issue." at bounding box center [642, 213] width 327 height 21
click at [479, 200] on input "c. Use the Five Whys technique to trace the origin of the issue." at bounding box center [479, 197] width 0 height 7
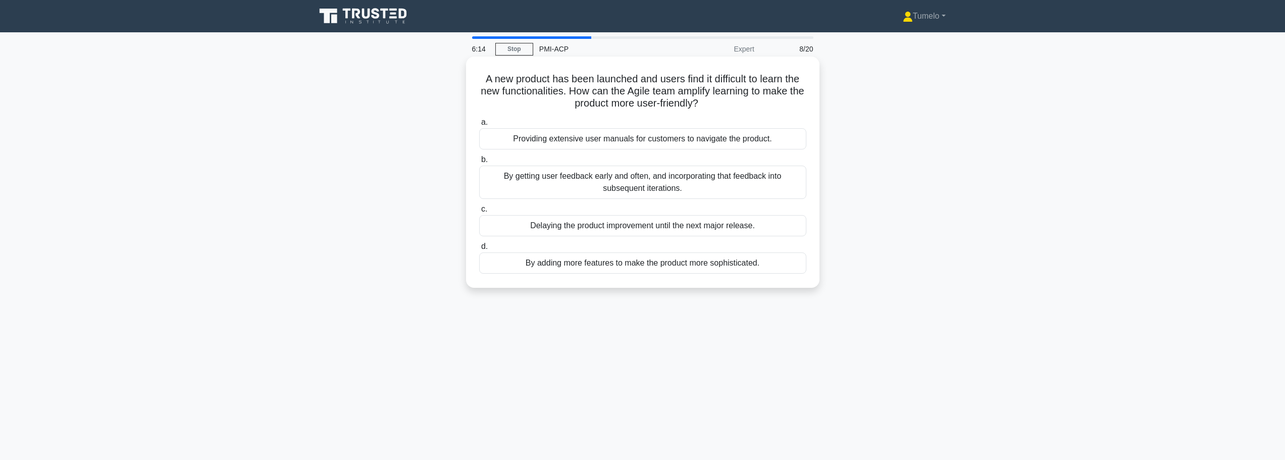
click at [702, 185] on div "By getting user feedback early and often, and incorporating that feedback into …" at bounding box center [642, 182] width 327 height 33
click at [479, 163] on input "b. By getting user feedback early and often, and incorporating that feedback in…" at bounding box center [479, 160] width 0 height 7
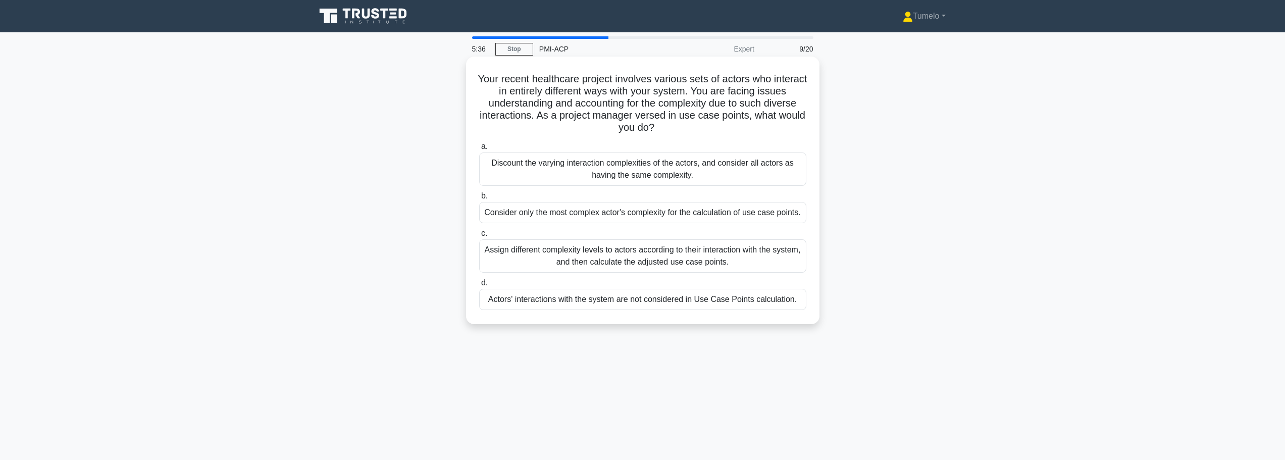
click at [662, 260] on div "Assign different complexity levels to actors according to their interaction wit…" at bounding box center [642, 255] width 327 height 33
click at [479, 237] on input "c. Assign different complexity levels to actors according to their interaction …" at bounding box center [479, 233] width 0 height 7
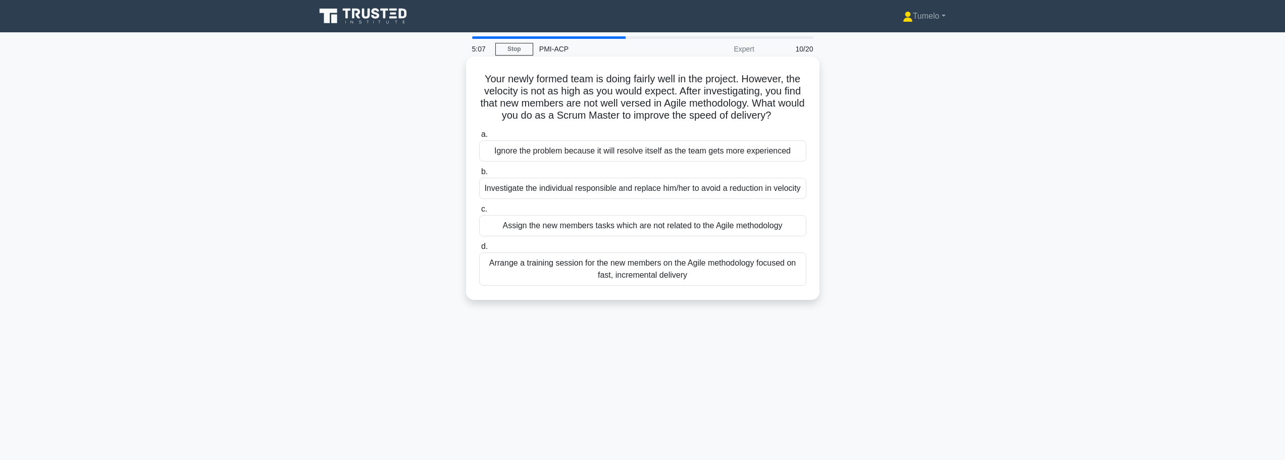
click at [650, 286] on div "Arrange a training session for the new members on the Agile methodology focused…" at bounding box center [642, 268] width 327 height 33
click at [479, 250] on input "d. Arrange a training session for the new members on the Agile methodology focu…" at bounding box center [479, 246] width 0 height 7
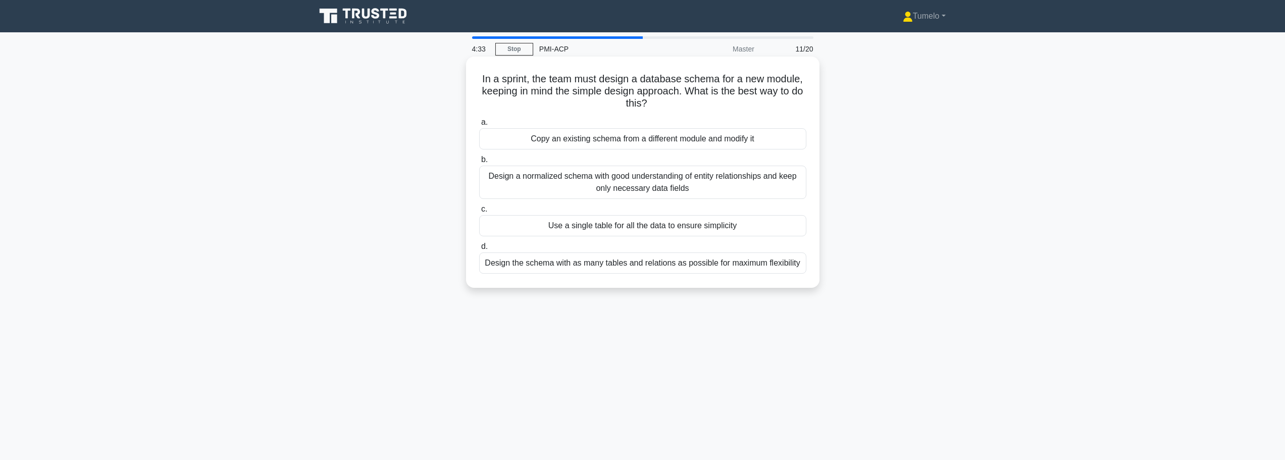
click at [673, 182] on div "Design a normalized schema with good understanding of entity relationships and …" at bounding box center [642, 182] width 327 height 33
click at [479, 163] on input "b. Design a normalized schema with good understanding of entity relationships a…" at bounding box center [479, 160] width 0 height 7
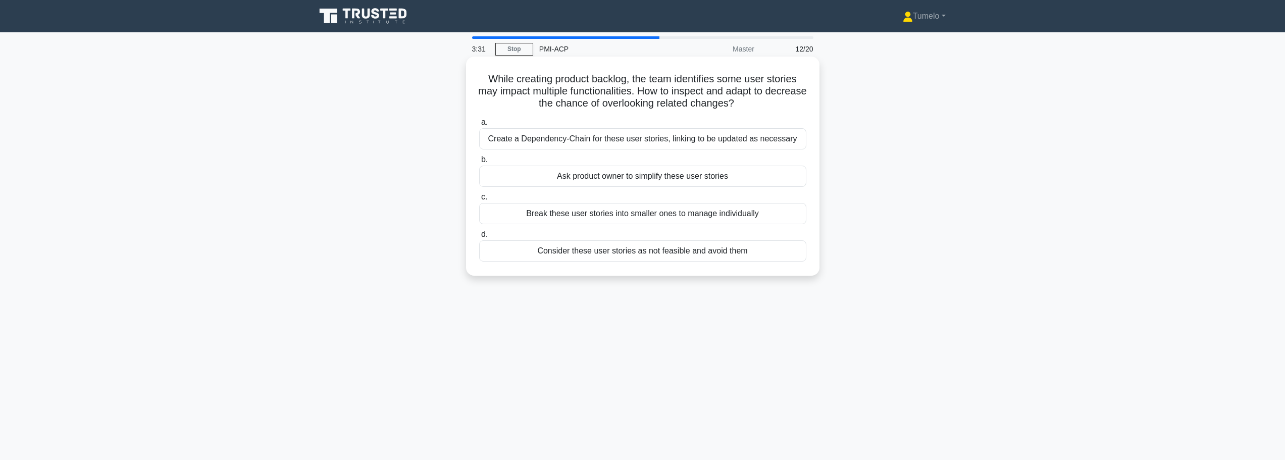
click at [660, 217] on div "Break these user stories into smaller ones to manage individually" at bounding box center [642, 213] width 327 height 21
click at [479, 200] on input "c. Break these user stories into smaller ones to manage individually" at bounding box center [479, 197] width 0 height 7
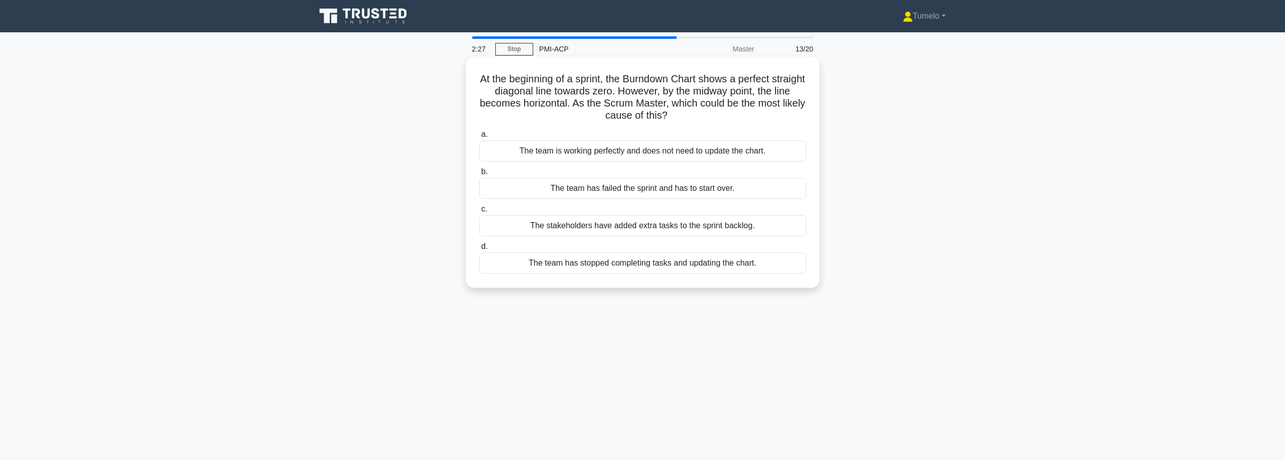
click at [567, 150] on div "The team is working perfectly and does not need to update the chart." at bounding box center [642, 150] width 327 height 21
click at [479, 138] on input "a. The team is working perfectly and does not need to update the chart." at bounding box center [479, 134] width 0 height 7
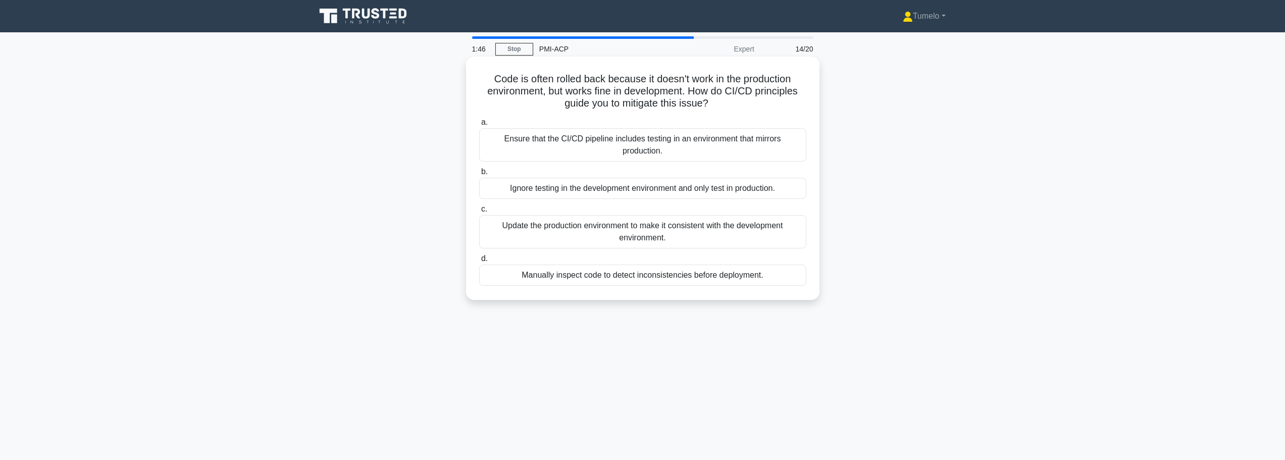
click at [642, 147] on div "Ensure that the CI/CD pipeline includes testing in an environment that mirrors …" at bounding box center [642, 144] width 327 height 33
click at [479, 126] on input "a. Ensure that the CI/CD pipeline includes testing in an environment that mirro…" at bounding box center [479, 122] width 0 height 7
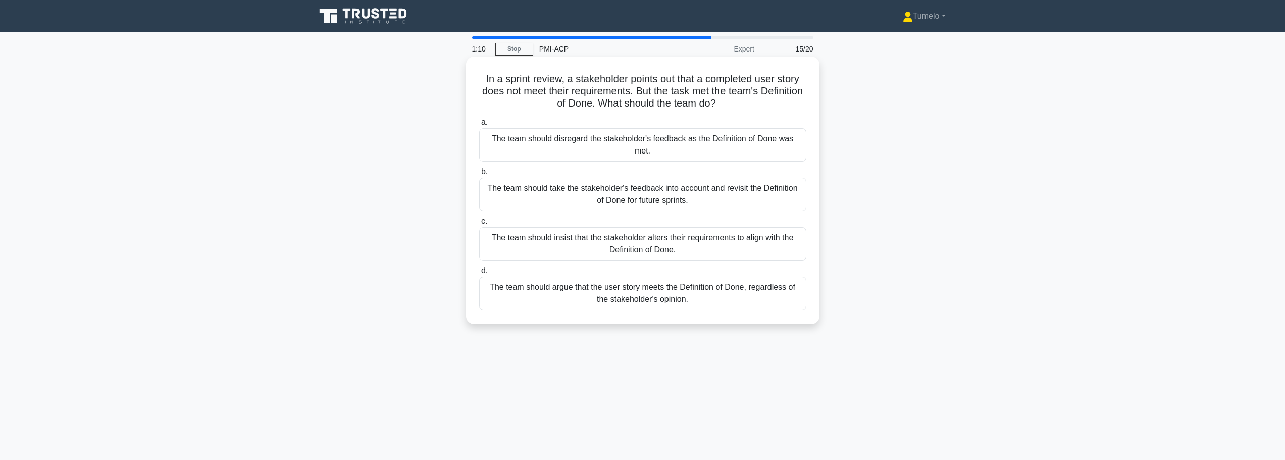
click at [631, 186] on div "The team should take the stakeholder's feedback into account and revisit the De…" at bounding box center [642, 194] width 327 height 33
click at [479, 175] on input "b. The team should take the stakeholder's feedback into account and revisit the…" at bounding box center [479, 172] width 0 height 7
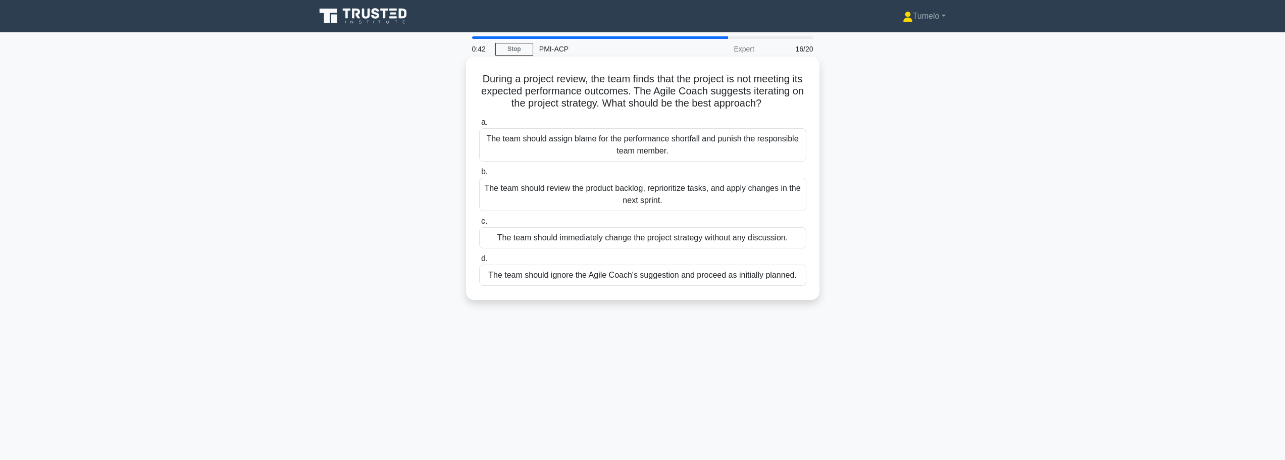
click at [657, 200] on div "The team should review the product backlog, reprioritize tasks, and apply chang…" at bounding box center [642, 194] width 327 height 33
click at [479, 175] on input "b. The team should review the product backlog, reprioritize tasks, and apply ch…" at bounding box center [479, 172] width 0 height 7
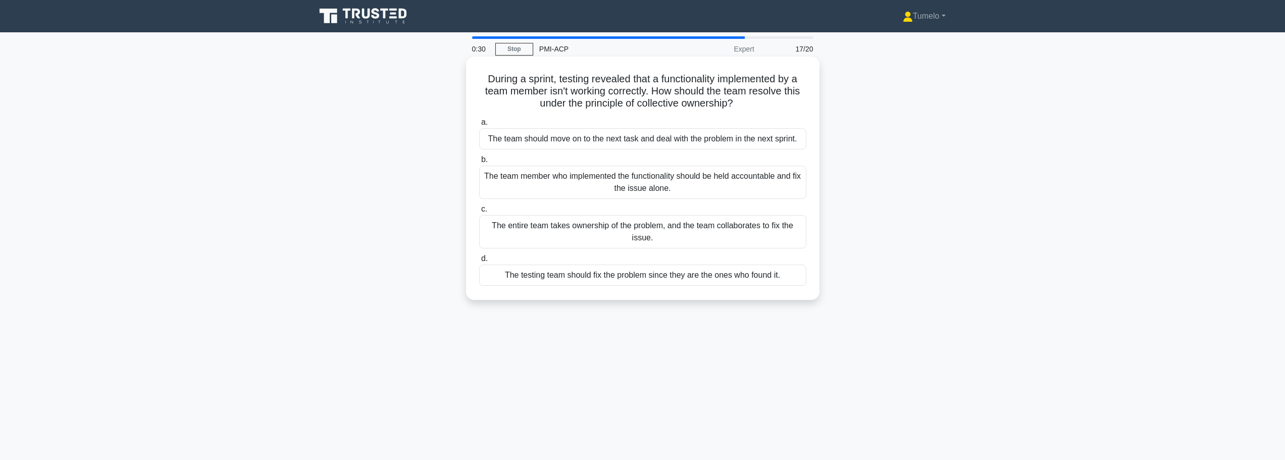
click at [661, 237] on div "The entire team takes ownership of the problem, and the team collaborates to fi…" at bounding box center [642, 231] width 327 height 33
click at [479, 213] on input "c. The entire team takes ownership of the problem, and the team collaborates to…" at bounding box center [479, 209] width 0 height 7
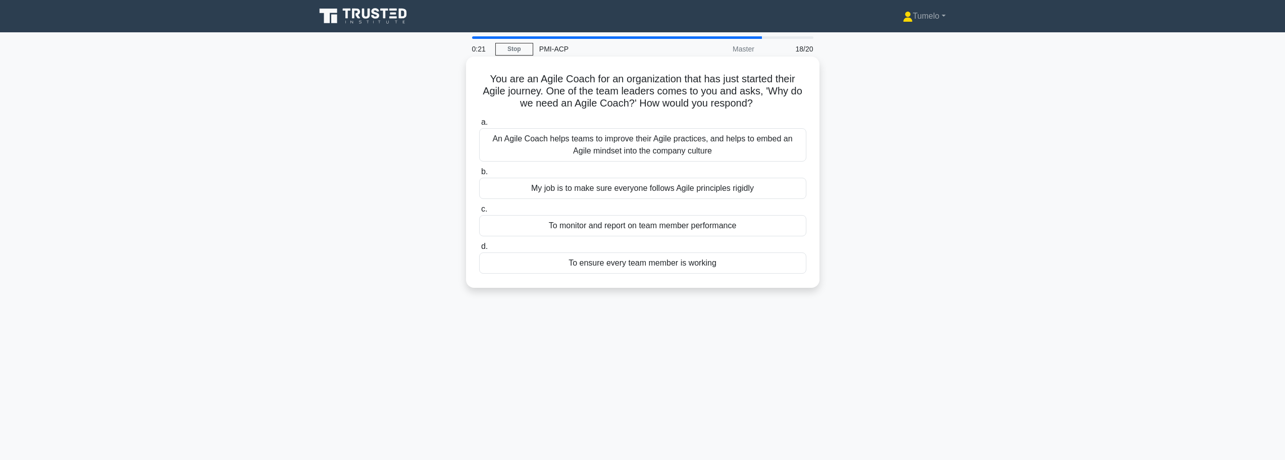
click at [654, 151] on div "An Agile Coach helps teams to improve their Agile practices, and helps to embed…" at bounding box center [642, 144] width 327 height 33
click at [479, 126] on input "a. An Agile Coach helps teams to improve their Agile practices, and helps to em…" at bounding box center [479, 122] width 0 height 7
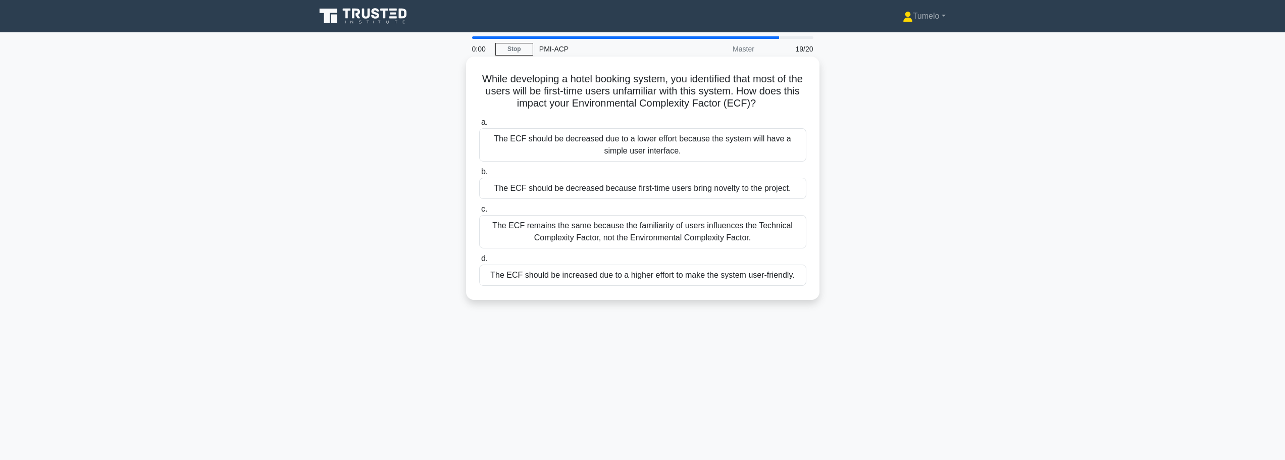
click at [630, 237] on div "The ECF remains the same because the familiarity of users influences the Techni…" at bounding box center [642, 231] width 327 height 33
click at [479, 213] on input "c. The ECF remains the same because the familiarity of users influences the Tec…" at bounding box center [479, 209] width 0 height 7
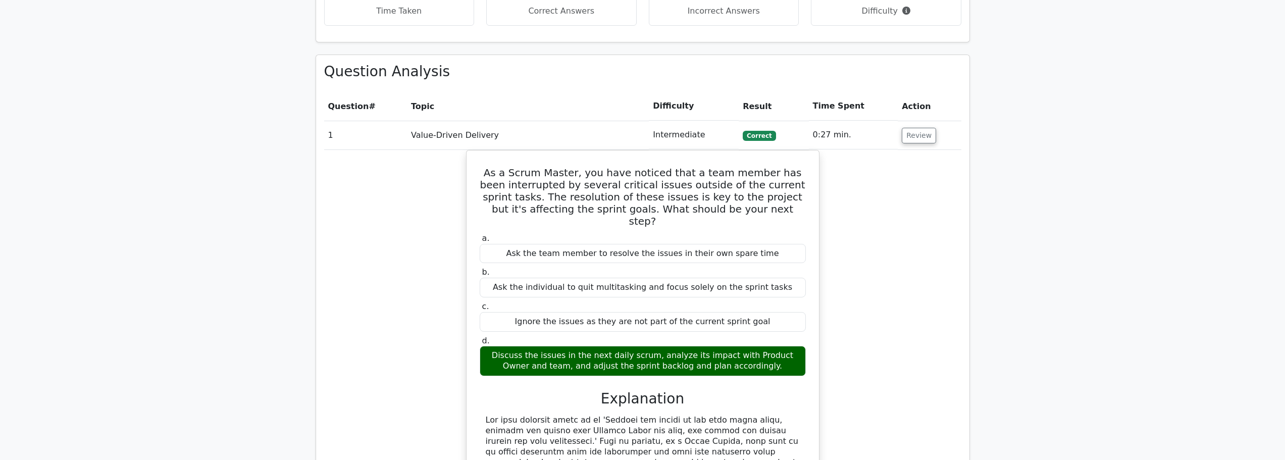
scroll to position [656, 0]
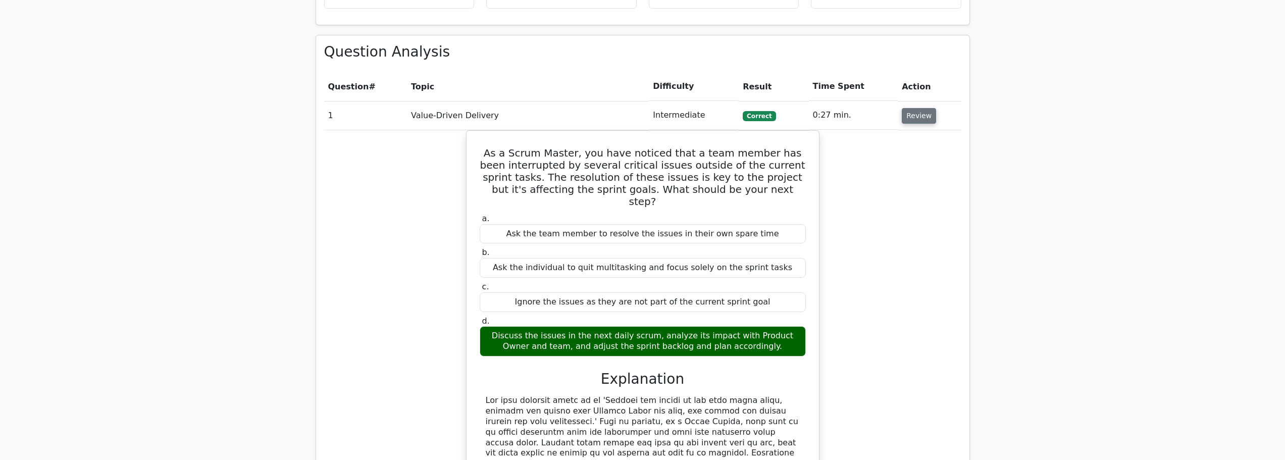
click at [923, 116] on button "Review" at bounding box center [919, 116] width 34 height 16
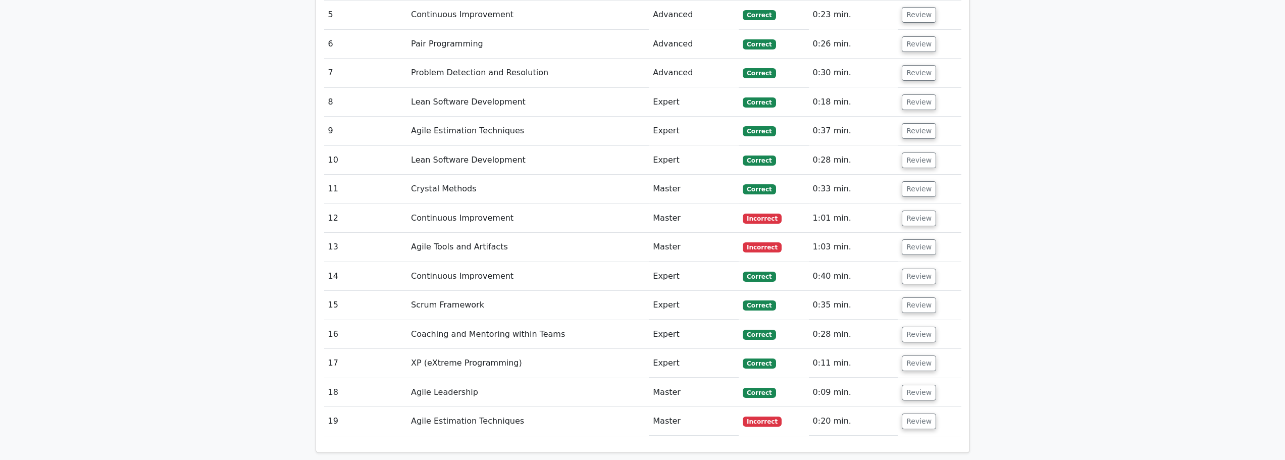
scroll to position [1010, 0]
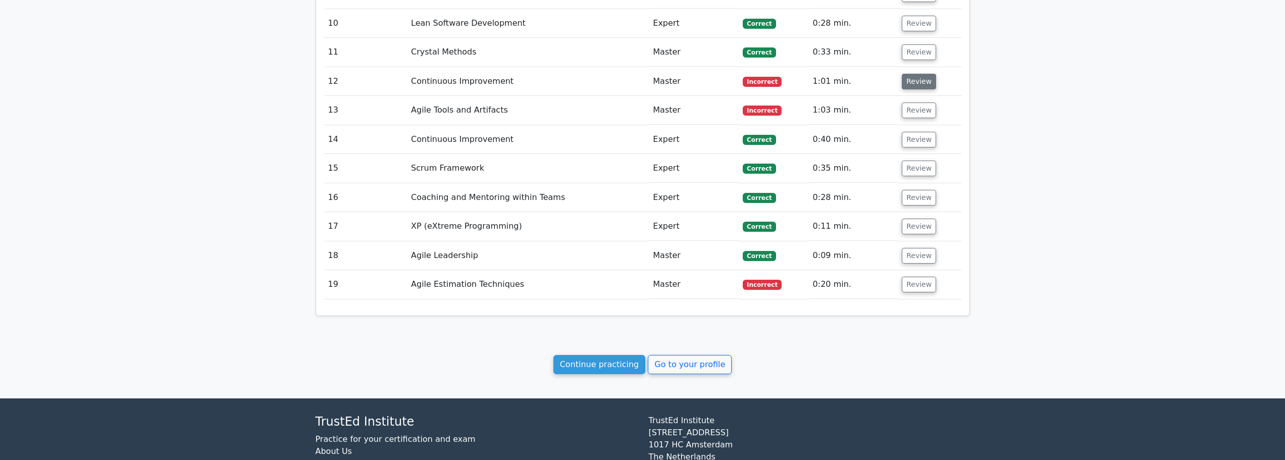
click at [913, 82] on button "Review" at bounding box center [919, 82] width 34 height 16
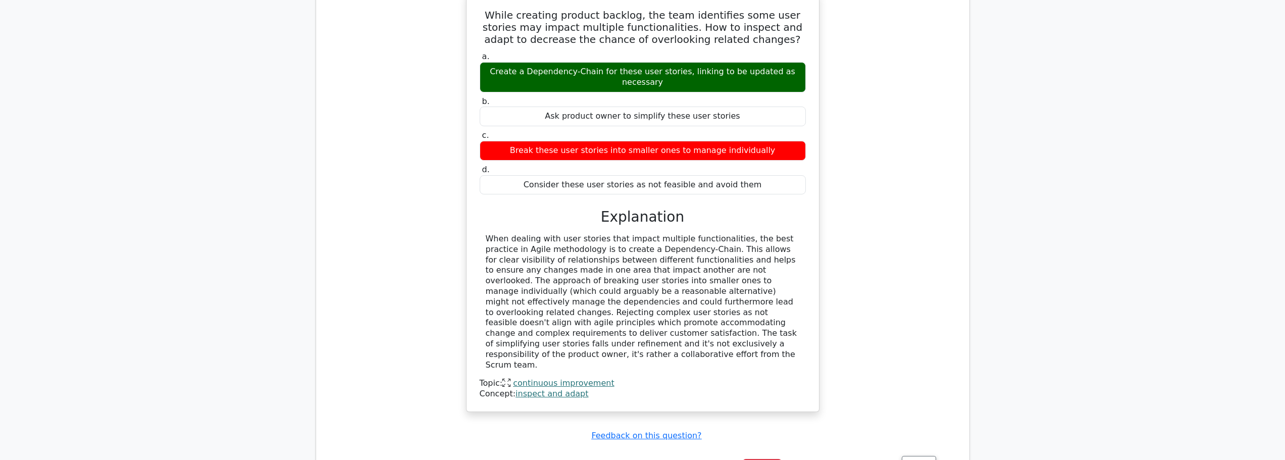
scroll to position [1060, 0]
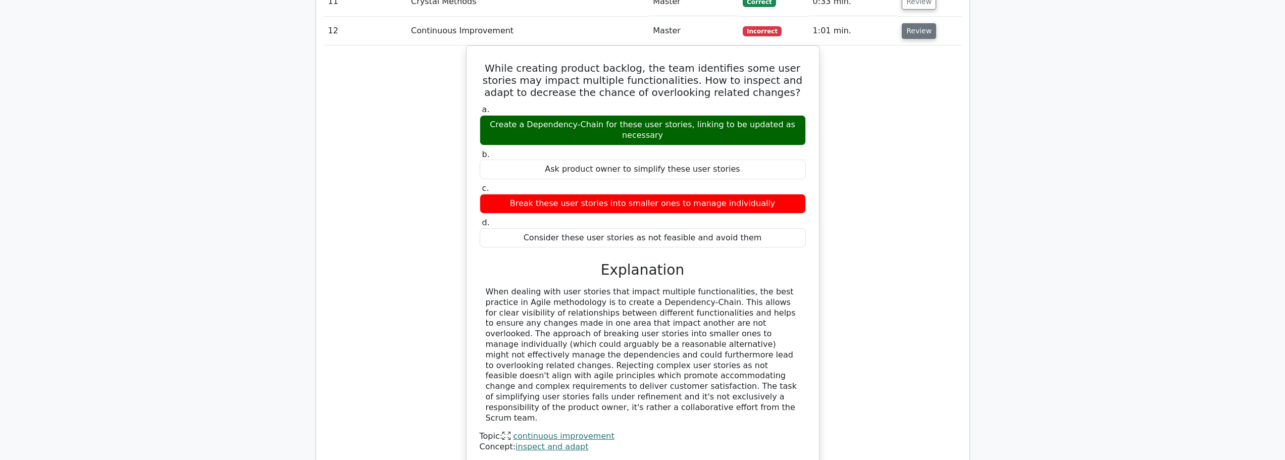
click at [923, 36] on button "Review" at bounding box center [919, 31] width 34 height 16
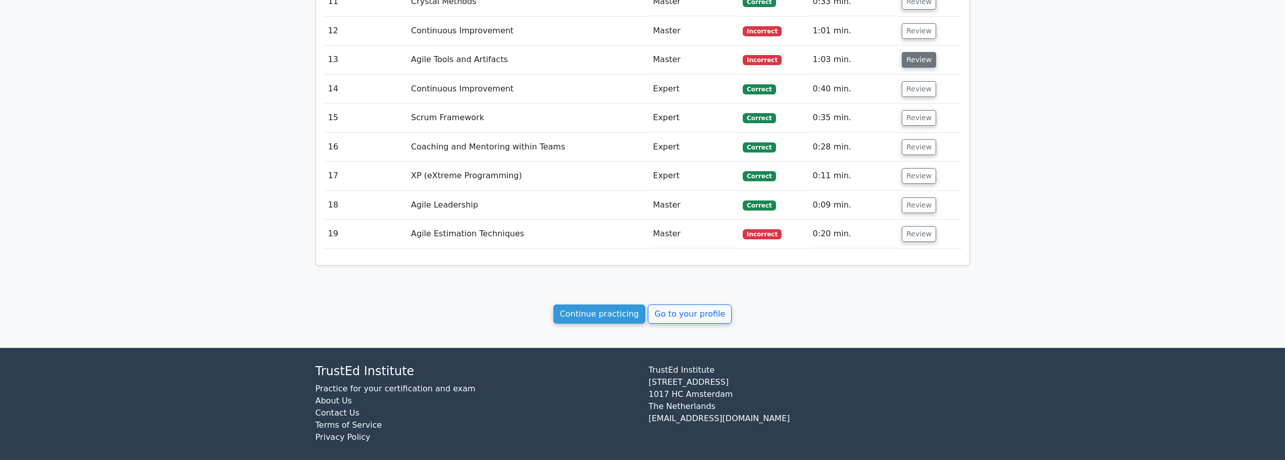
click at [920, 59] on button "Review" at bounding box center [919, 60] width 34 height 16
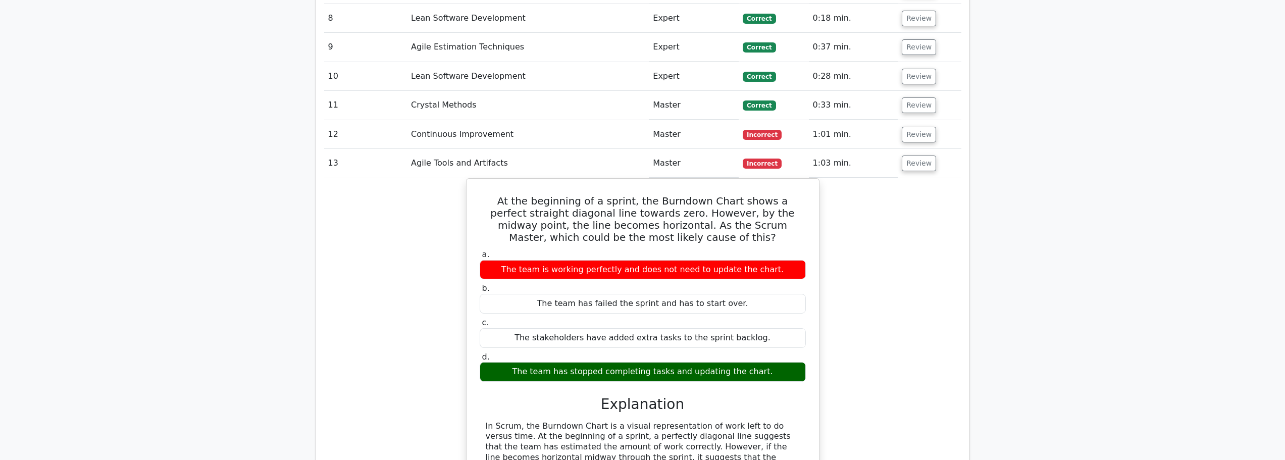
scroll to position [858, 0]
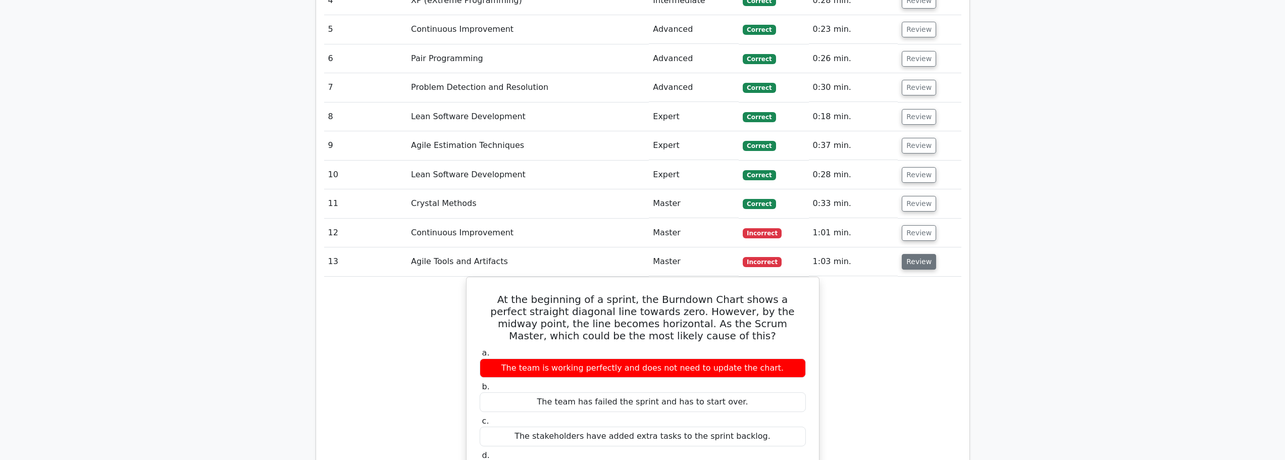
click at [919, 265] on button "Review" at bounding box center [919, 262] width 34 height 16
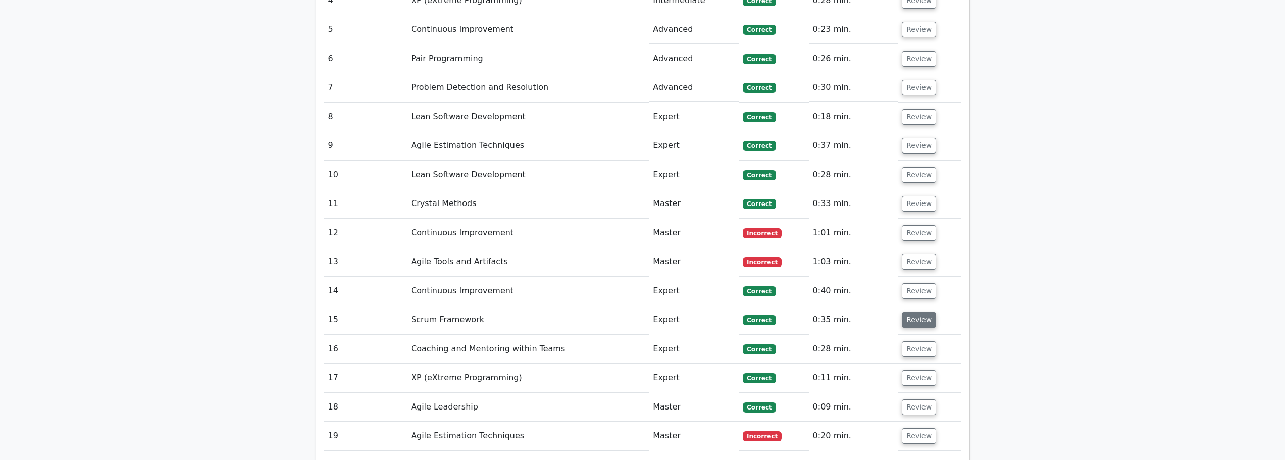
scroll to position [1010, 0]
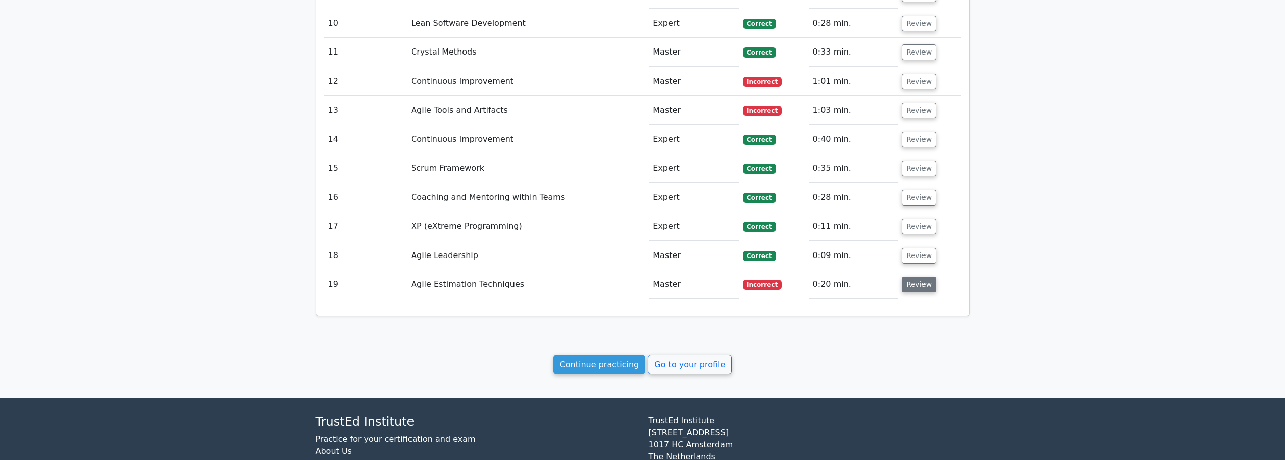
click at [915, 287] on button "Review" at bounding box center [919, 285] width 34 height 16
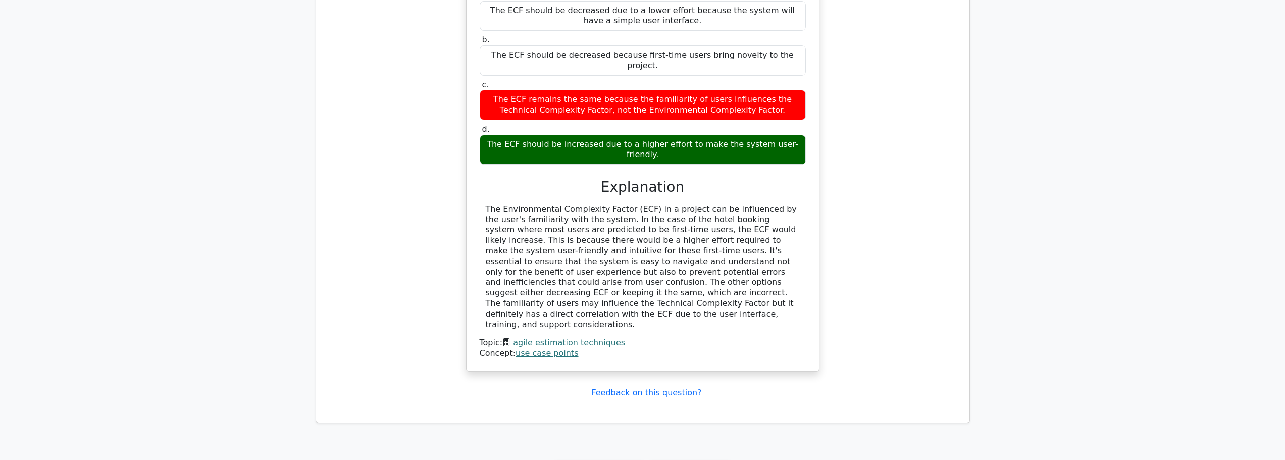
scroll to position [1414, 0]
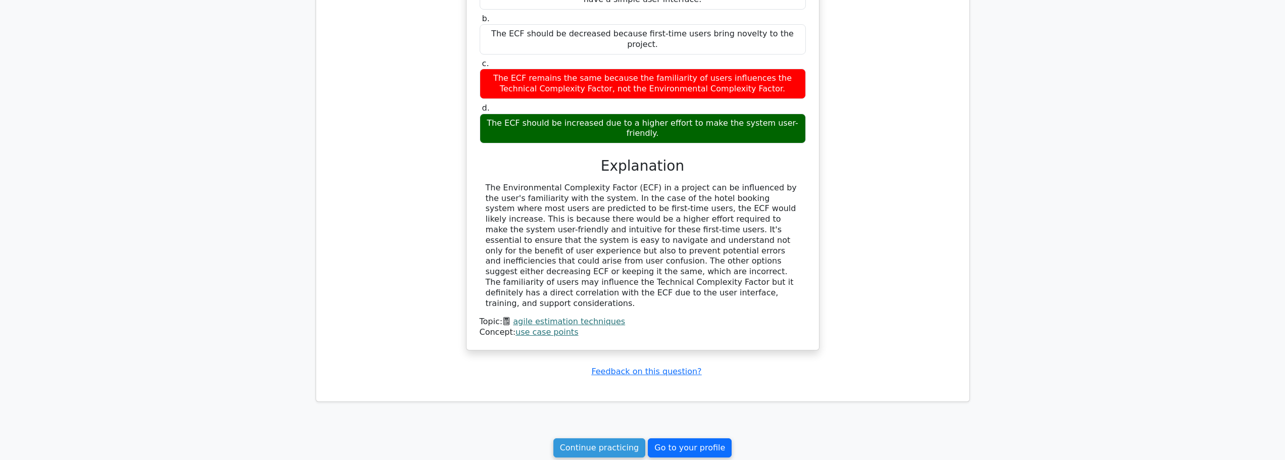
click at [693, 438] on link "Go to your profile" at bounding box center [690, 447] width 84 height 19
